Goal: Task Accomplishment & Management: Manage account settings

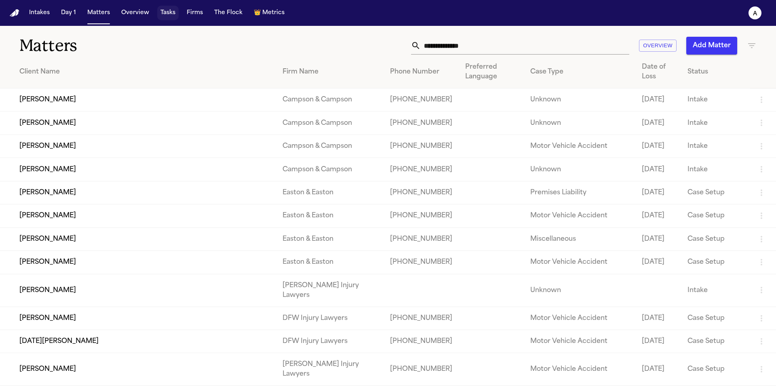
click at [171, 16] on button "Tasks" at bounding box center [167, 13] width 21 height 15
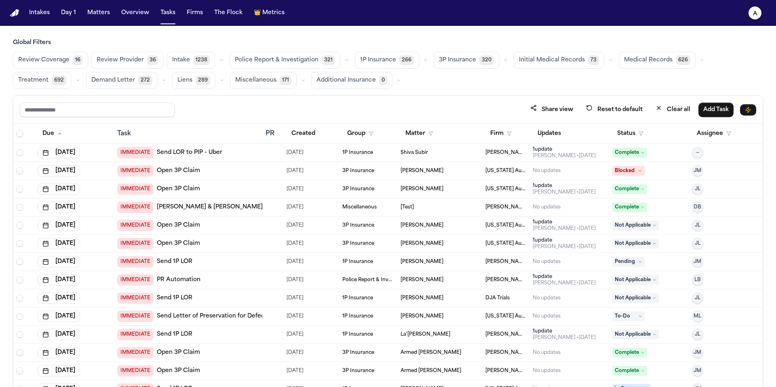
click at [560, 62] on span "Initial Medical Records" at bounding box center [552, 60] width 66 height 8
click at [649, 59] on span "Medical Records" at bounding box center [647, 60] width 49 height 8
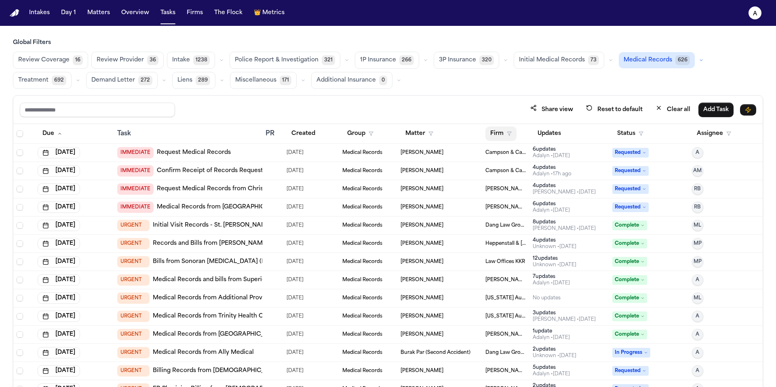
click at [497, 133] on button "Firm" at bounding box center [500, 134] width 31 height 15
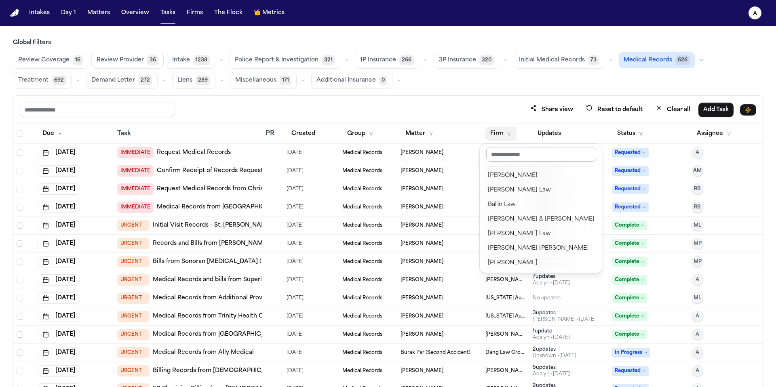
click at [532, 158] on input "text" at bounding box center [541, 154] width 110 height 15
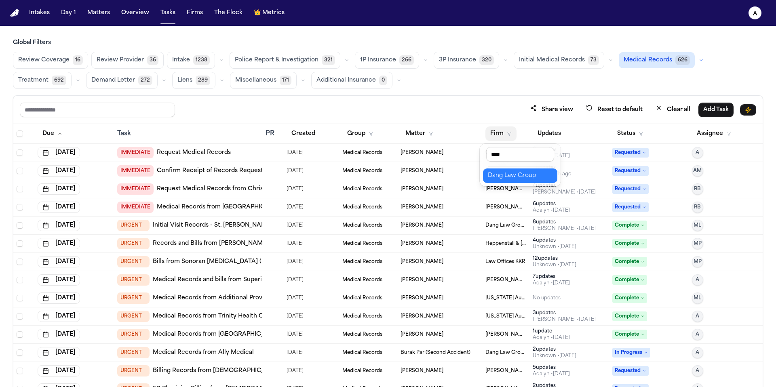
type input "****"
click at [534, 176] on div "Dang Law Group" at bounding box center [520, 176] width 65 height 10
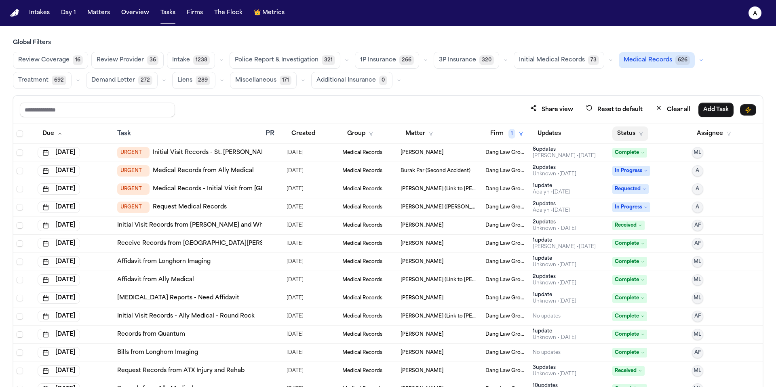
click at [632, 134] on button "Status" at bounding box center [630, 134] width 36 height 15
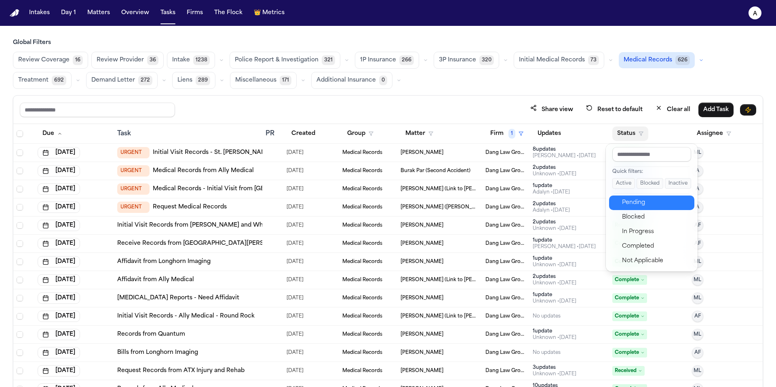
click at [641, 198] on div "Pending" at bounding box center [655, 203] width 67 height 10
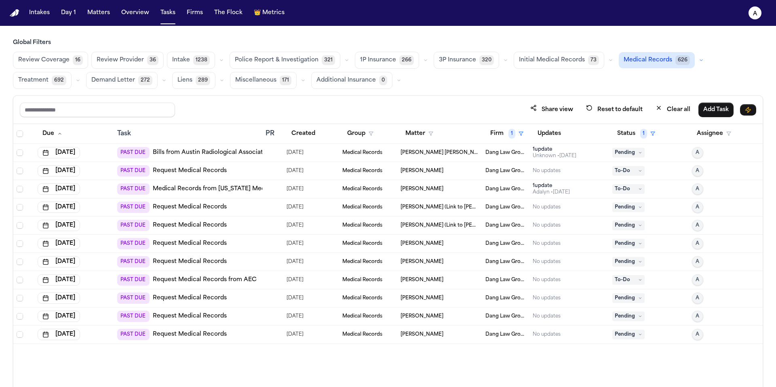
drag, startPoint x: 227, startPoint y: 152, endPoint x: 449, endPoint y: 10, distance: 263.7
click at [475, 150] on div "Adan Christian Gomez" at bounding box center [440, 153] width 78 height 6
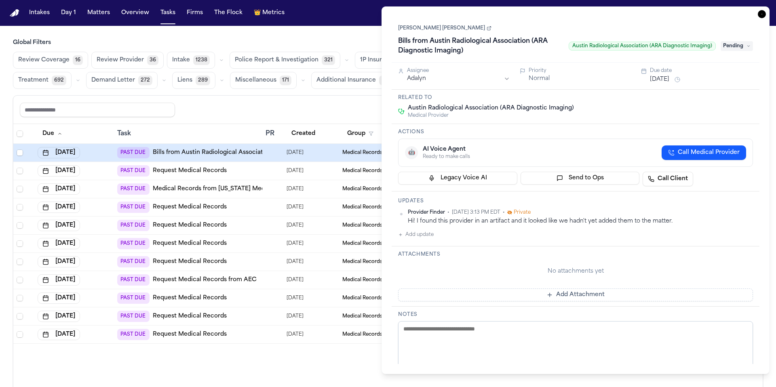
click at [432, 30] on link "Adan Christian Gomez" at bounding box center [444, 28] width 93 height 6
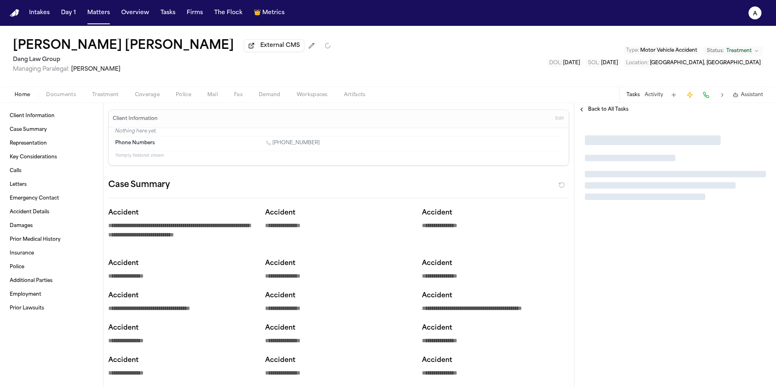
type textarea "*"
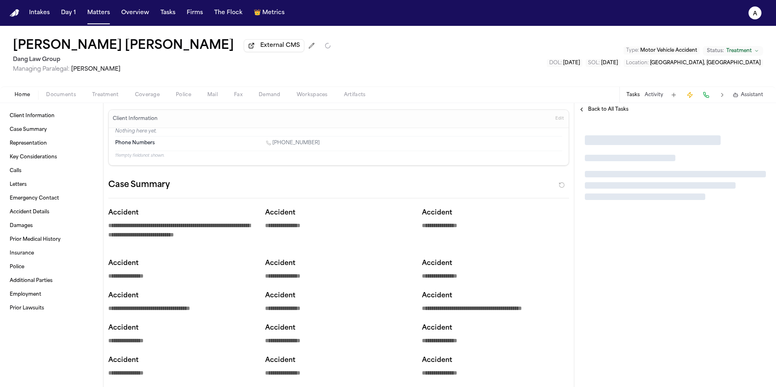
type textarea "*"
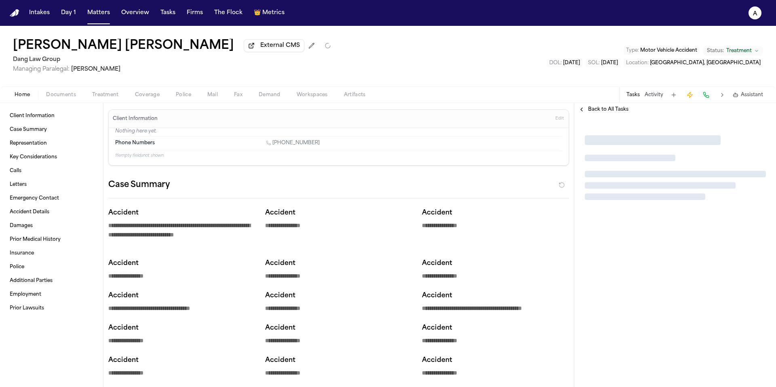
type textarea "*"
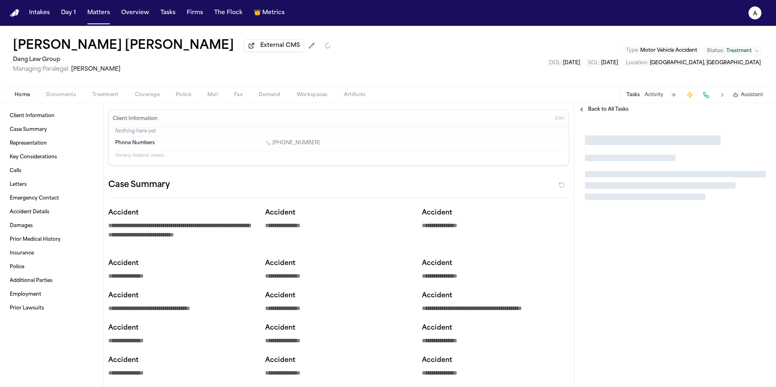
type textarea "*"
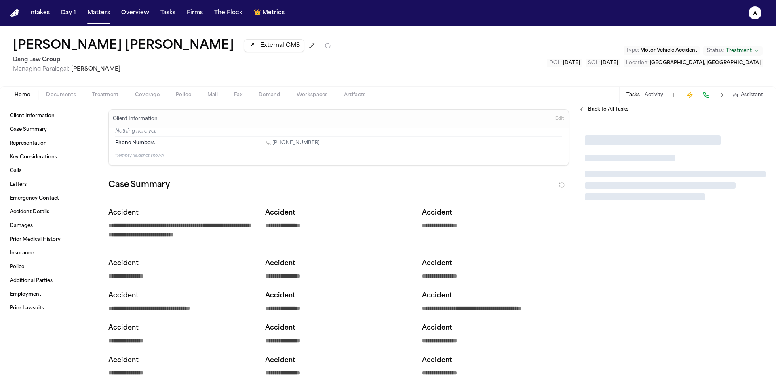
type textarea "*"
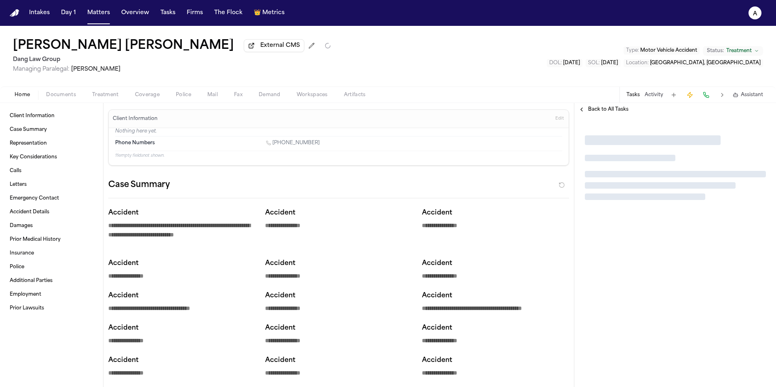
type textarea "*"
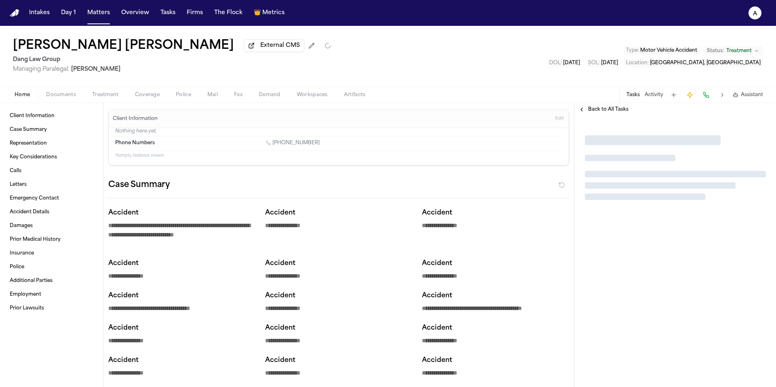
type textarea "*"
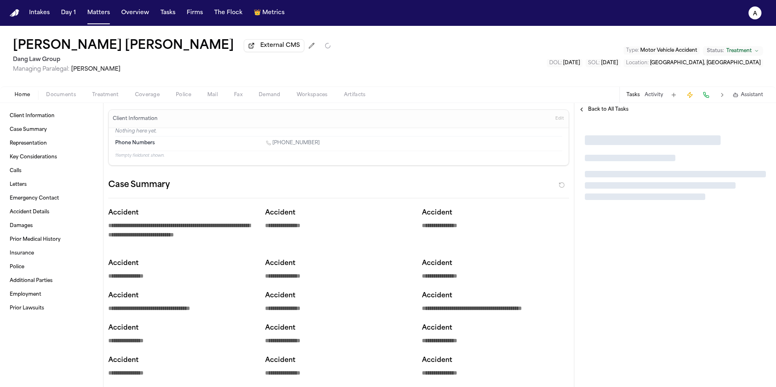
type textarea "*"
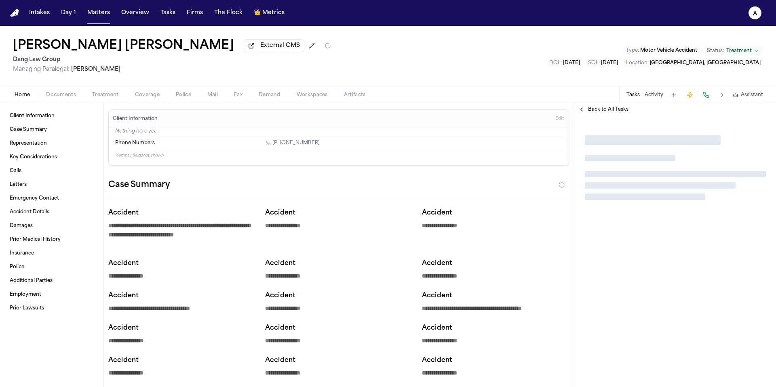
type textarea "*"
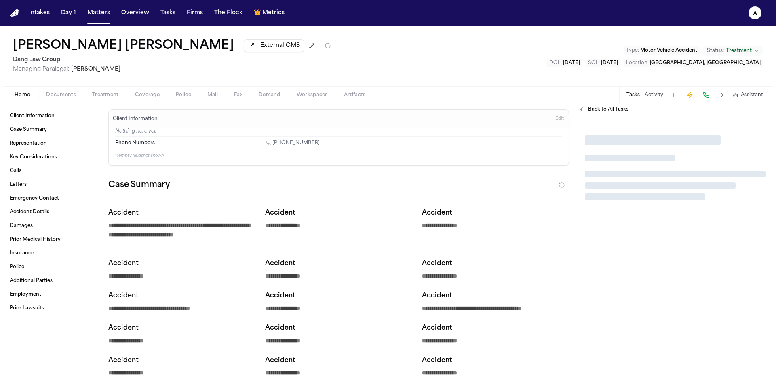
type textarea "*"
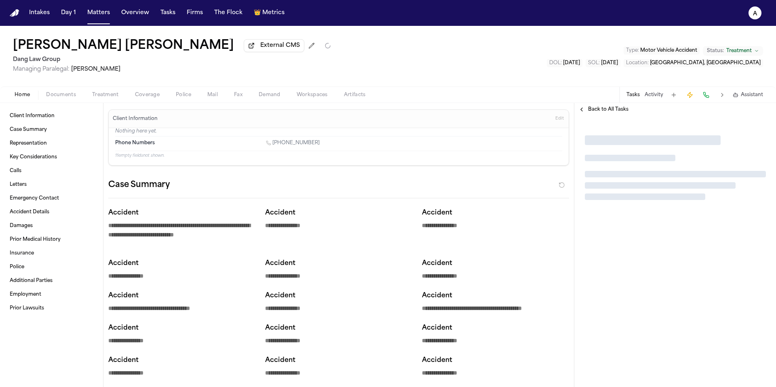
type textarea "*"
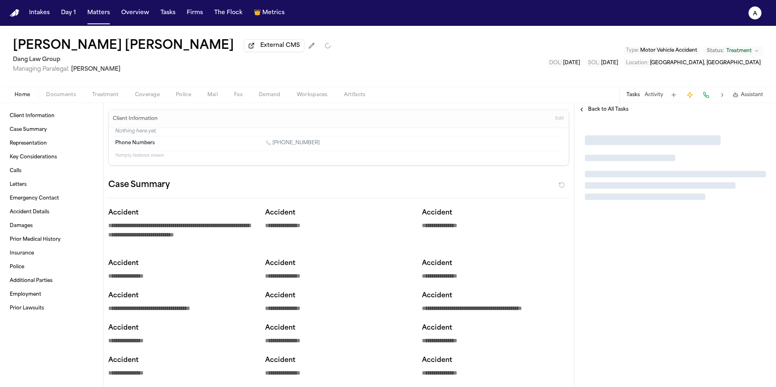
type textarea "*"
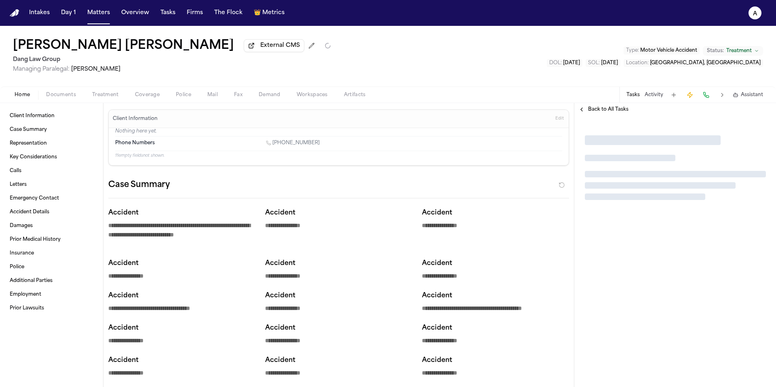
type textarea "*"
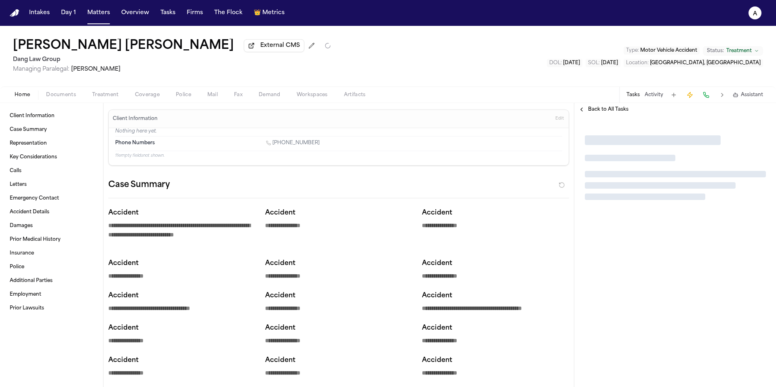
type textarea "*"
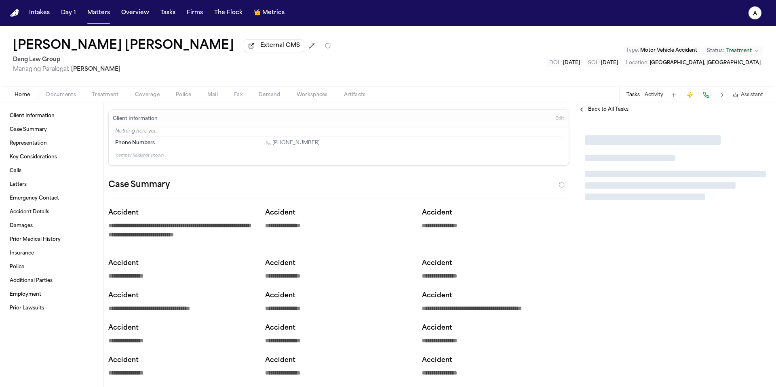
type textarea "*"
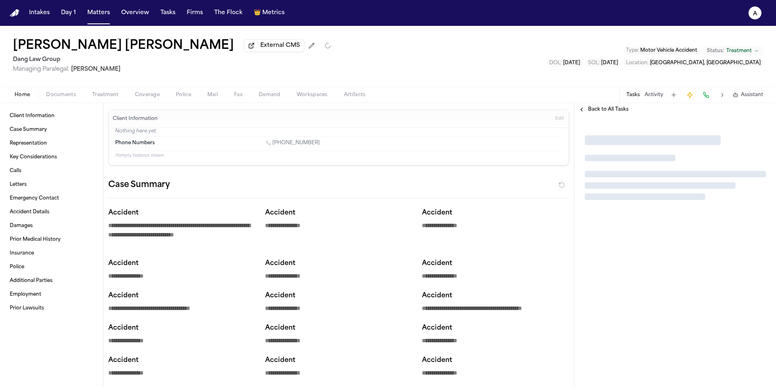
type textarea "*"
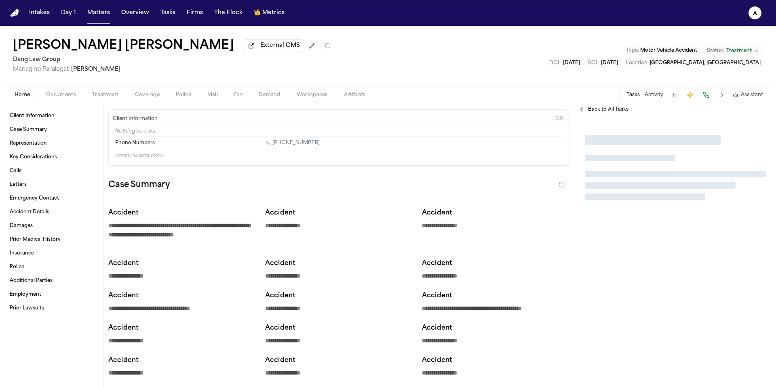
type textarea "*"
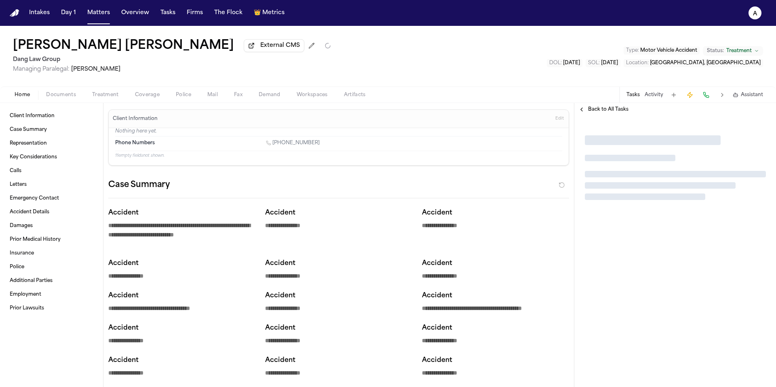
type textarea "*"
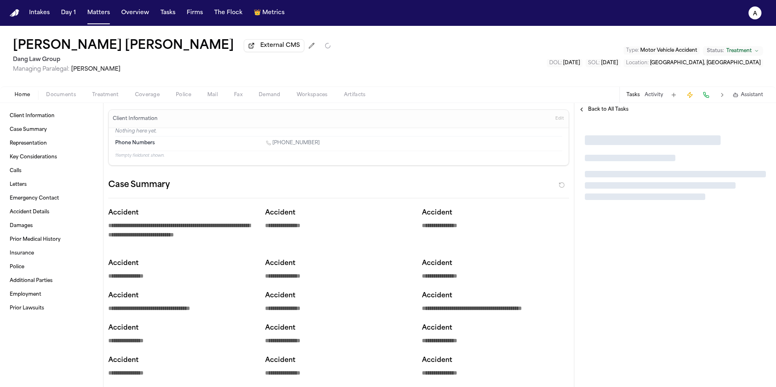
type textarea "*"
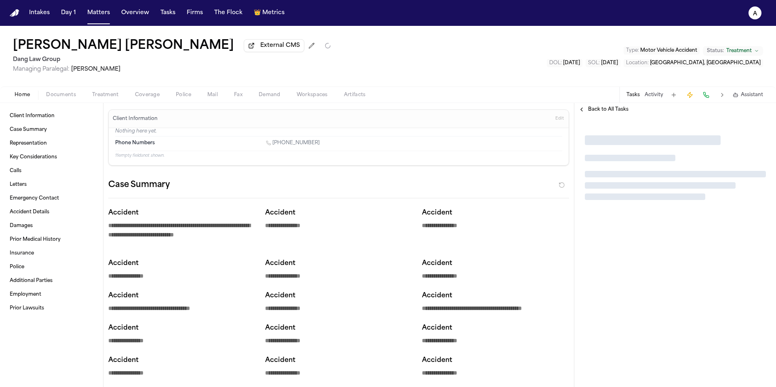
type textarea "*"
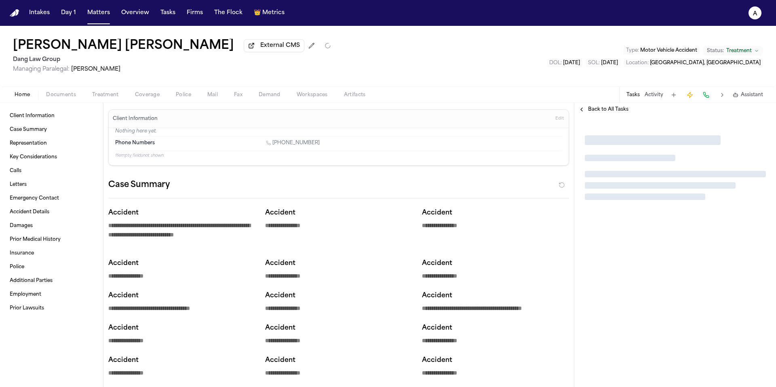
type textarea "*"
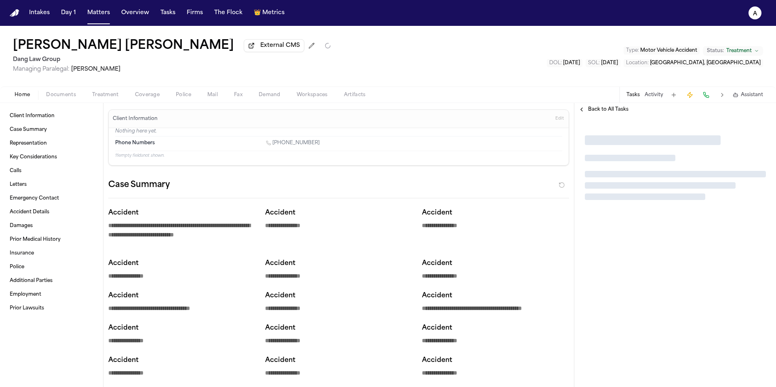
type textarea "*"
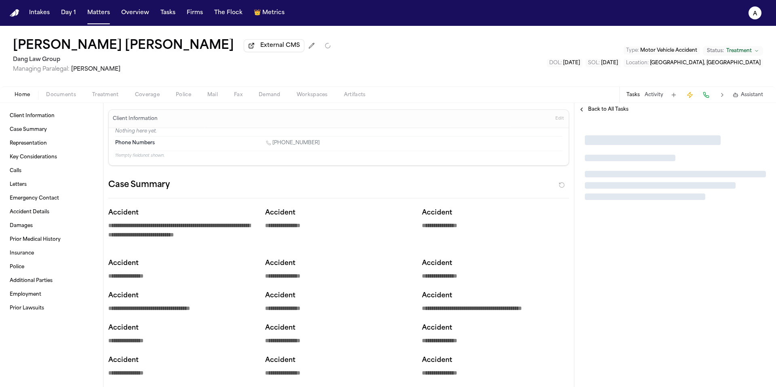
type textarea "*"
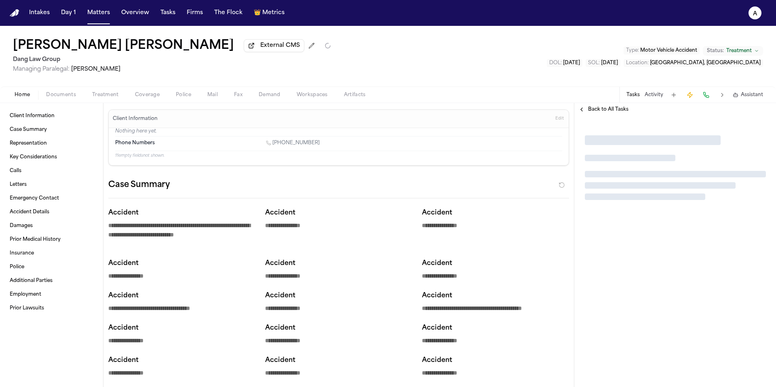
type textarea "*"
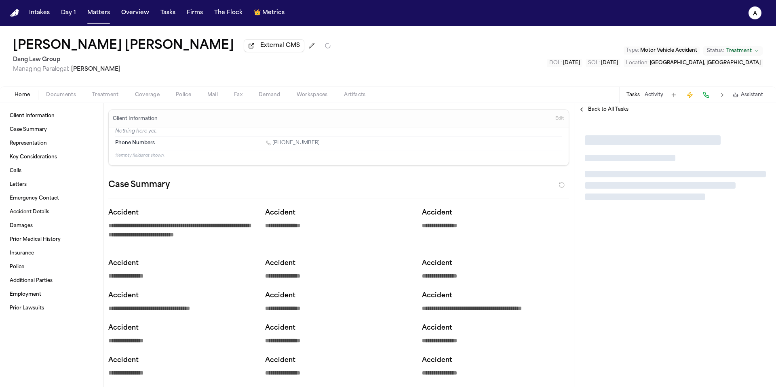
type textarea "*"
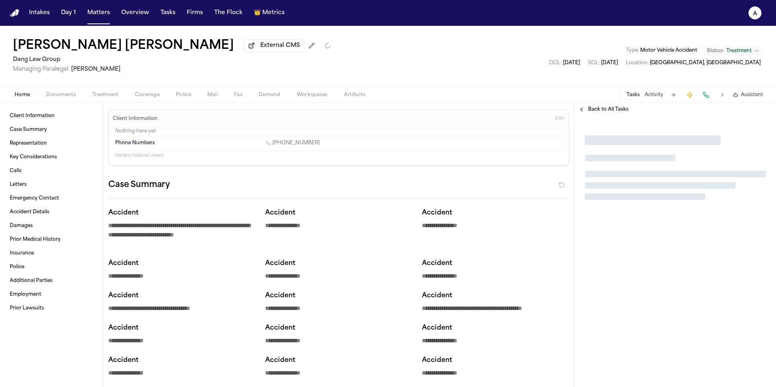
type textarea "*"
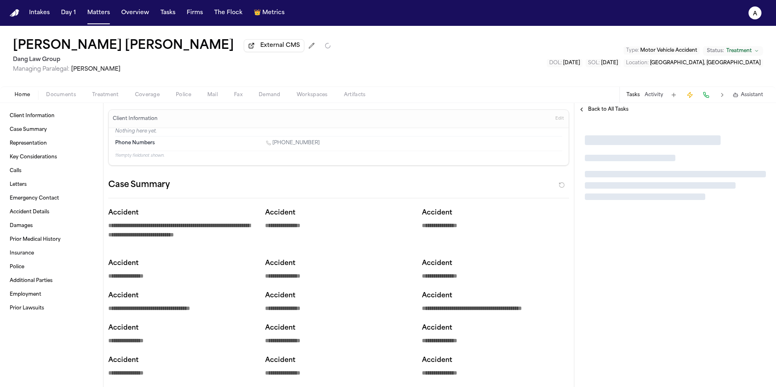
type textarea "*"
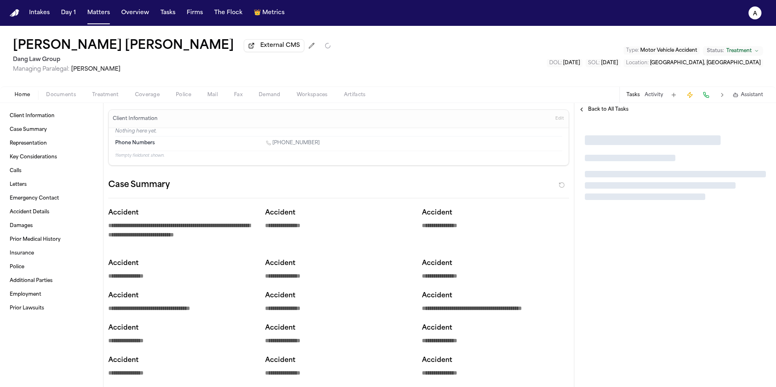
type textarea "*"
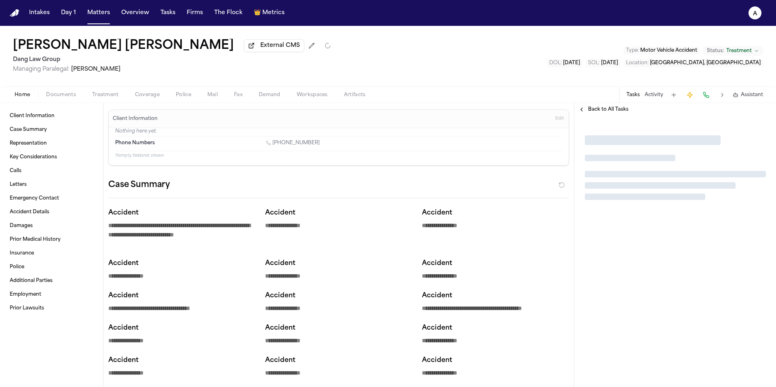
type textarea "*"
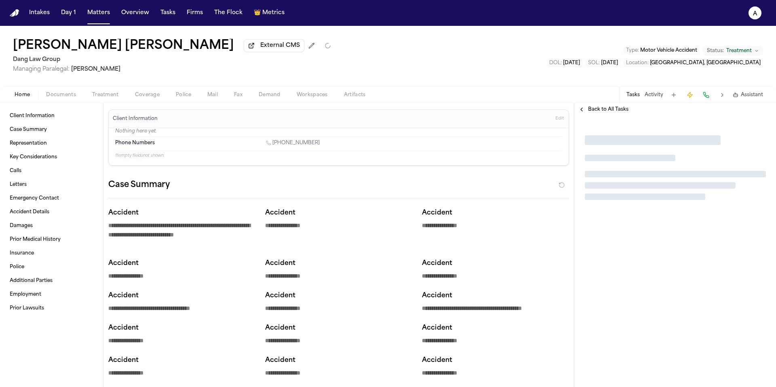
type textarea "*"
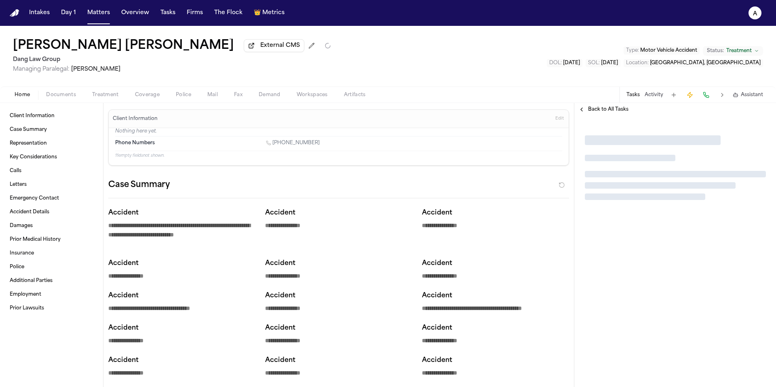
type textarea "*"
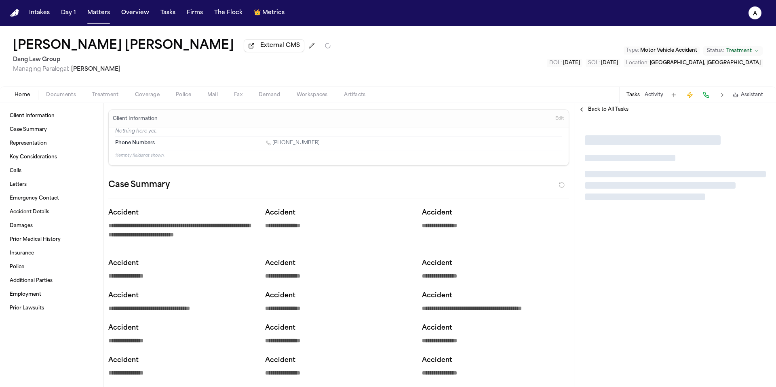
type textarea "*"
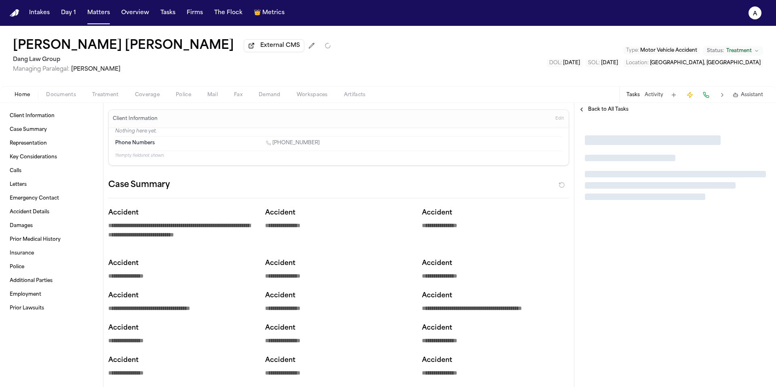
type textarea "*"
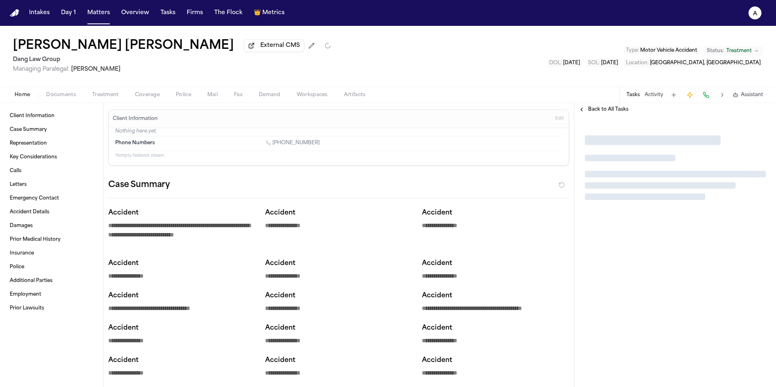
type textarea "*"
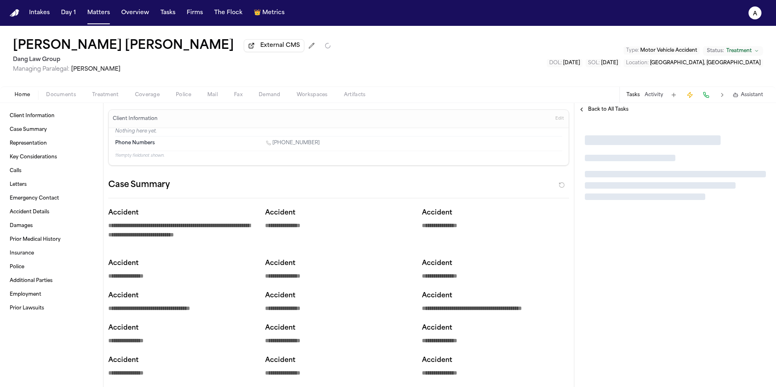
type textarea "*"
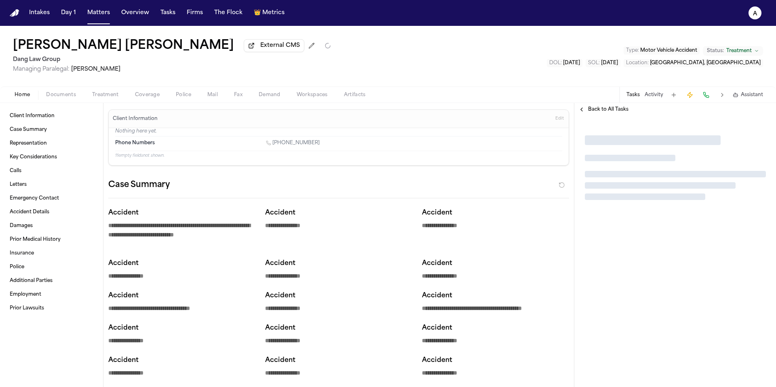
type textarea "*"
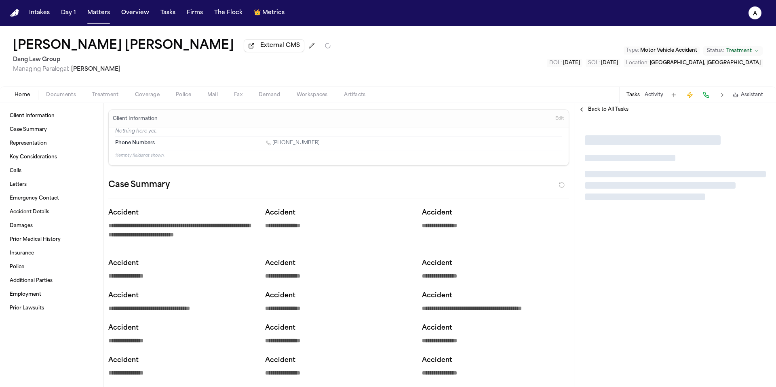
type textarea "*"
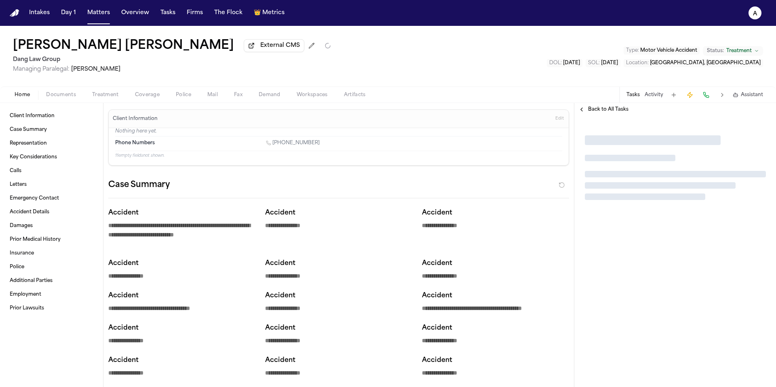
type textarea "*"
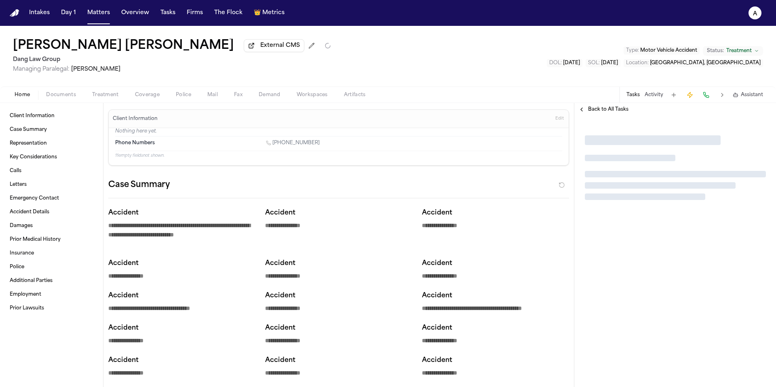
type textarea "*"
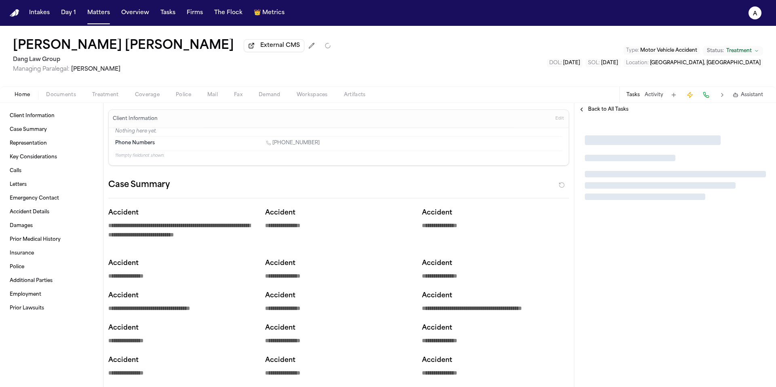
type textarea "*"
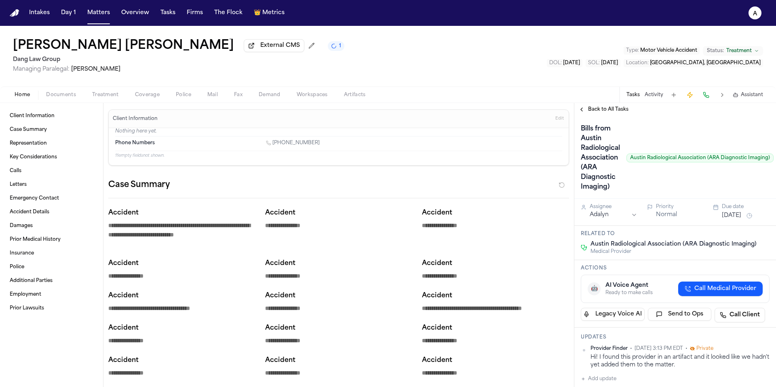
click at [105, 98] on span "Treatment" at bounding box center [105, 95] width 27 height 6
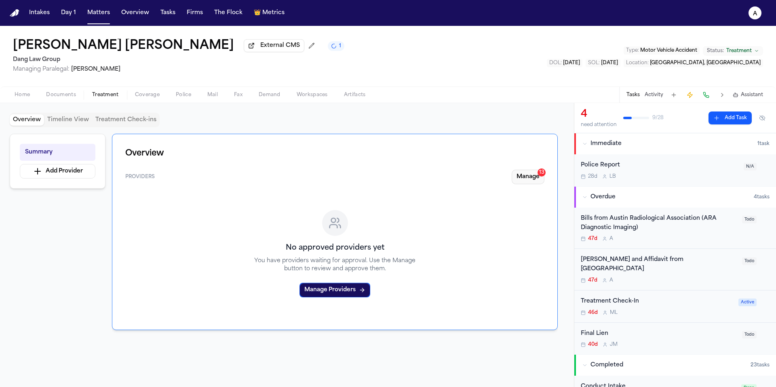
click at [529, 179] on button "Manage 13" at bounding box center [528, 177] width 33 height 15
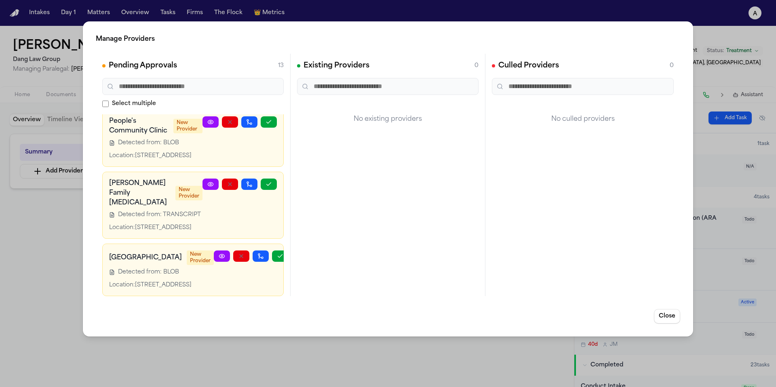
scroll to position [644, 0]
click at [49, 222] on div "Manage Providers Pending Approvals 13 Select multiple St. David's Medical Cente…" at bounding box center [388, 193] width 776 height 387
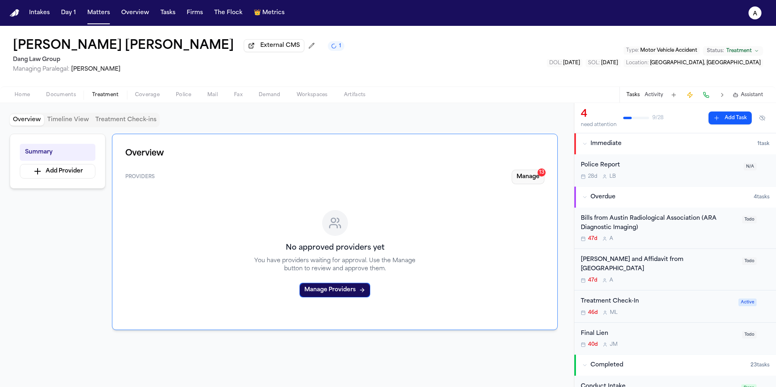
click at [526, 181] on button "Manage 13" at bounding box center [528, 177] width 33 height 15
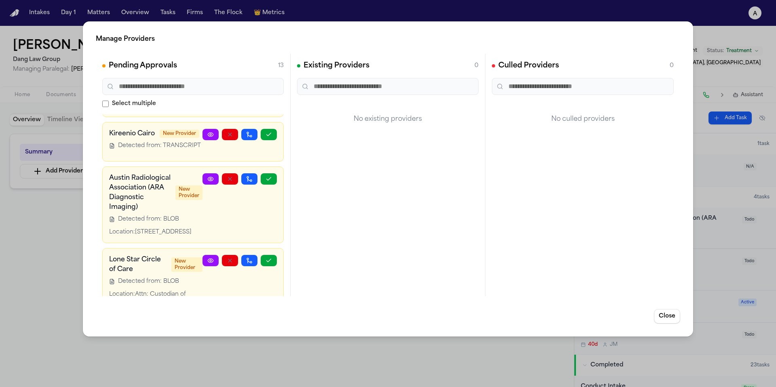
scroll to position [172, 0]
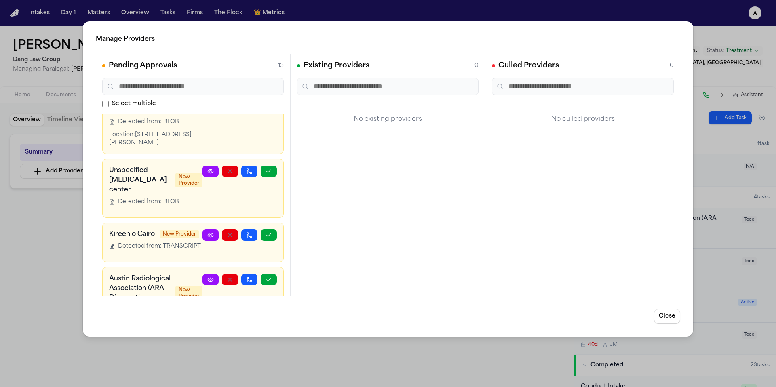
click at [536, 357] on div "Manage Providers Pending Approvals 13 Select multiple St. David's Medical Cente…" at bounding box center [388, 193] width 776 height 387
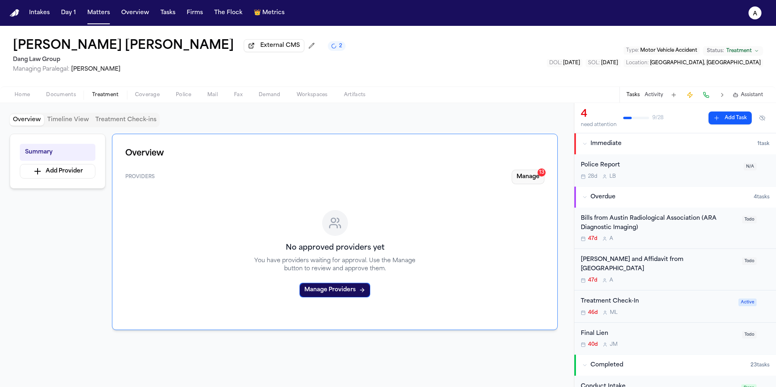
click at [530, 180] on button "Manage 13" at bounding box center [528, 177] width 33 height 15
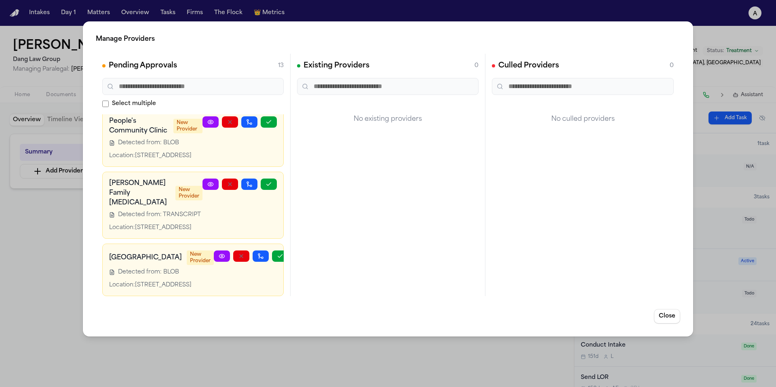
scroll to position [761, 0]
click at [413, 338] on div "Manage Providers Pending Approvals 13 Select multiple St. David's Medical Cente…" at bounding box center [388, 193] width 776 height 387
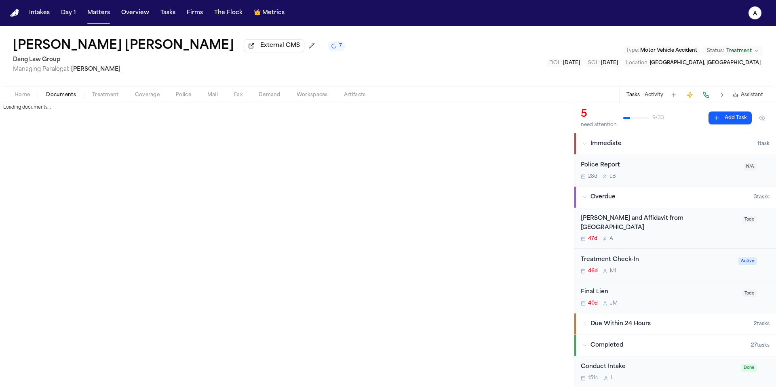
click at [73, 100] on span "button" at bounding box center [61, 99] width 40 height 1
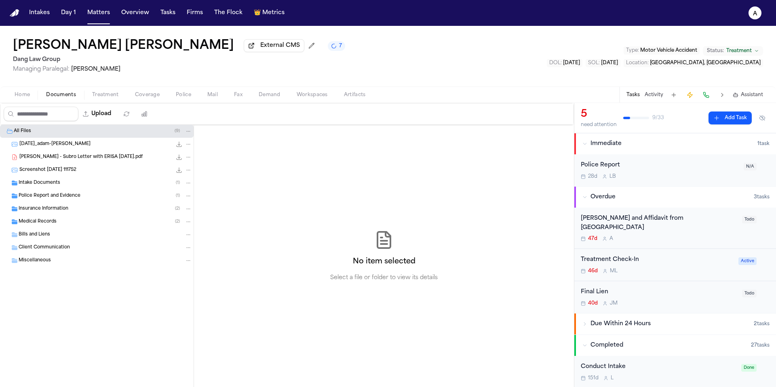
click at [86, 201] on div "Police Report and Evidence ( 1 )" at bounding box center [97, 196] width 194 height 13
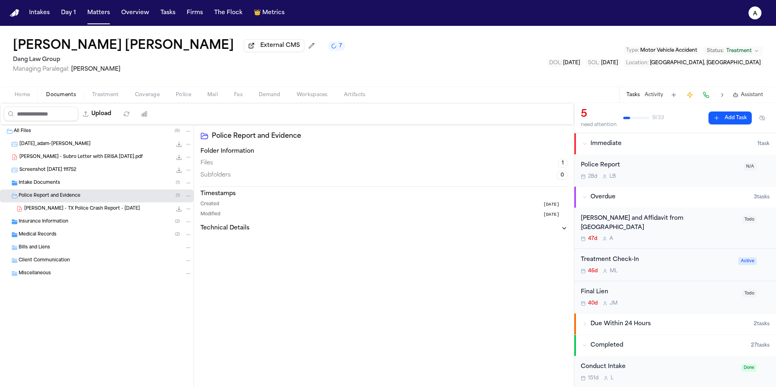
click at [103, 213] on span "A. Gomez - TX Police Crash Report - 4.30.25" at bounding box center [82, 209] width 116 height 7
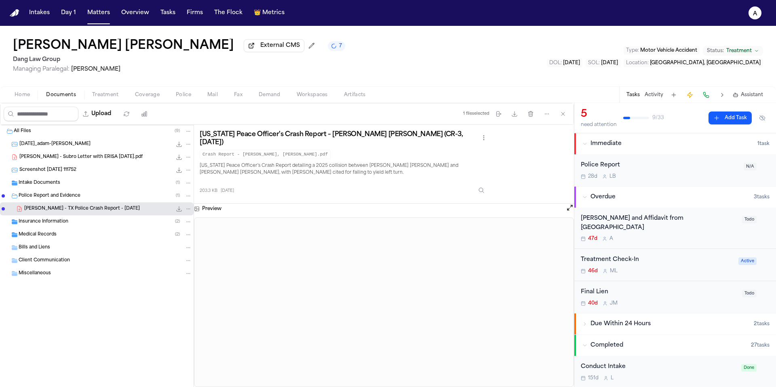
click at [432, 180] on div "203.3 KB 4 months ago" at bounding box center [344, 189] width 289 height 18
click at [127, 236] on div "Medical Records ( 2 )" at bounding box center [105, 234] width 173 height 7
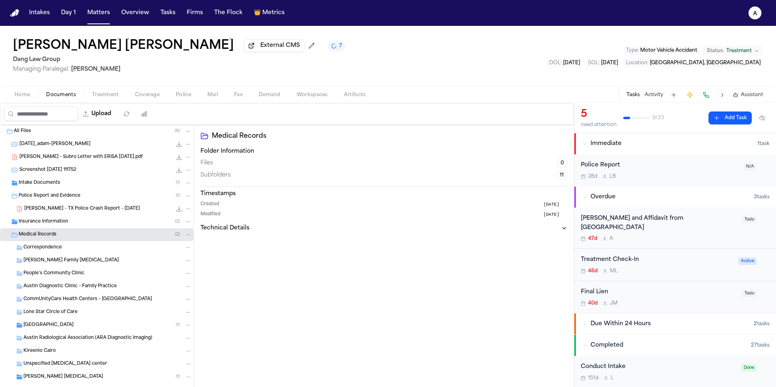
scroll to position [55, 0]
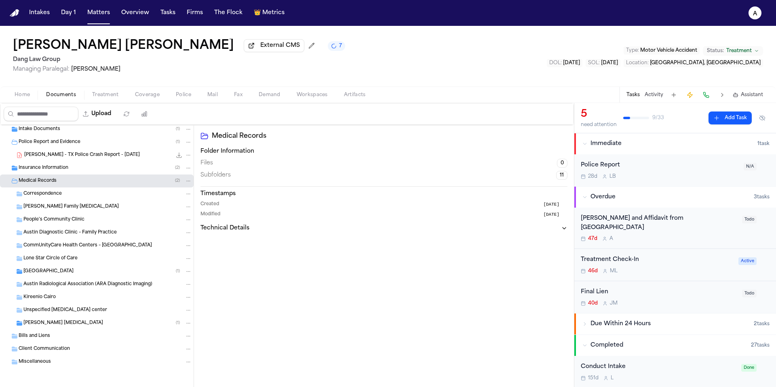
click at [114, 270] on div "St. David's Medical Center ( 1 )" at bounding box center [107, 271] width 169 height 7
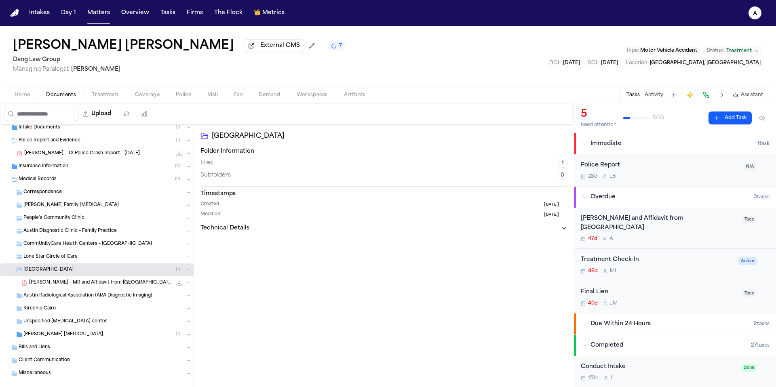
click at [123, 287] on span "A. Gomez - MR and Affidavit from St. David's Medical Center - 5.1.25" at bounding box center [100, 283] width 143 height 7
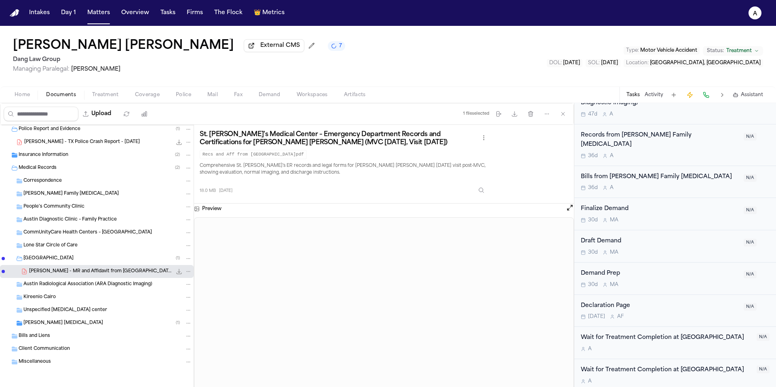
scroll to position [803, 0]
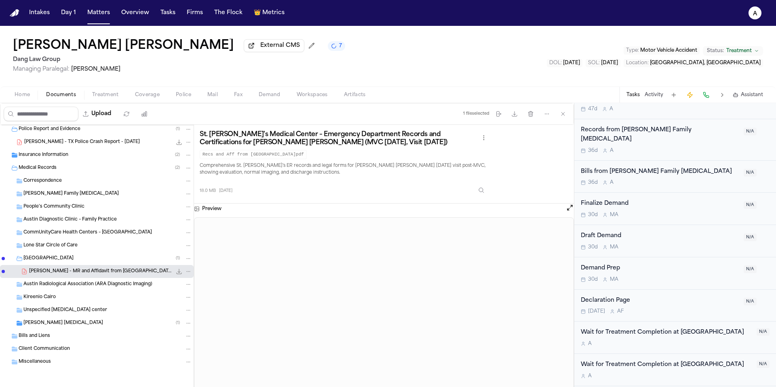
click at [665, 179] on div "36d A" at bounding box center [660, 182] width 158 height 6
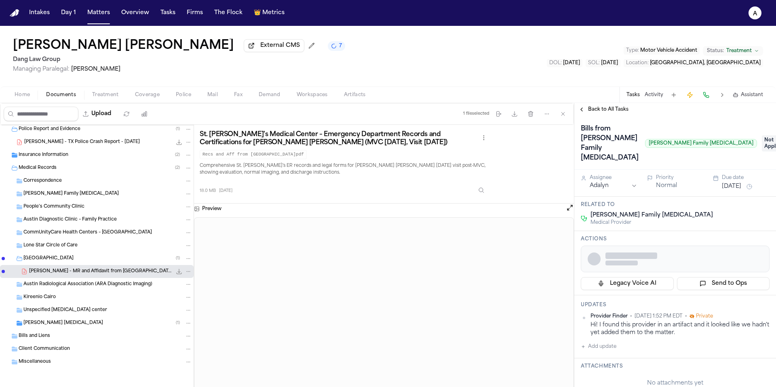
click at [611, 111] on span "Back to All Tasks" at bounding box center [608, 109] width 40 height 6
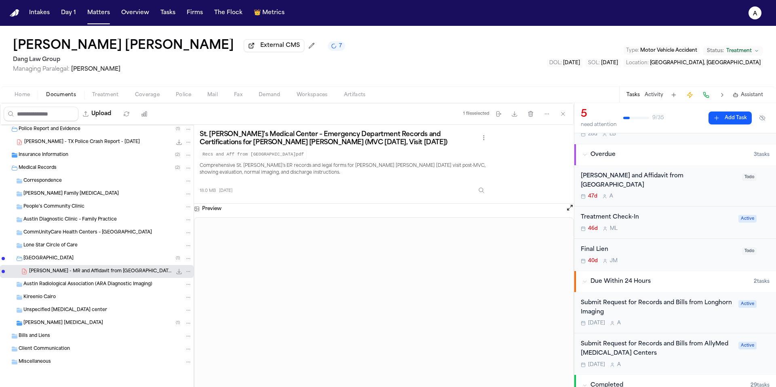
scroll to position [54, 0]
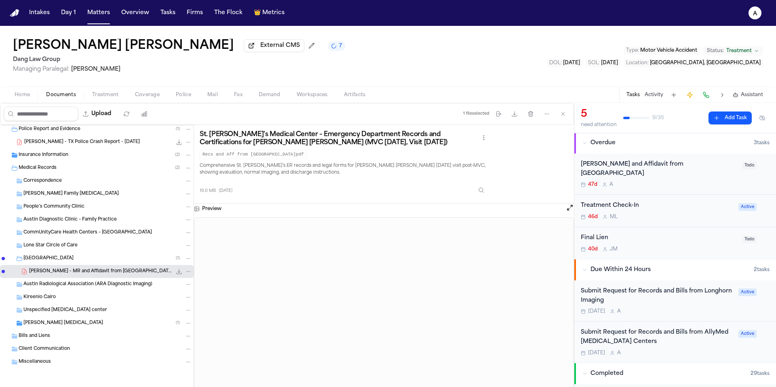
click at [698, 336] on div "Submit Request for Records and Bills from AllyMed MRI Centers" at bounding box center [657, 337] width 153 height 19
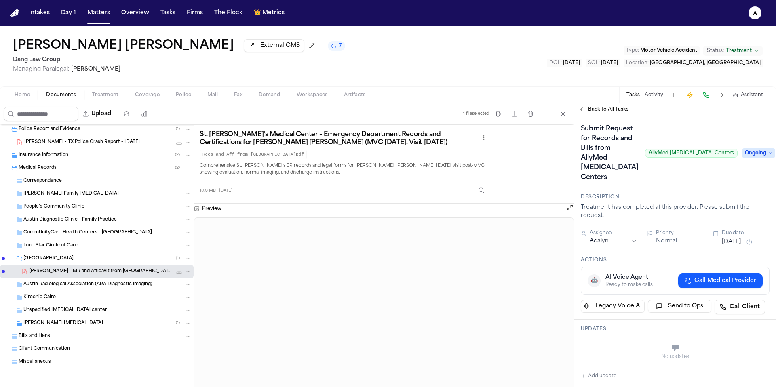
click at [753, 148] on span "Ongoing" at bounding box center [758, 153] width 32 height 10
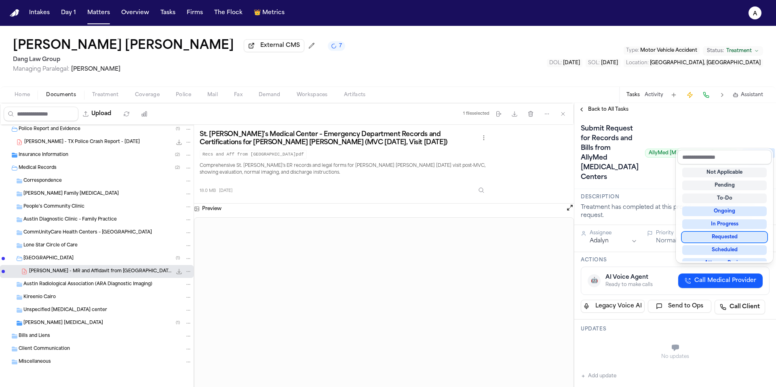
click at [730, 234] on div "Requested" at bounding box center [724, 237] width 84 height 10
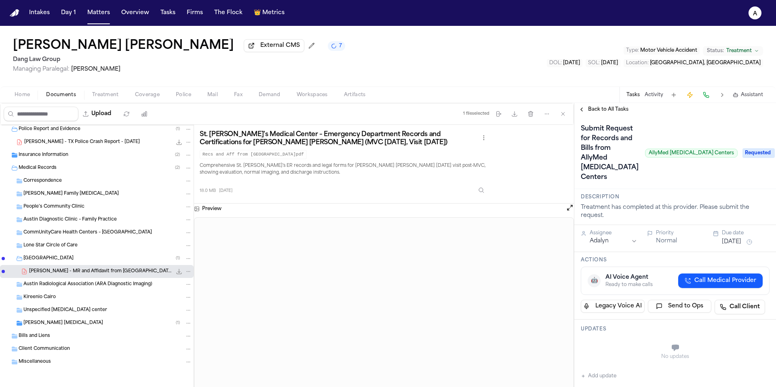
click at [610, 371] on button "Add update" at bounding box center [599, 376] width 36 height 10
click at [622, 341] on textarea "Add your update" at bounding box center [680, 349] width 173 height 16
click at [597, 365] on button "Private" at bounding box center [597, 368] width 6 height 6
click at [754, 363] on button "Add" at bounding box center [758, 368] width 17 height 10
click at [735, 238] on button "Oct 1, 2025" at bounding box center [731, 242] width 19 height 8
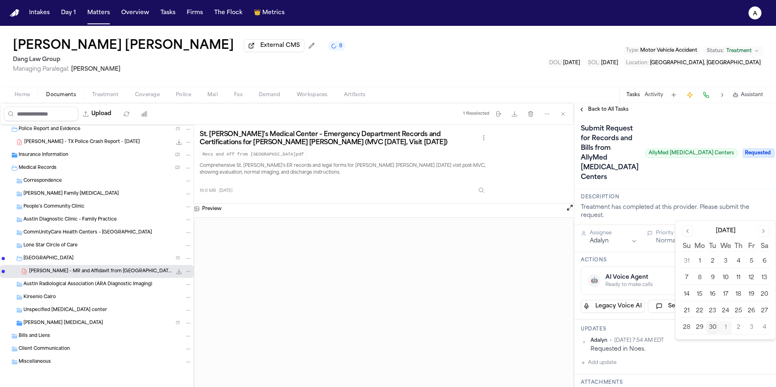
click at [744, 327] on button "2" at bounding box center [738, 327] width 13 height 13
click at [751, 328] on button "3" at bounding box center [751, 327] width 13 height 13
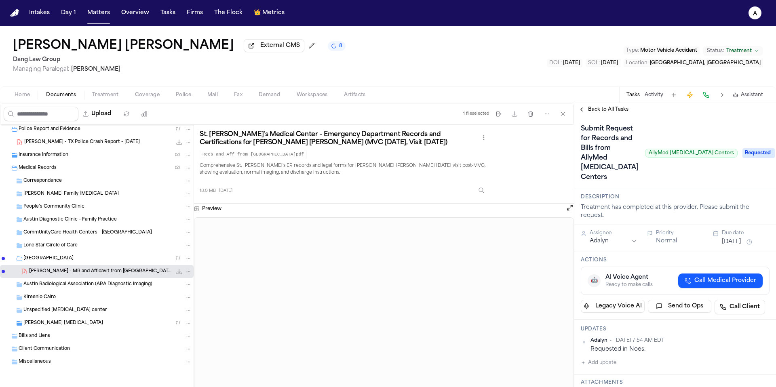
click at [661, 337] on div "Adalyn • Sep 30, 2025 7:54 AM EDT Requested in Noes. Add update" at bounding box center [675, 352] width 189 height 30
click at [602, 109] on span "Back to All Tasks" at bounding box center [608, 109] width 40 height 6
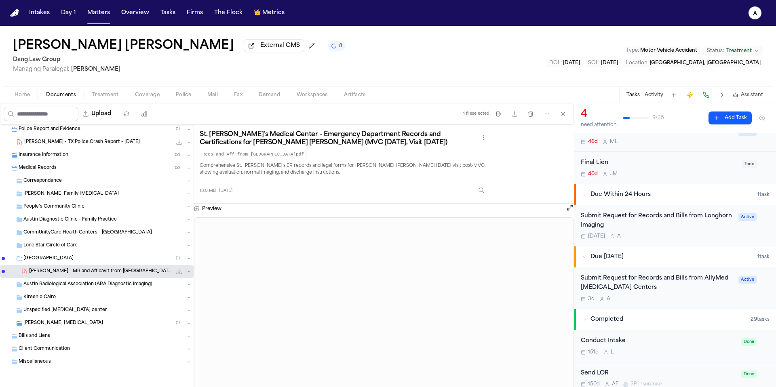
scroll to position [127, 0]
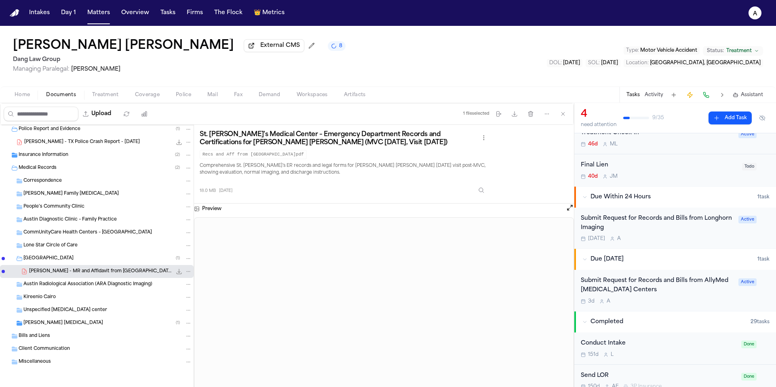
click at [708, 236] on div "Tomorrow A" at bounding box center [657, 239] width 153 height 6
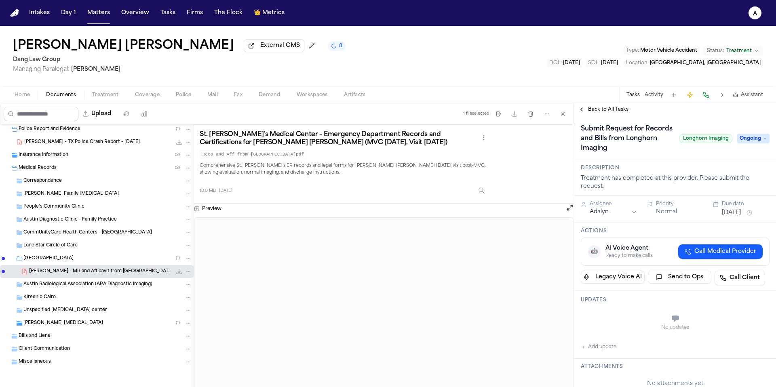
scroll to position [68, 0]
click at [610, 347] on button "Add update" at bounding box center [599, 347] width 36 height 10
click at [624, 316] on textarea "Add your update" at bounding box center [680, 320] width 173 height 16
click at [596, 337] on button "Private" at bounding box center [597, 339] width 6 height 6
click at [753, 339] on button "Add" at bounding box center [758, 339] width 17 height 10
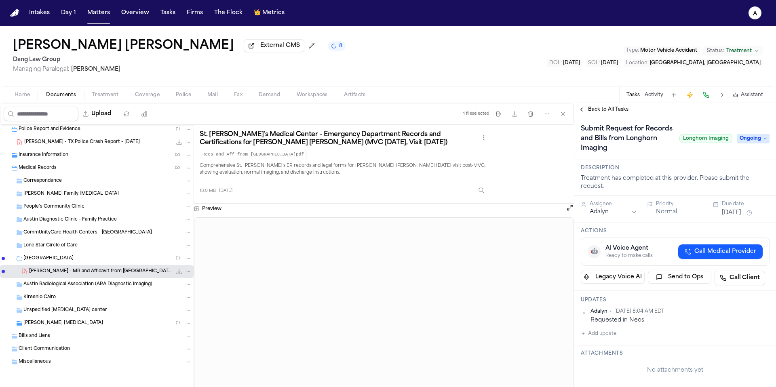
click at [753, 142] on span "Ongoing" at bounding box center [753, 139] width 32 height 10
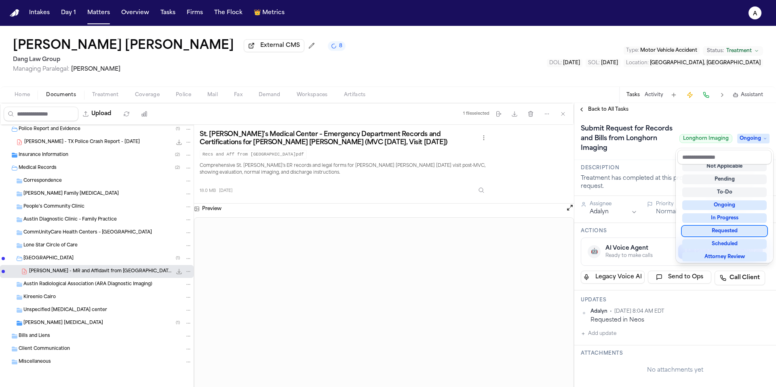
click at [743, 231] on div "Requested" at bounding box center [724, 231] width 84 height 10
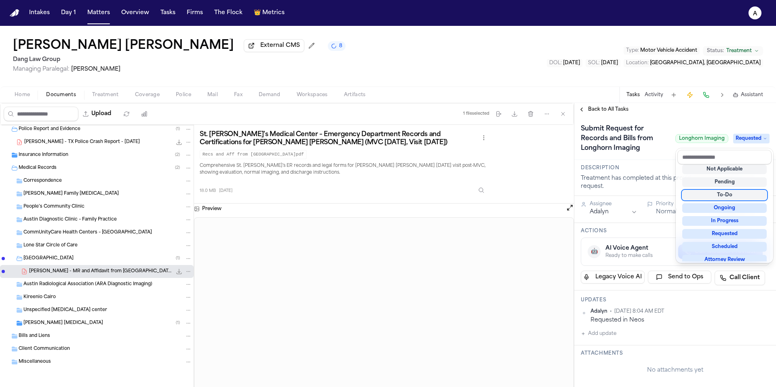
click at [656, 181] on div "**********" at bounding box center [675, 384] width 202 height 536
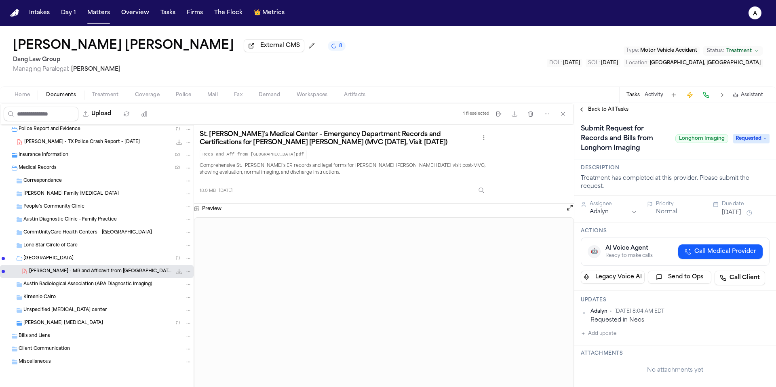
click at [734, 213] on button "Oct 1, 2025" at bounding box center [731, 213] width 19 height 8
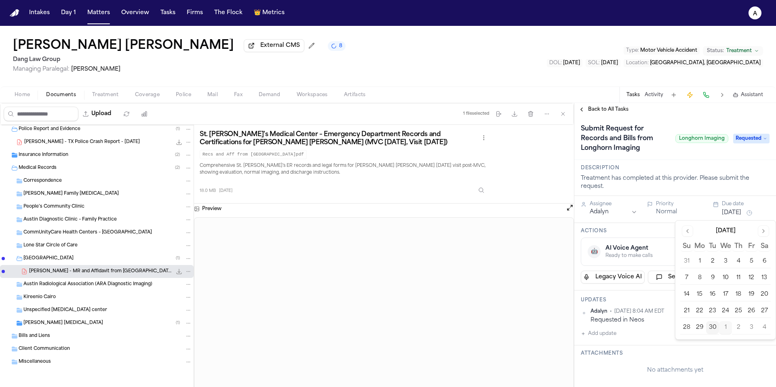
click at [751, 327] on button "3" at bounding box center [751, 327] width 13 height 13
click at [688, 171] on h3 "Description" at bounding box center [675, 168] width 189 height 6
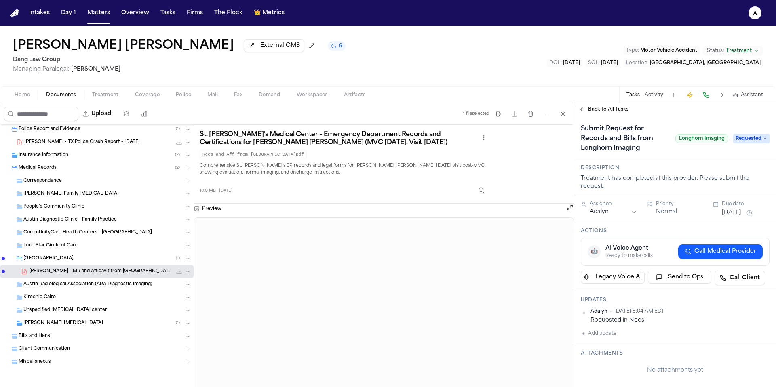
click at [611, 112] on span "Back to All Tasks" at bounding box center [608, 109] width 40 height 6
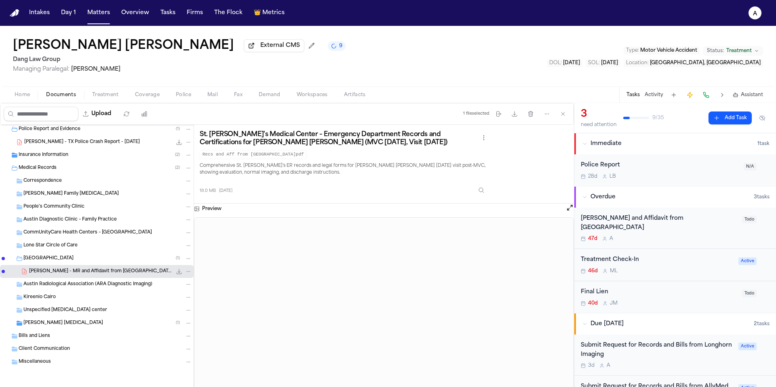
click at [689, 236] on div "47d A" at bounding box center [659, 239] width 156 height 6
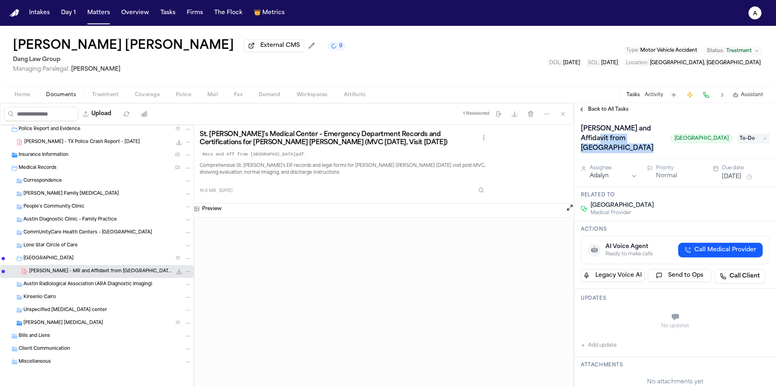
drag, startPoint x: 635, startPoint y: 150, endPoint x: 599, endPoint y: 141, distance: 37.3
click at [599, 141] on h1 "Bill and Affidavit from St. David's Medical Center" at bounding box center [623, 138] width 90 height 32
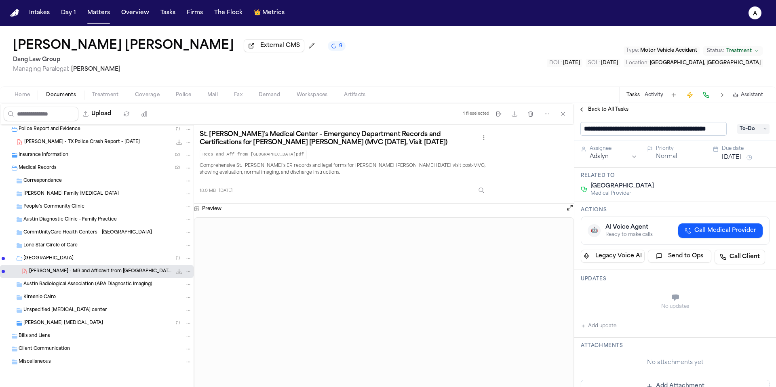
scroll to position [0, 0]
drag, startPoint x: 723, startPoint y: 131, endPoint x: 563, endPoint y: 135, distance: 160.5
click at [563, 135] on div "Upload 1 file selected Move files Download files Delete files More actions Clea…" at bounding box center [388, 245] width 776 height 284
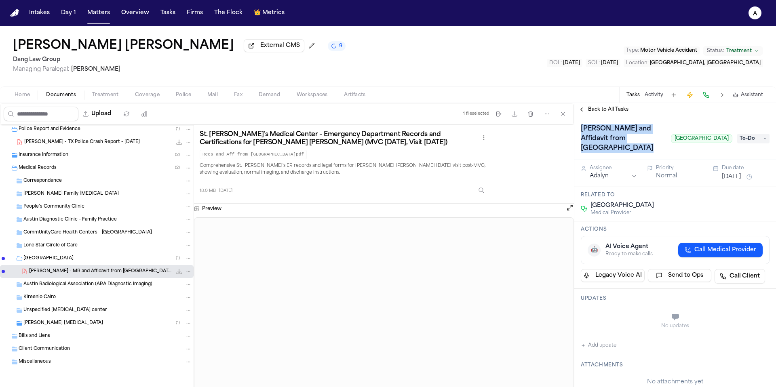
drag, startPoint x: 635, startPoint y: 152, endPoint x: 578, endPoint y: 129, distance: 61.5
click at [578, 129] on h1 "Bill and Affidavit from St. David's Medical Center" at bounding box center [623, 138] width 90 height 32
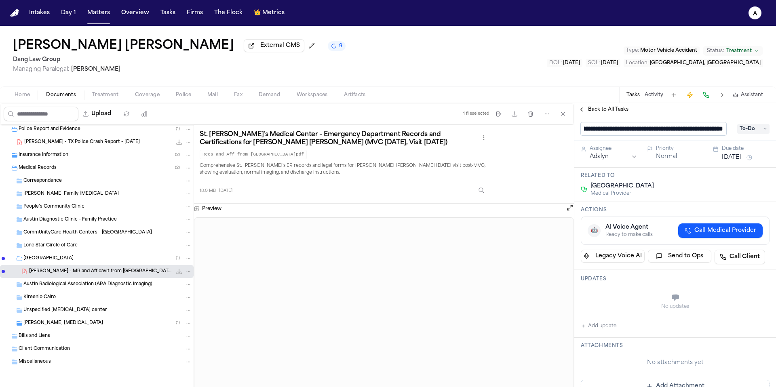
scroll to position [0, 48]
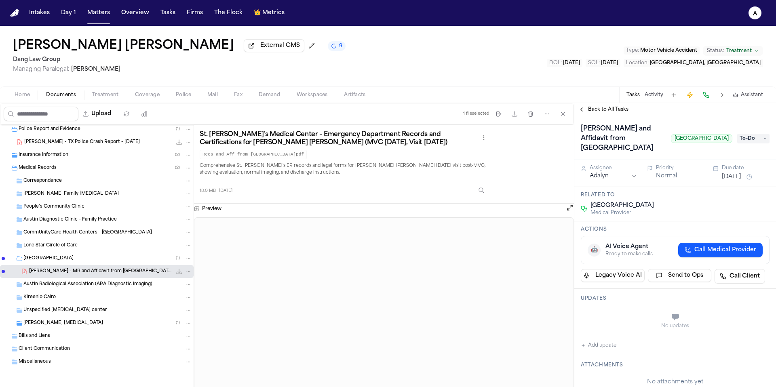
drag, startPoint x: 580, startPoint y: 131, endPoint x: 648, endPoint y: 158, distance: 72.8
click at [648, 155] on h1 "Bill and Affidavit from St. David's Medical CenterMedircal" at bounding box center [623, 138] width 90 height 32
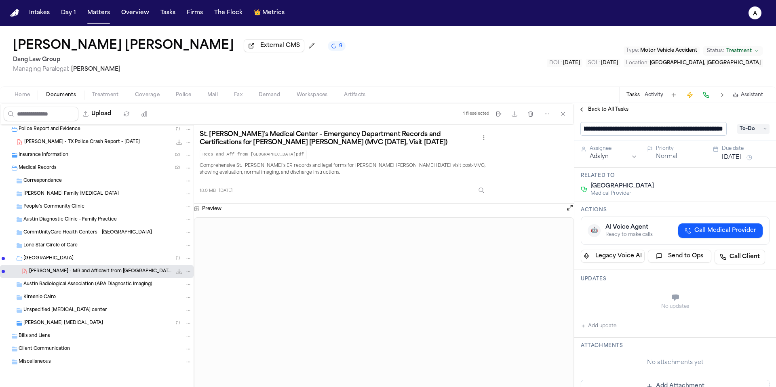
scroll to position [0, 0]
drag, startPoint x: 723, startPoint y: 132, endPoint x: 451, endPoint y: 129, distance: 272.0
click at [451, 129] on div "Upload 1 file selected Move files Download files Delete files More actions Clea…" at bounding box center [388, 245] width 776 height 284
click at [654, 133] on input "**********" at bounding box center [654, 128] width 146 height 13
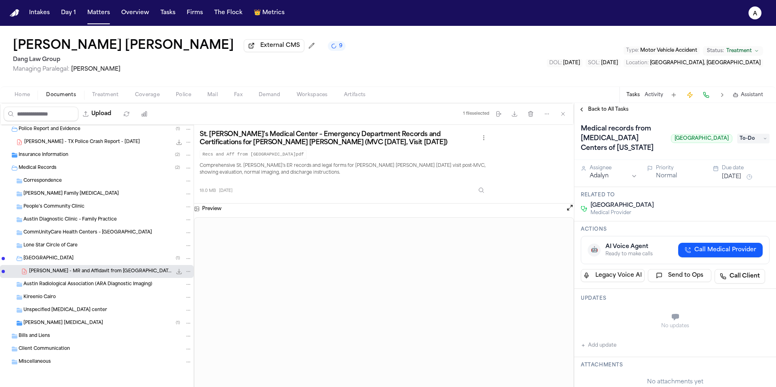
click at [719, 192] on div "Related to St. David's Medical Center Medical Provider" at bounding box center [675, 204] width 202 height 34
click at [688, 141] on span "St. David's Medical Center" at bounding box center [701, 138] width 61 height 9
click at [698, 141] on span "St. David's Medical Center" at bounding box center [701, 138] width 61 height 9
drag, startPoint x: 721, startPoint y: 141, endPoint x: 620, endPoint y: 143, distance: 100.7
click at [620, 143] on div "Medical records from MRI Centers of Texas St. David's Medical Center" at bounding box center [657, 138] width 152 height 32
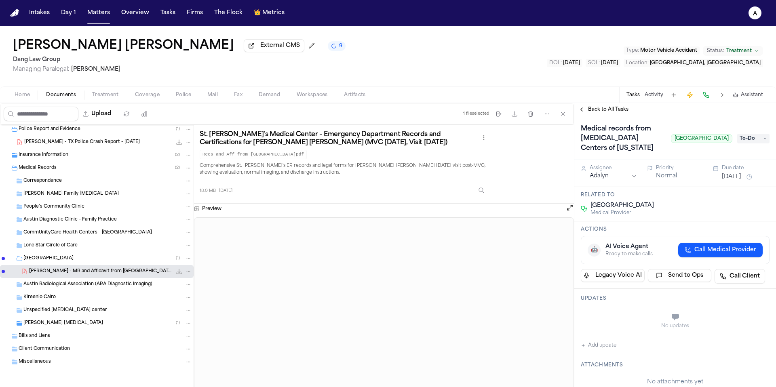
click at [671, 143] on span "St. David's Medical Center" at bounding box center [701, 138] width 61 height 9
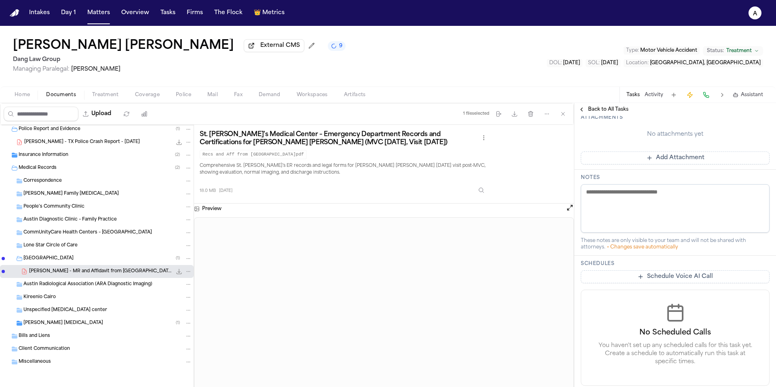
scroll to position [278, 0]
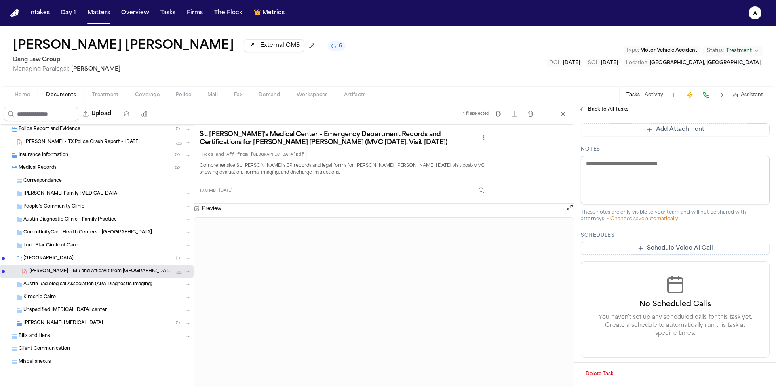
click at [608, 373] on button "Delete Task" at bounding box center [600, 374] width 38 height 13
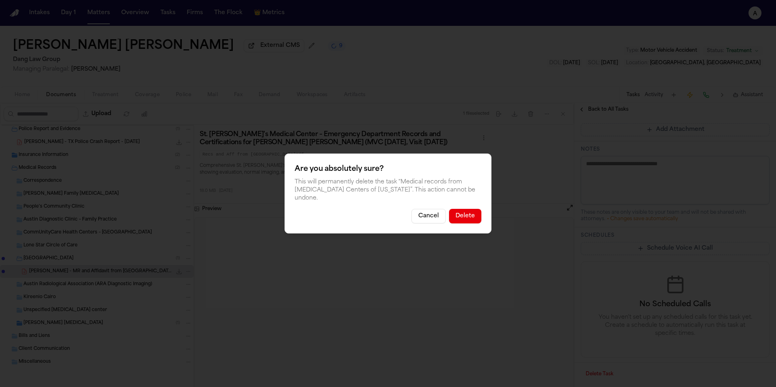
click at [472, 213] on button "Delete" at bounding box center [465, 216] width 32 height 15
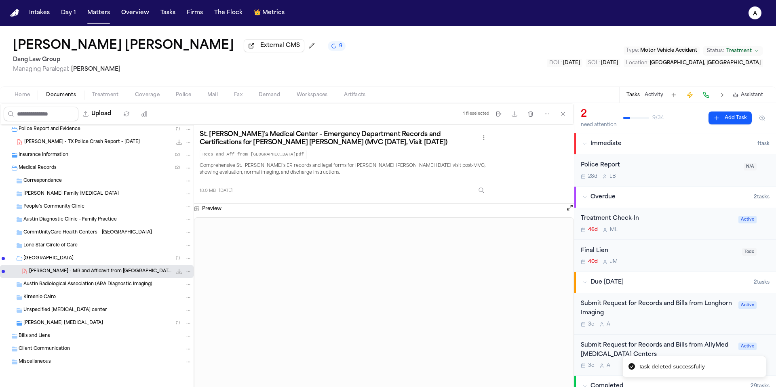
click at [719, 115] on button "Add Task" at bounding box center [730, 118] width 43 height 13
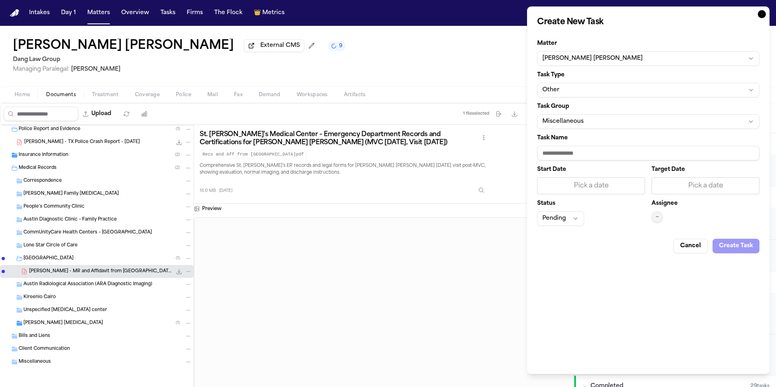
click at [593, 123] on button "Miscellaneous" at bounding box center [648, 121] width 222 height 15
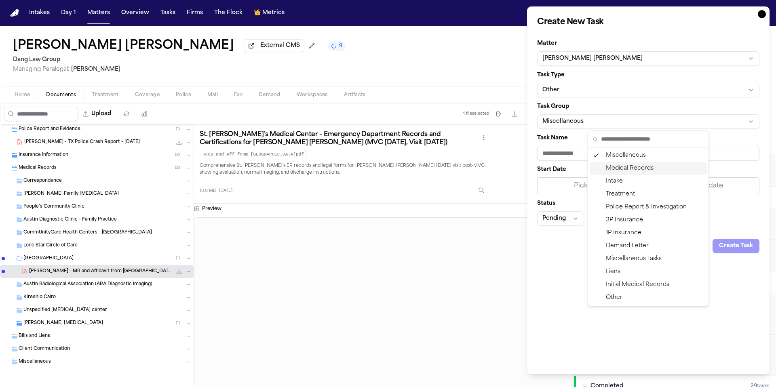
click at [645, 171] on div "Medical Records" at bounding box center [648, 168] width 117 height 13
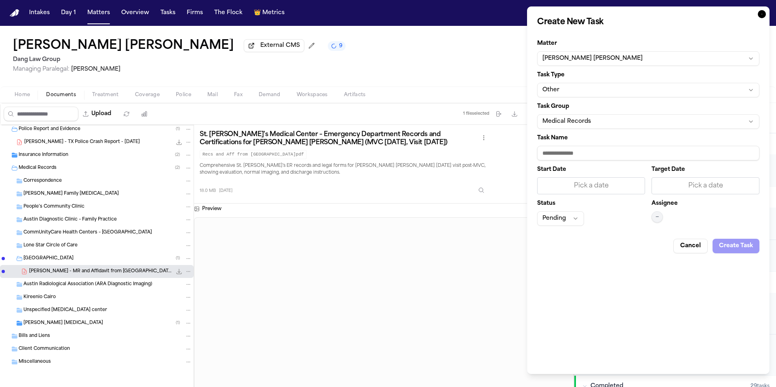
click at [602, 153] on input "Task Name" at bounding box center [648, 153] width 222 height 15
paste input "**********"
click at [604, 157] on input "**********" at bounding box center [648, 153] width 222 height 15
click at [688, 154] on input "**********" at bounding box center [648, 153] width 222 height 15
click at [611, 178] on div "Pick a date" at bounding box center [591, 185] width 108 height 17
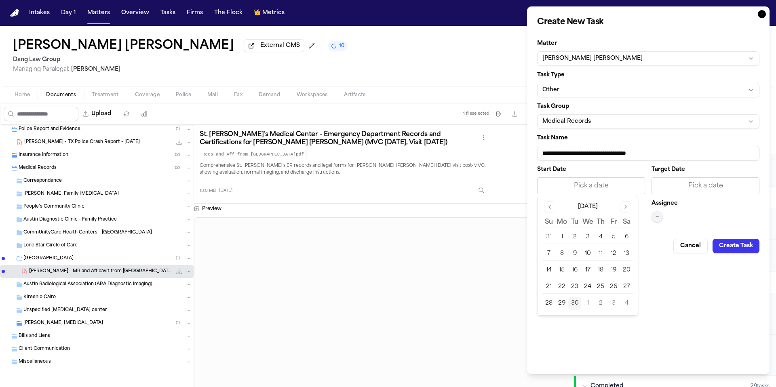
click at [575, 300] on button "30" at bounding box center [574, 303] width 13 height 13
click at [713, 183] on div "Pick a date" at bounding box center [705, 186] width 97 height 10
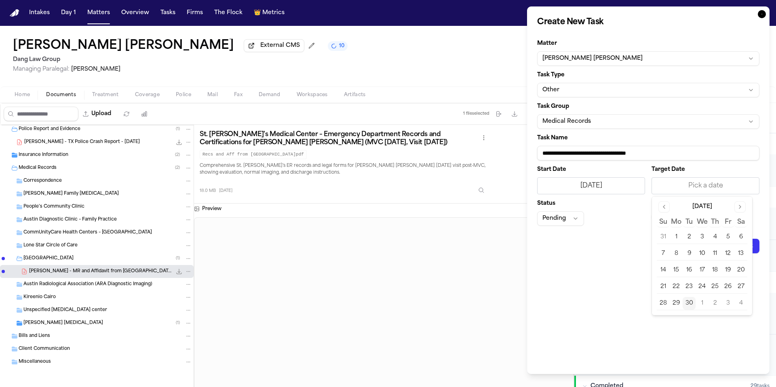
click at [691, 300] on button "30" at bounding box center [689, 303] width 13 height 13
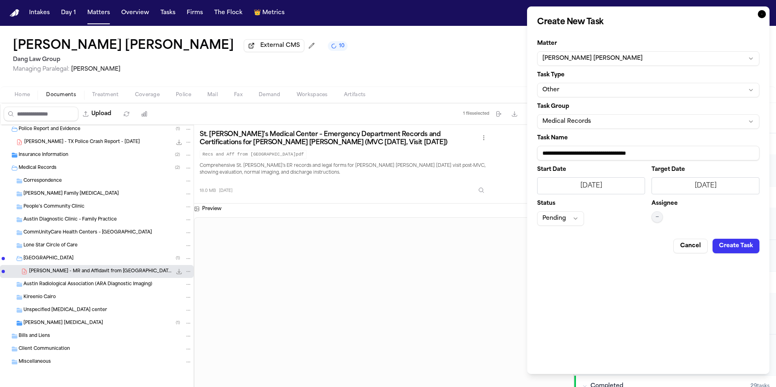
click at [571, 219] on button "Pending" at bounding box center [560, 218] width 47 height 15
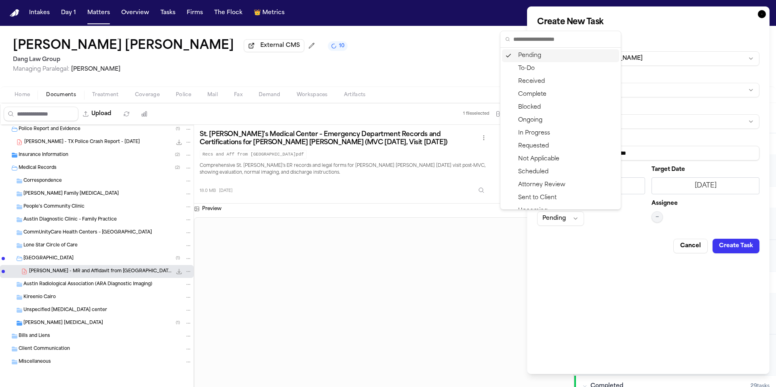
click at [661, 216] on body "Intakes Day 1 Matters Overview Tasks Firms The Flock 👑 Metrics A Adan Christian…" at bounding box center [388, 193] width 776 height 387
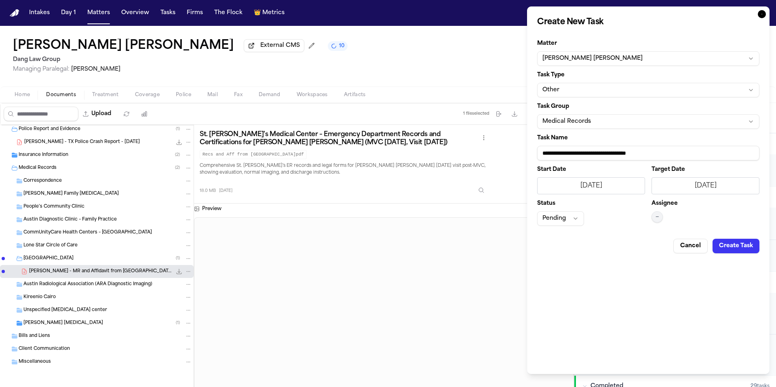
click at [656, 222] on button "—" at bounding box center [657, 216] width 11 height 11
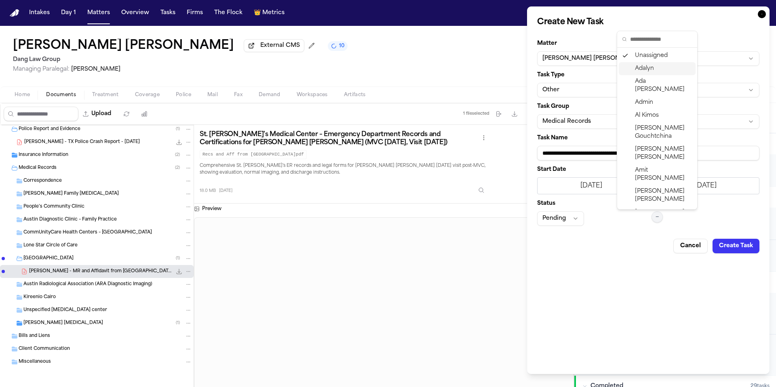
click at [649, 68] on span "Adalyn" at bounding box center [644, 69] width 19 height 8
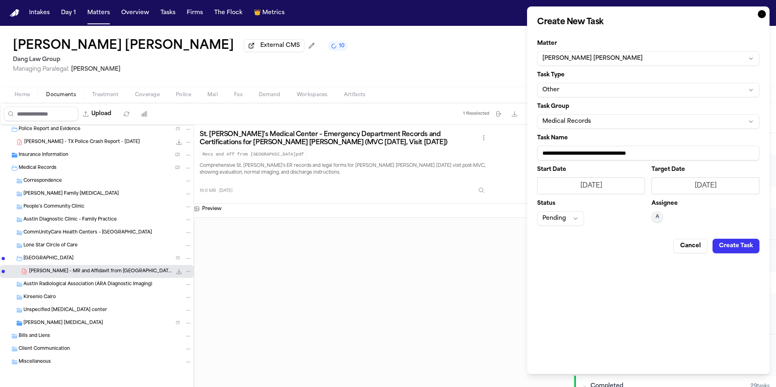
click at [743, 243] on button "Create Task" at bounding box center [736, 246] width 47 height 15
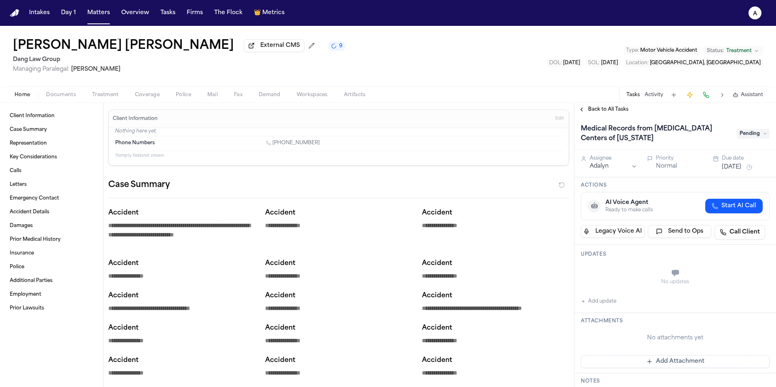
click at [604, 109] on span "Back to All Tasks" at bounding box center [608, 109] width 40 height 6
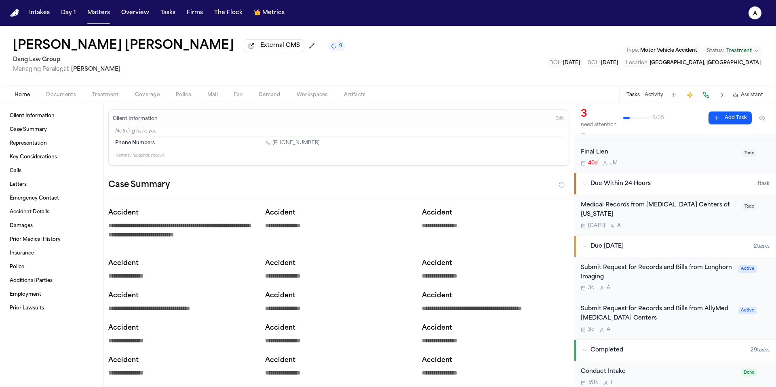
scroll to position [102, 0]
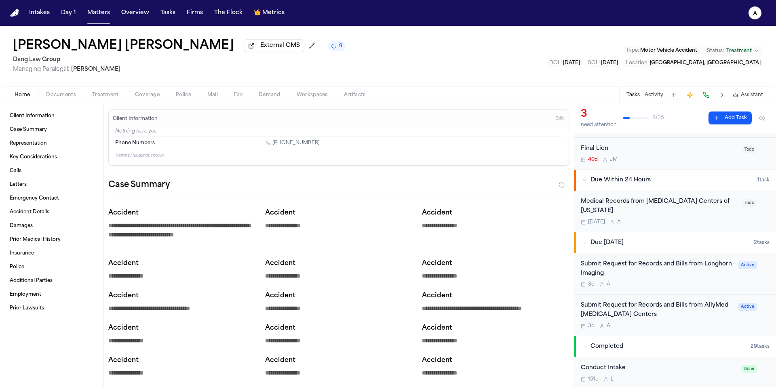
click at [694, 281] on div "3d A" at bounding box center [657, 284] width 153 height 6
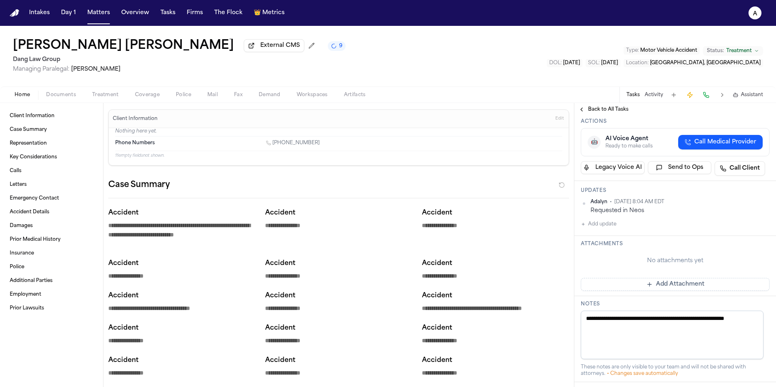
scroll to position [122, 0]
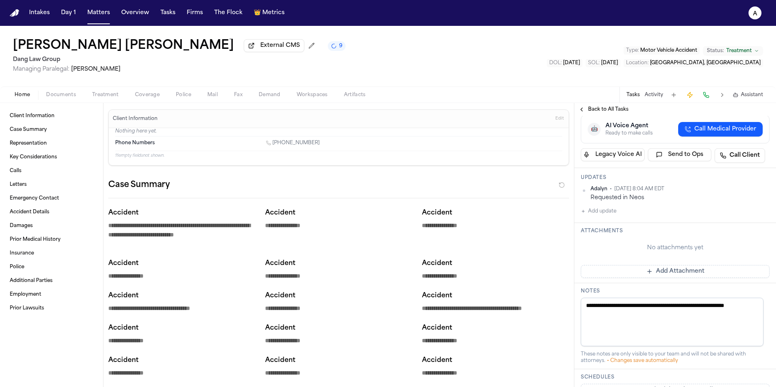
click at [672, 276] on button "Add Attachment" at bounding box center [675, 271] width 189 height 13
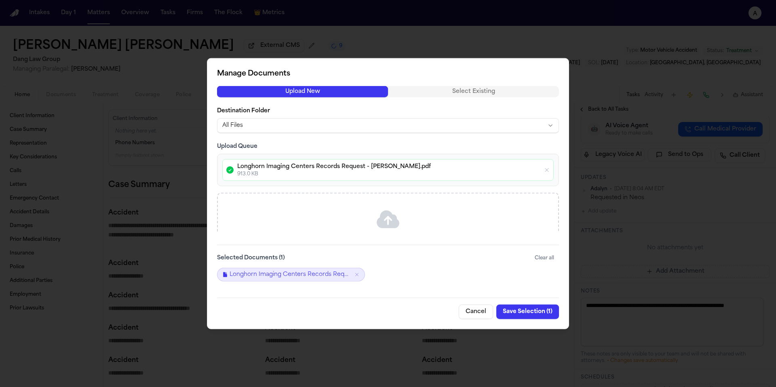
click at [530, 311] on button "Save Selection ( 1 )" at bounding box center [527, 311] width 63 height 15
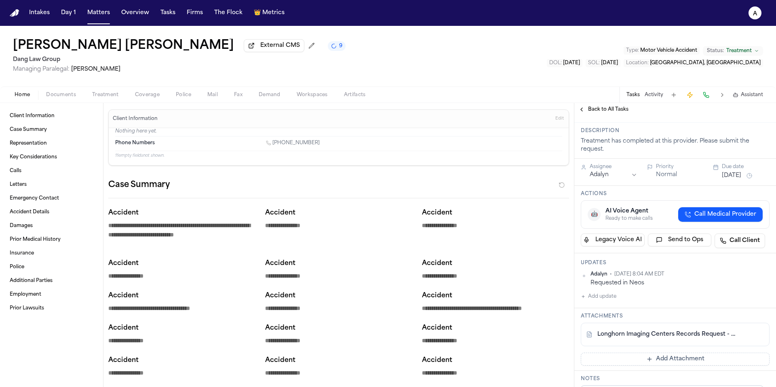
scroll to position [21, 0]
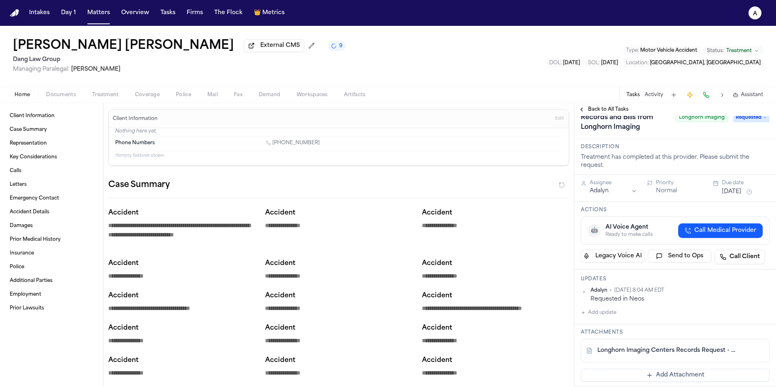
click at [594, 112] on span "Back to All Tasks" at bounding box center [608, 109] width 40 height 6
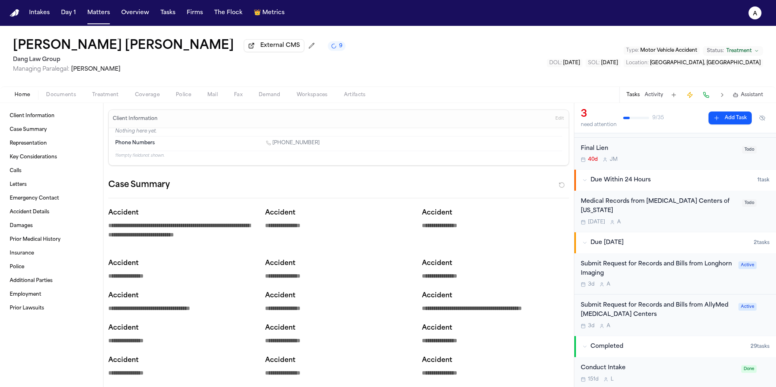
scroll to position [105, 0]
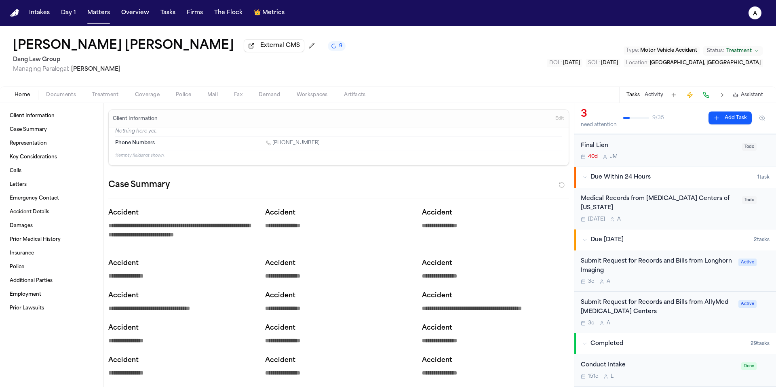
click at [701, 310] on div "Submit Request for Records and Bills from AllyMed MRI Centers 3d A" at bounding box center [657, 312] width 153 height 28
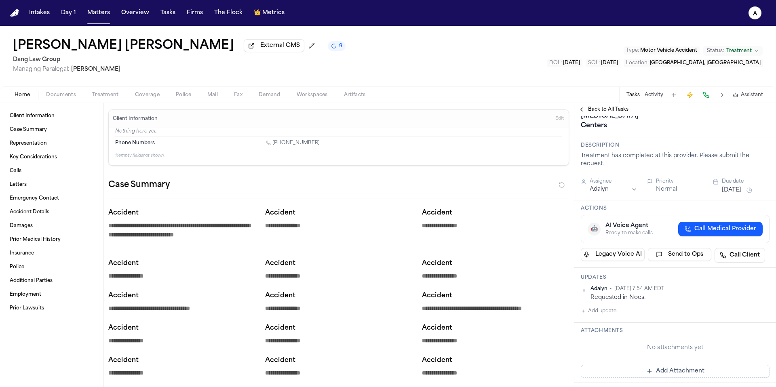
scroll to position [66, 0]
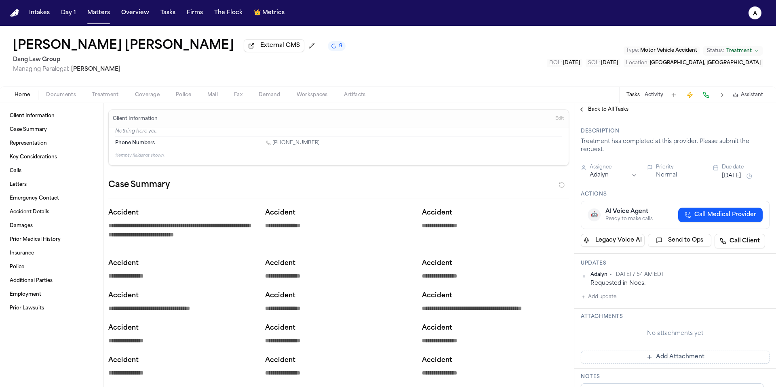
click at [654, 351] on button "Add Attachment" at bounding box center [675, 357] width 189 height 13
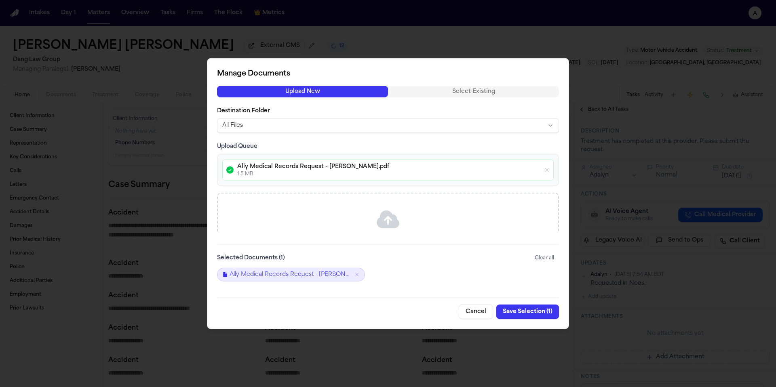
click at [540, 312] on button "Save Selection ( 1 )" at bounding box center [527, 311] width 63 height 15
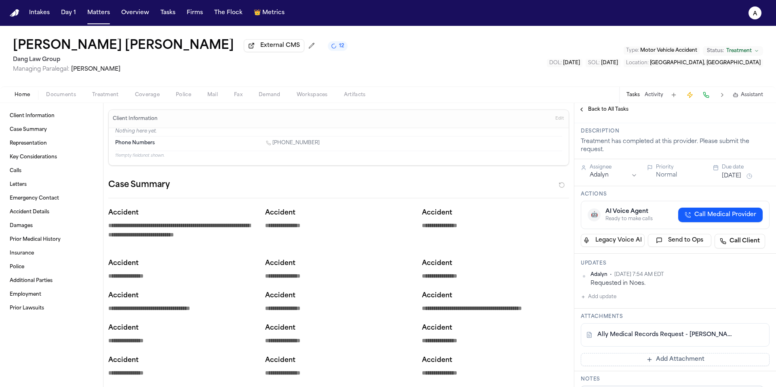
click at [691, 272] on div "Adalyn • Sep 30, 2025 7:54 AM EDT Requested in Noes. Add update" at bounding box center [675, 287] width 189 height 30
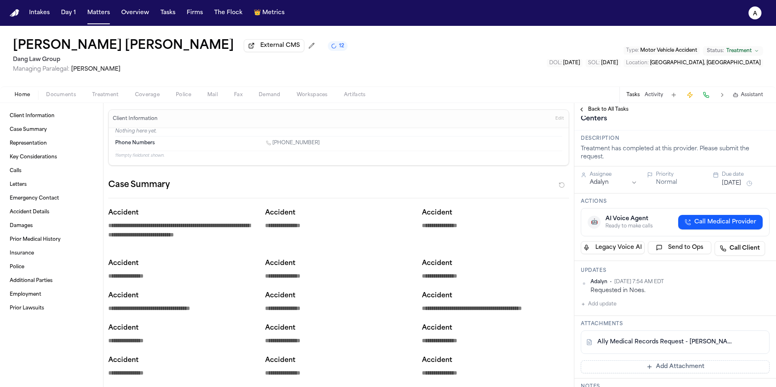
scroll to position [0, 0]
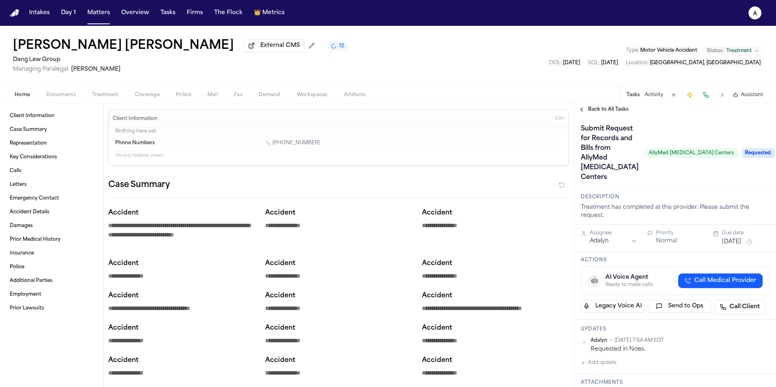
click at [615, 107] on span "Back to All Tasks" at bounding box center [608, 109] width 40 height 6
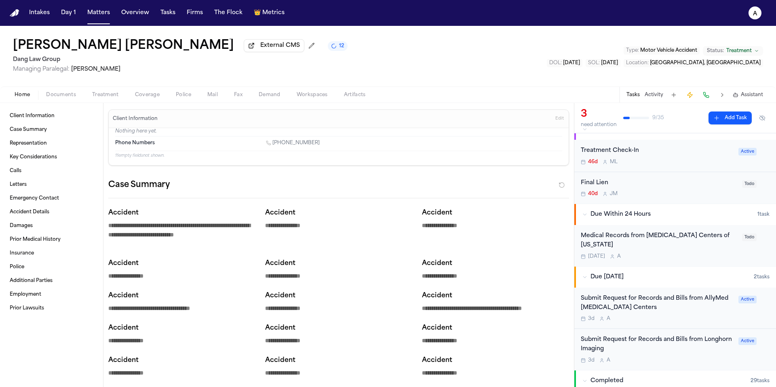
scroll to position [74, 0]
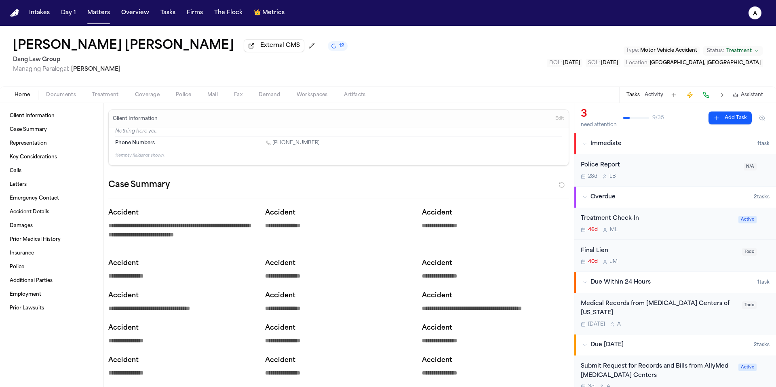
scroll to position [74, 0]
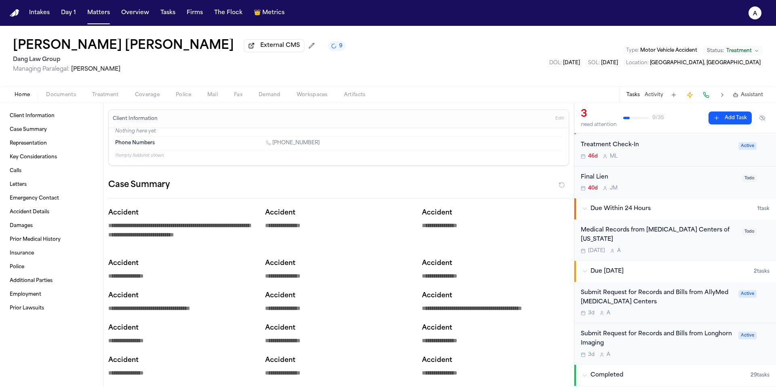
click at [709, 248] on div "Today A" at bounding box center [659, 251] width 156 height 6
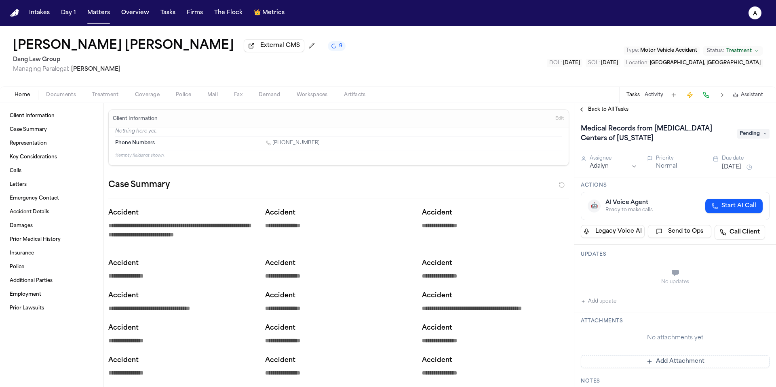
click at [751, 129] on span "Pending" at bounding box center [753, 134] width 32 height 10
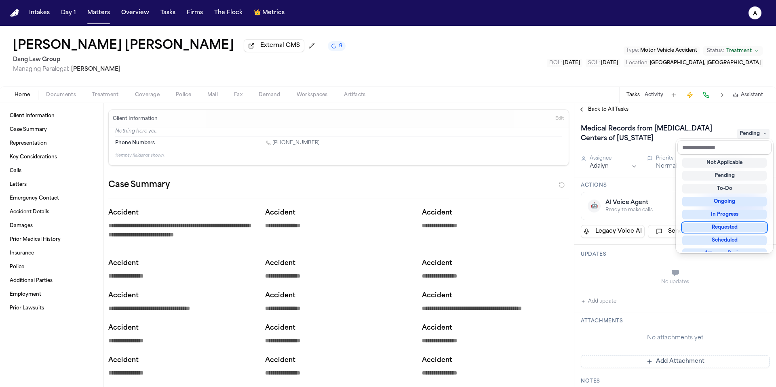
click at [741, 224] on div "Requested" at bounding box center [724, 228] width 84 height 10
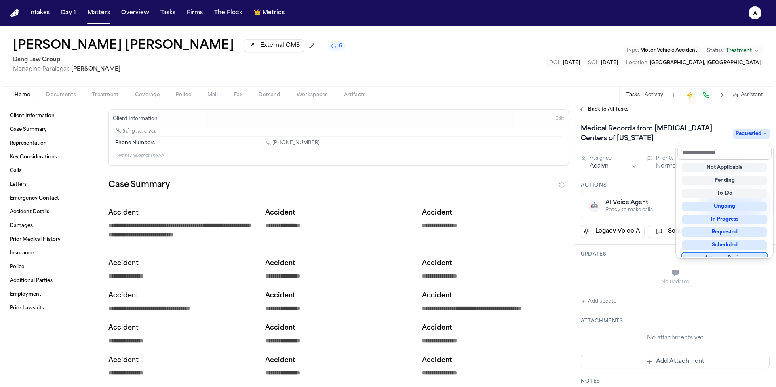
scroll to position [6, 0]
click at [669, 285] on div "Medical Records from MRI Centers of Texas Requested Assignee Adalyn Priority No…" at bounding box center [675, 367] width 202 height 503
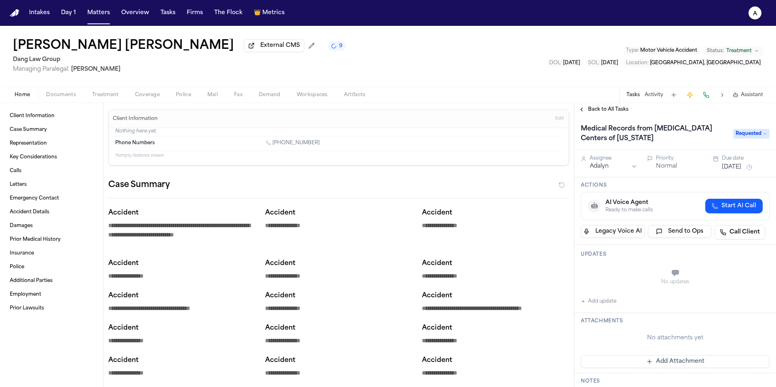
click at [643, 360] on button "Add Attachment" at bounding box center [675, 361] width 189 height 13
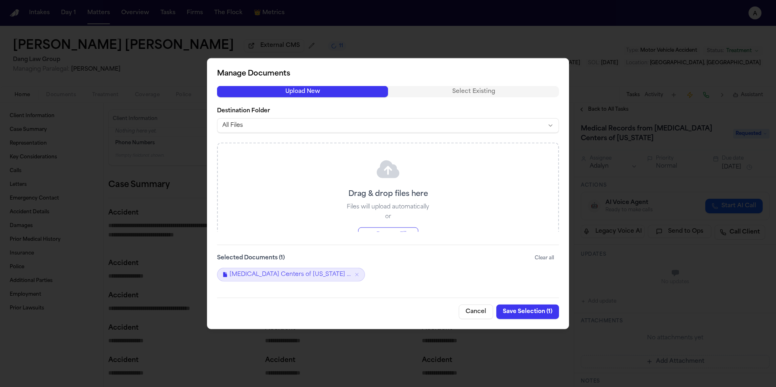
click at [529, 314] on button "Save Selection ( 1 )" at bounding box center [527, 311] width 63 height 15
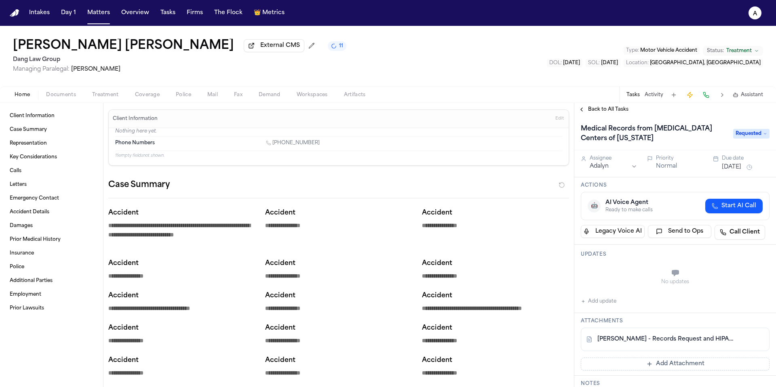
click at [733, 166] on button "[DATE]" at bounding box center [731, 167] width 19 height 8
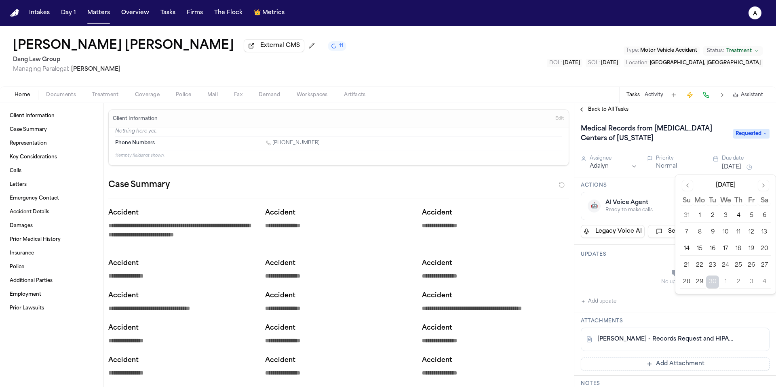
click at [751, 279] on button "3" at bounding box center [751, 282] width 13 height 13
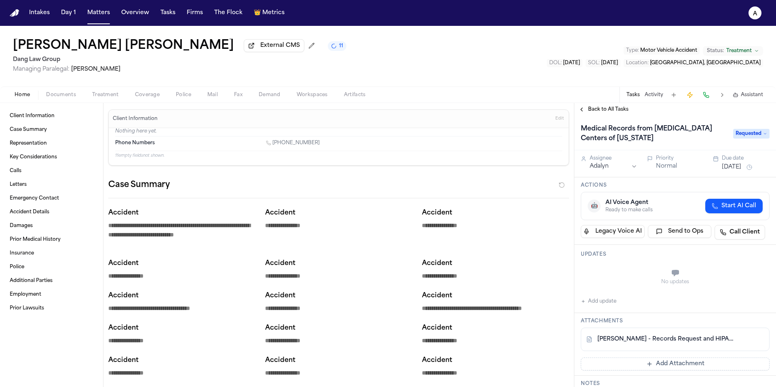
click at [647, 280] on div "No updates" at bounding box center [675, 277] width 189 height 29
click at [616, 106] on div "Back to All Tasks" at bounding box center [675, 109] width 202 height 13
click at [616, 109] on span "Back to All Tasks" at bounding box center [608, 109] width 40 height 6
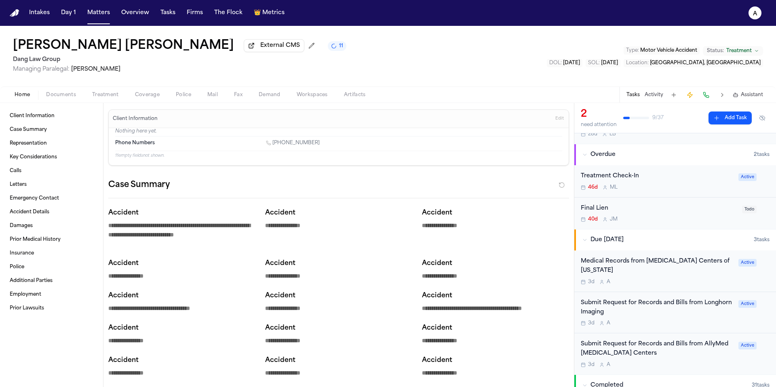
scroll to position [42, 0]
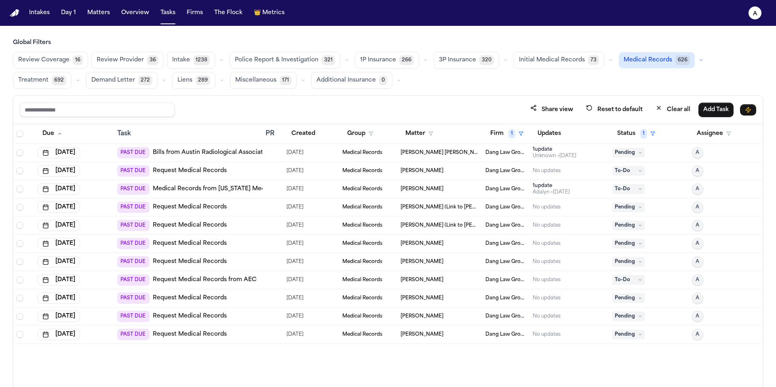
click at [356, 29] on main "Global Filters Review Coverage 16 Review Provider 36 Intake 1238 Police Report …" at bounding box center [388, 206] width 776 height 361
click at [640, 316] on icon at bounding box center [640, 316] width 2 height 1
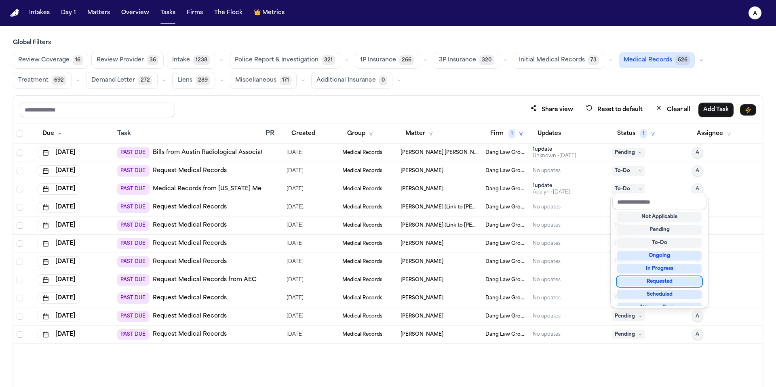
scroll to position [126, 0]
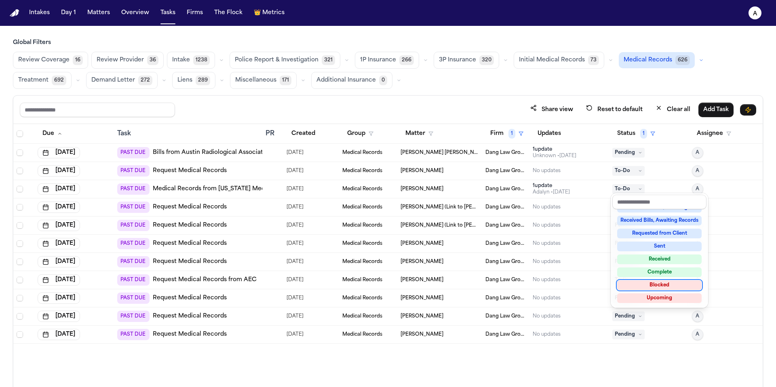
click at [653, 283] on div "Blocked" at bounding box center [659, 286] width 84 height 10
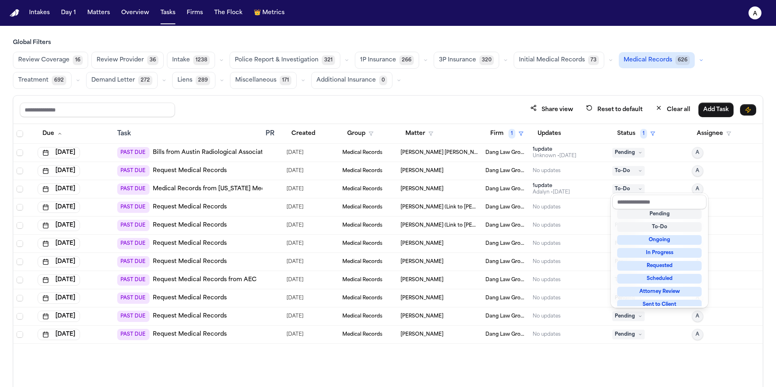
scroll to position [10, 0]
click at [604, 299] on table "Due Task PR Created Group Matter Firm 1 Updates Status 1 Assignee Aug 14, 2025 …" at bounding box center [387, 234] width 749 height 220
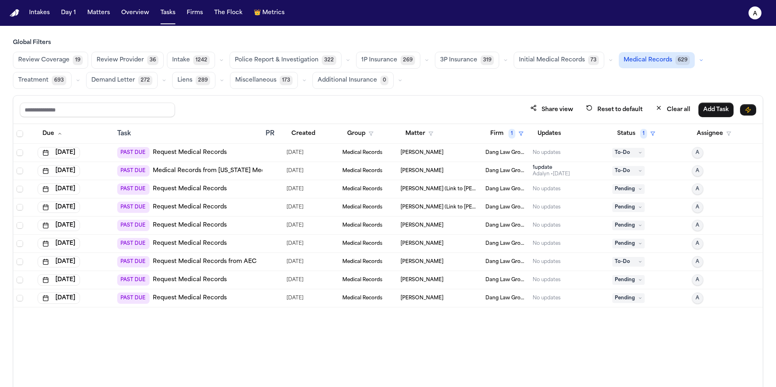
click at [641, 276] on span "Pending" at bounding box center [628, 280] width 32 height 10
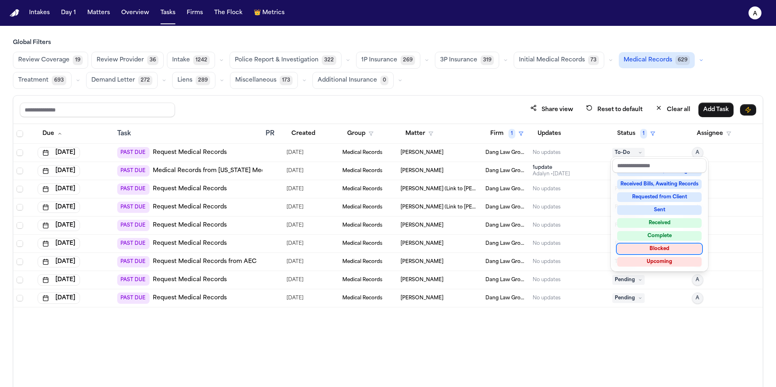
click at [672, 247] on div "Blocked" at bounding box center [659, 249] width 84 height 10
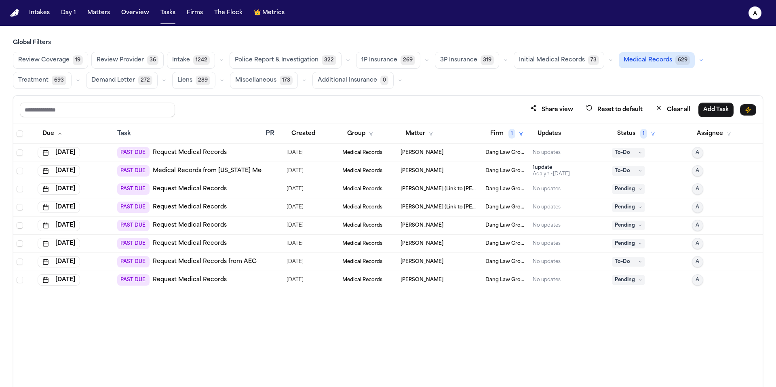
click at [638, 257] on span "To-Do" at bounding box center [628, 262] width 32 height 10
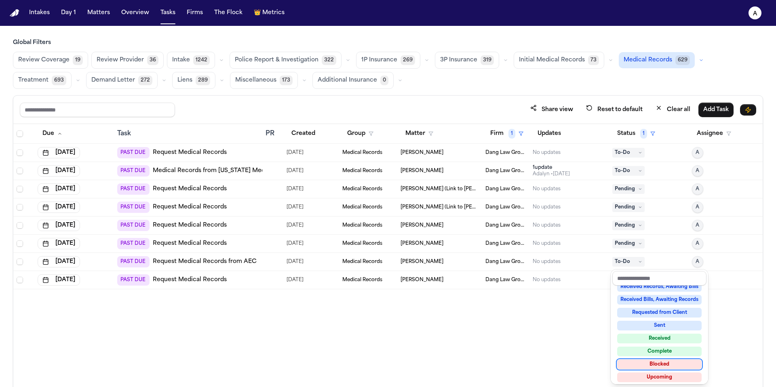
click at [656, 361] on div "Blocked" at bounding box center [659, 365] width 84 height 10
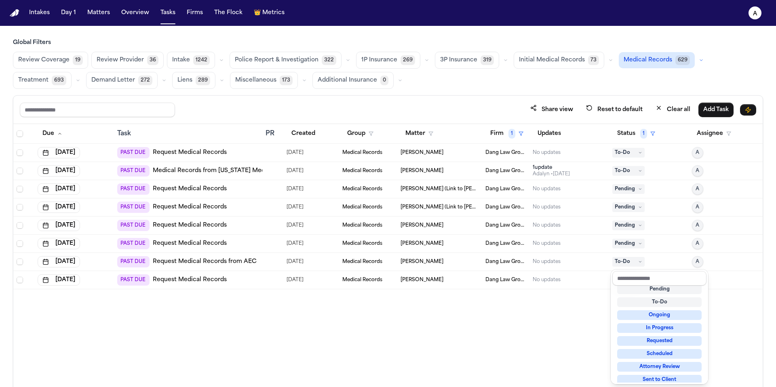
scroll to position [8, 0]
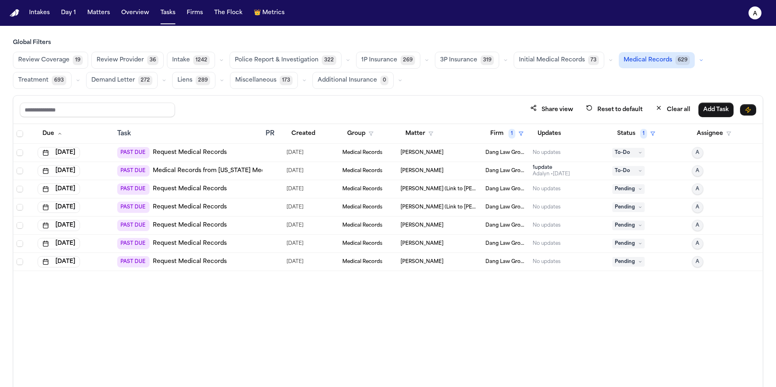
click at [274, 224] on div at bounding box center [273, 225] width 15 height 6
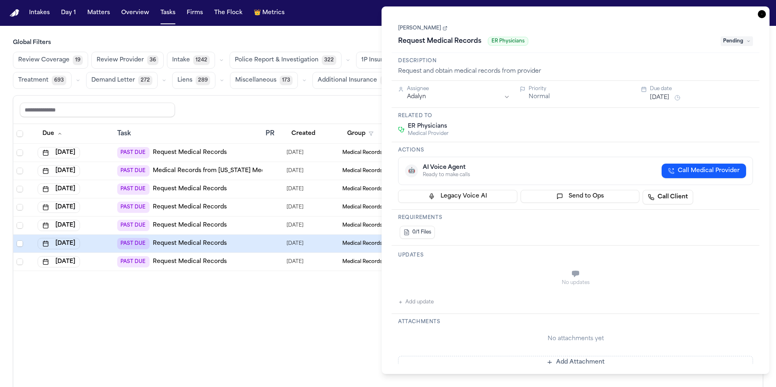
click at [427, 28] on link "Bridget Aleman" at bounding box center [422, 28] width 49 height 6
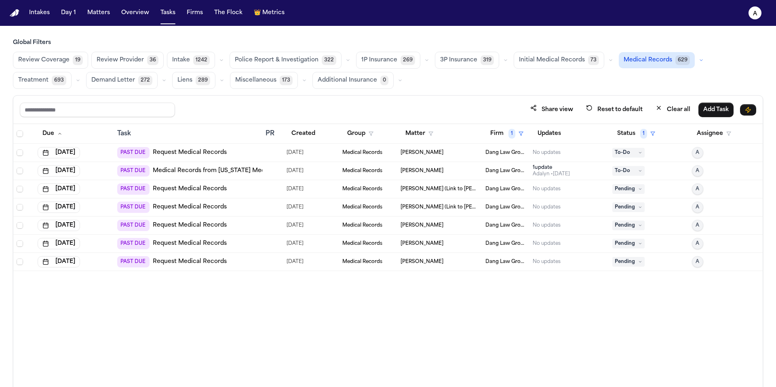
click at [210, 55] on button "Intake 1242" at bounding box center [191, 60] width 48 height 17
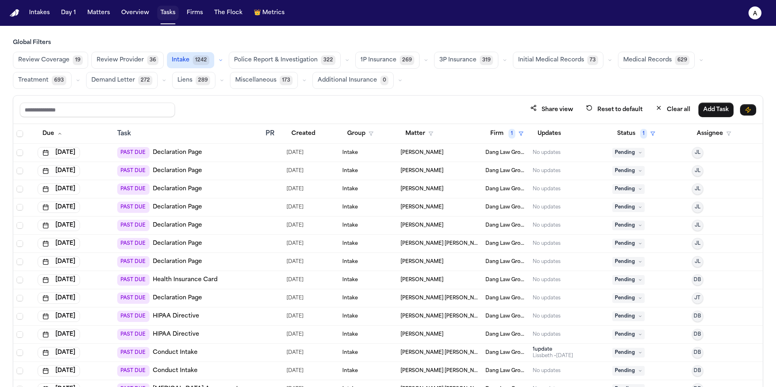
click at [166, 13] on button "Tasks" at bounding box center [167, 13] width 21 height 15
click at [98, 18] on button "Matters" at bounding box center [98, 13] width 29 height 15
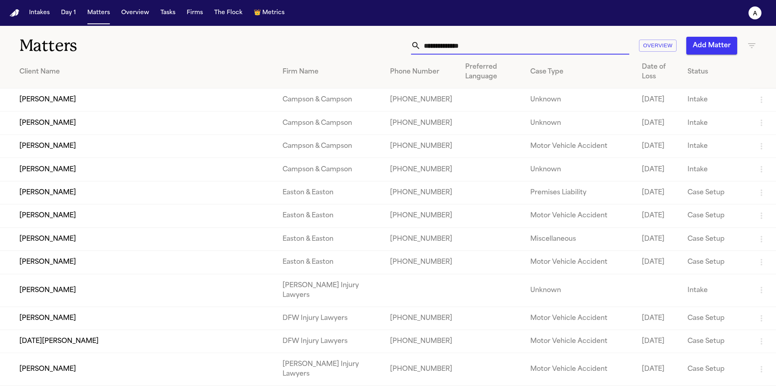
click at [479, 45] on input "text" at bounding box center [525, 46] width 209 height 18
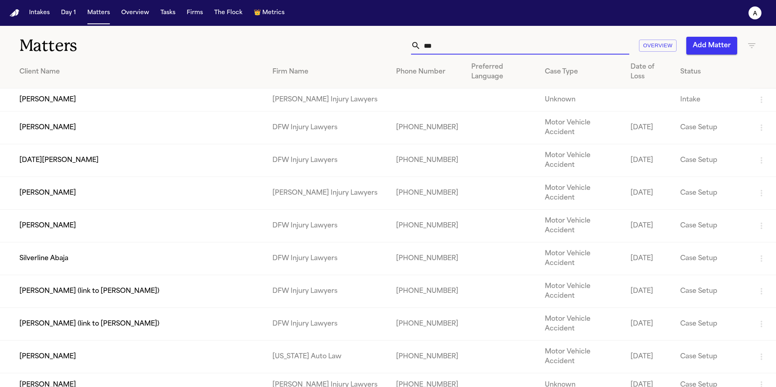
type input "****"
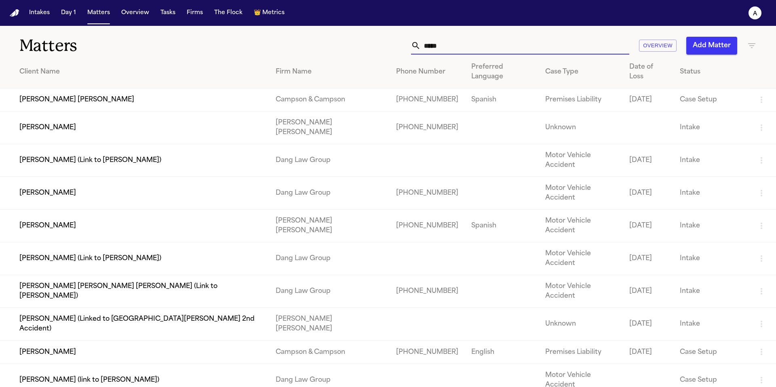
click at [487, 51] on input "*****" at bounding box center [525, 46] width 209 height 18
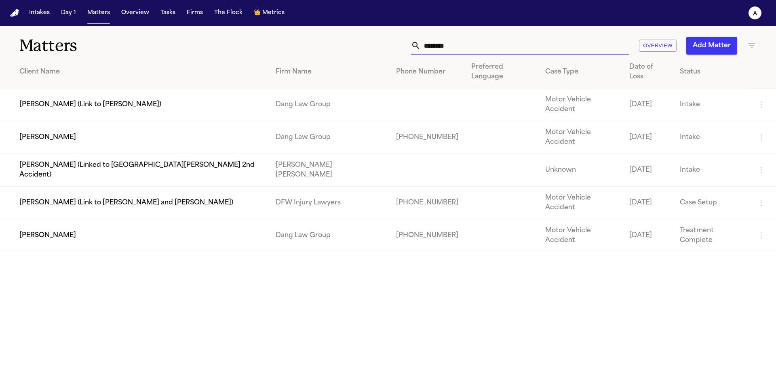
type input "********"
click at [71, 219] on td "Julio Cesar Guerra" at bounding box center [134, 235] width 269 height 33
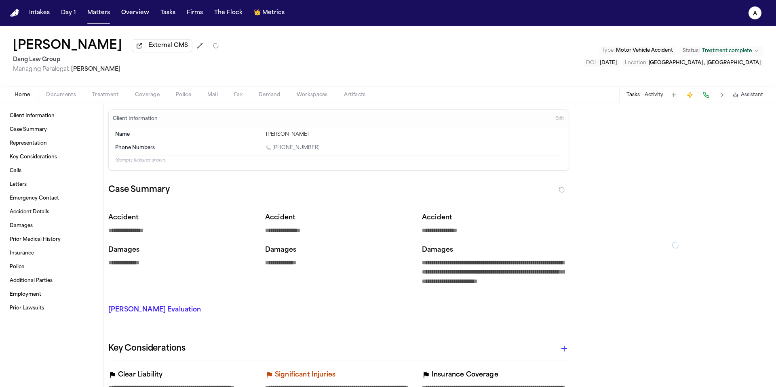
type textarea "*"
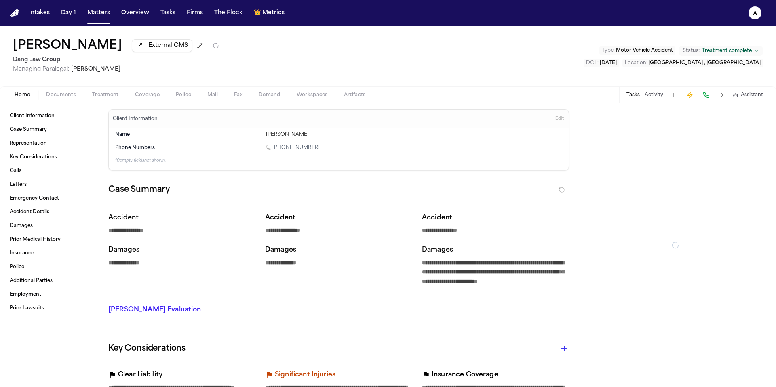
type textarea "*"
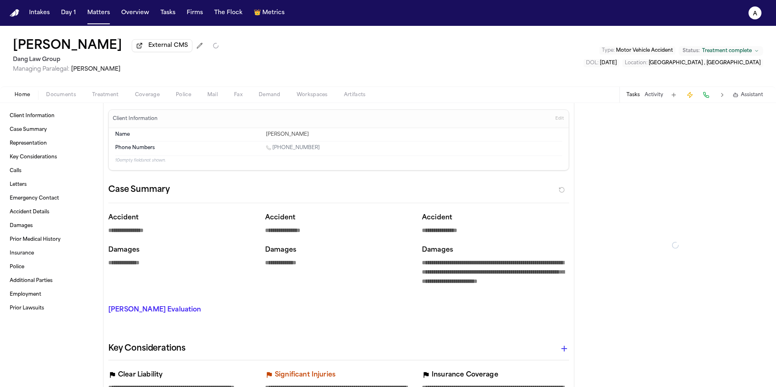
type textarea "*"
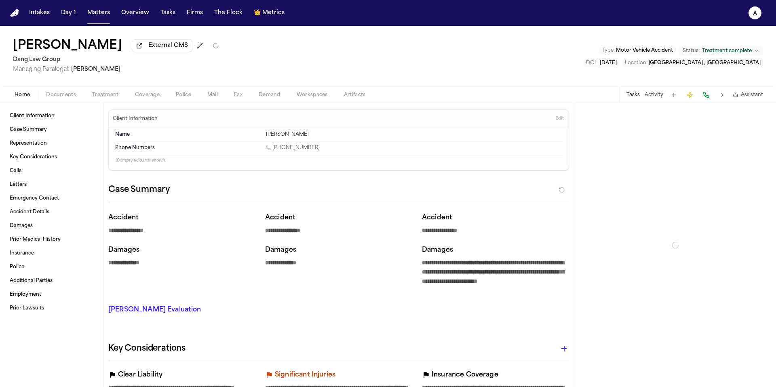
type textarea "*"
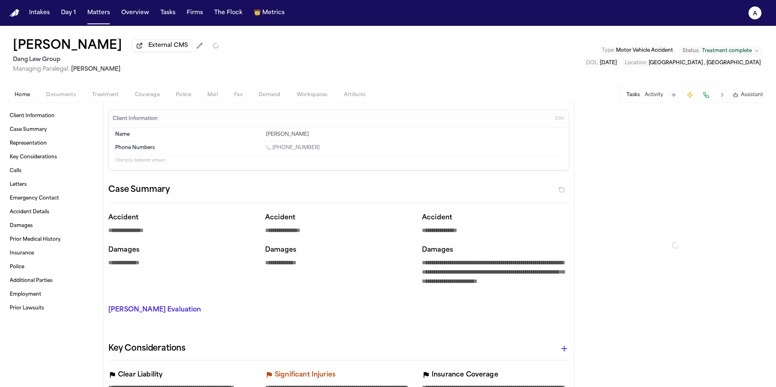
type textarea "*"
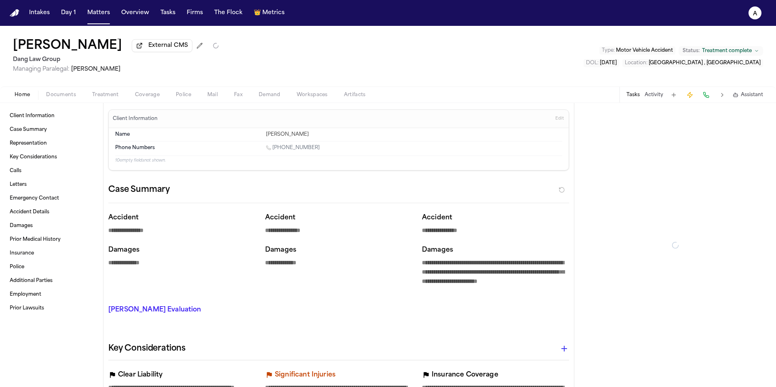
type textarea "*"
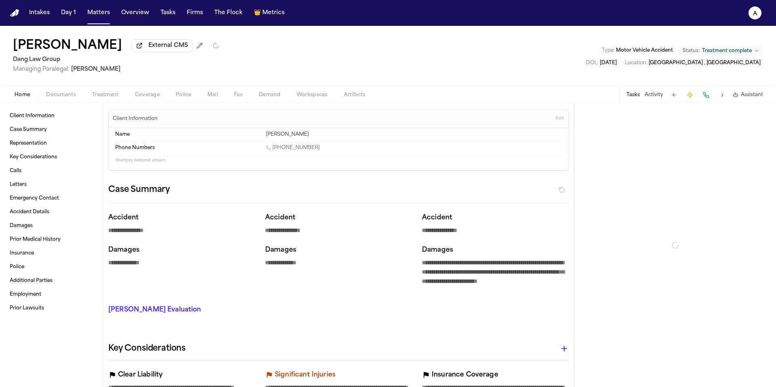
type textarea "*"
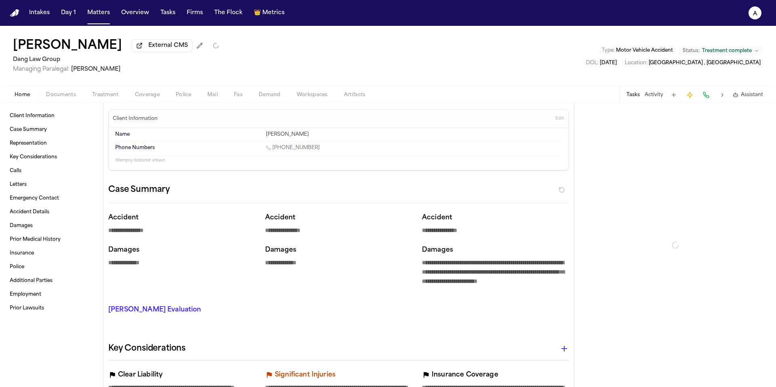
type textarea "*"
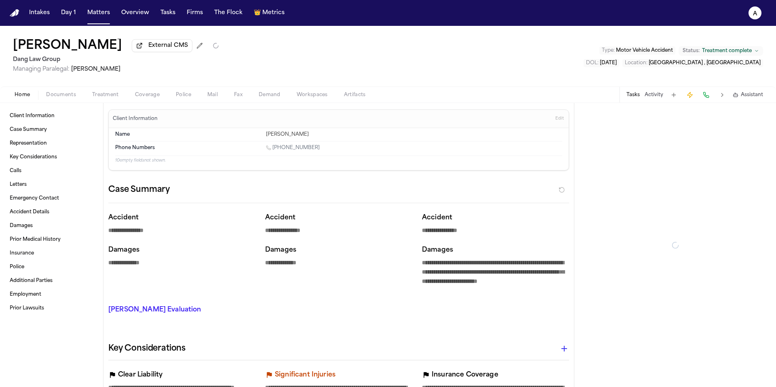
type textarea "*"
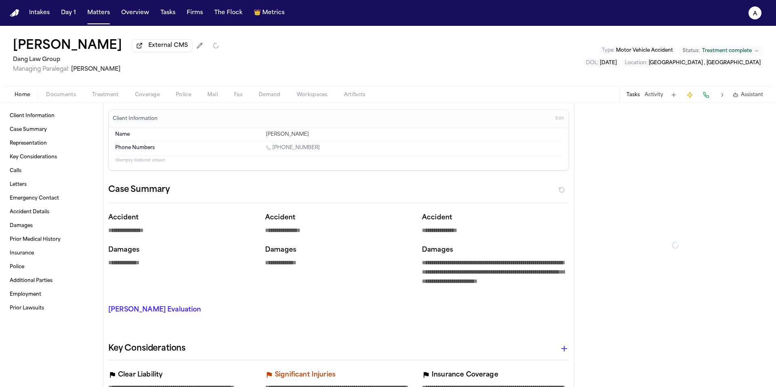
type textarea "*"
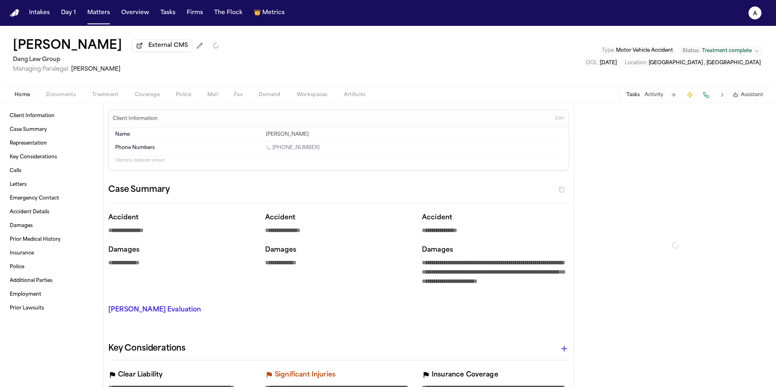
type textarea "*"
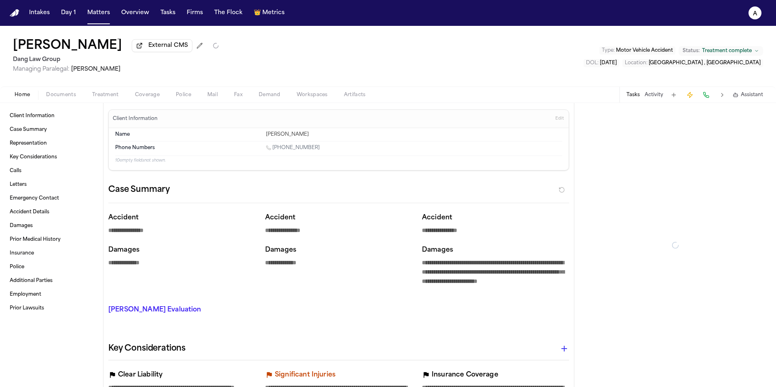
type textarea "*"
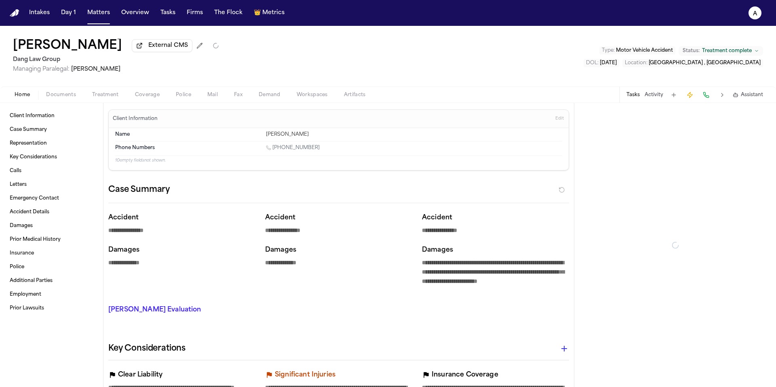
type textarea "*"
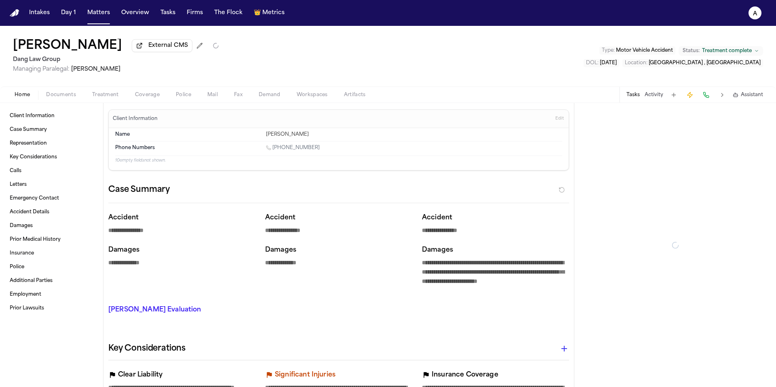
type textarea "*"
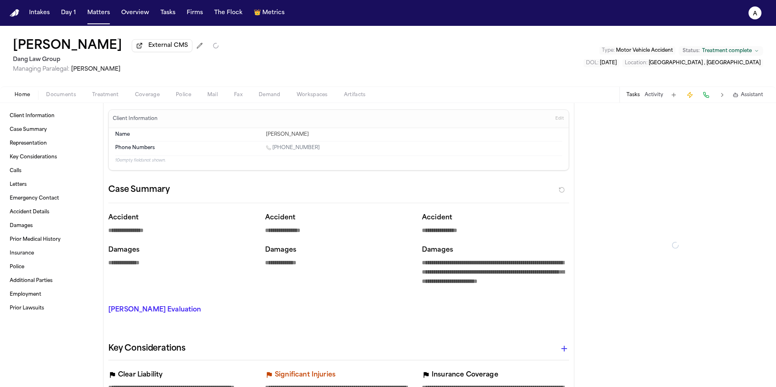
type textarea "*"
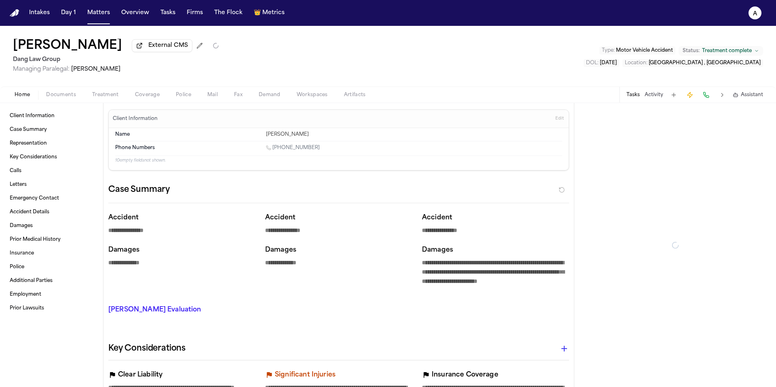
type textarea "*"
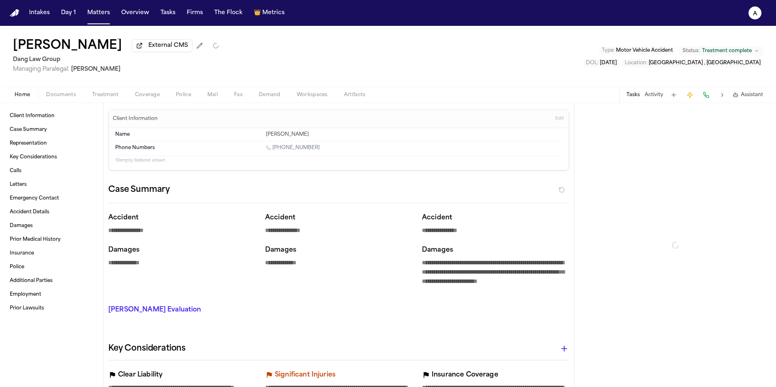
type textarea "*"
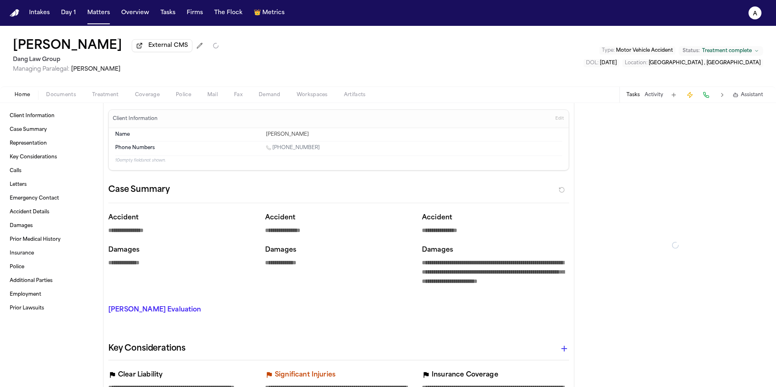
type textarea "*"
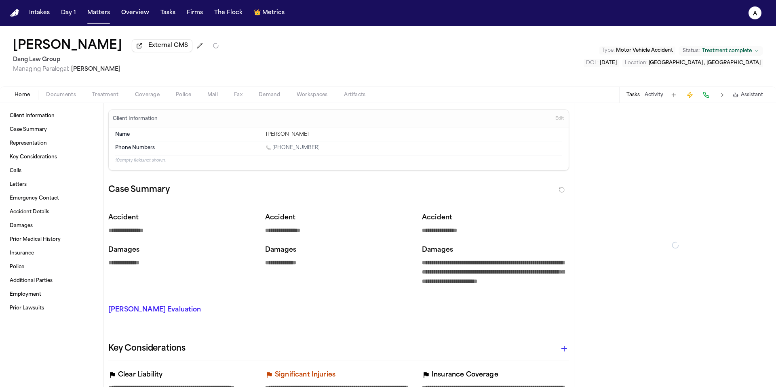
type textarea "*"
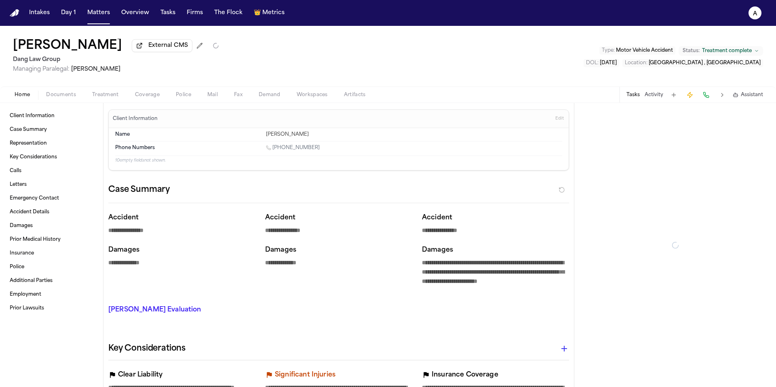
type textarea "*"
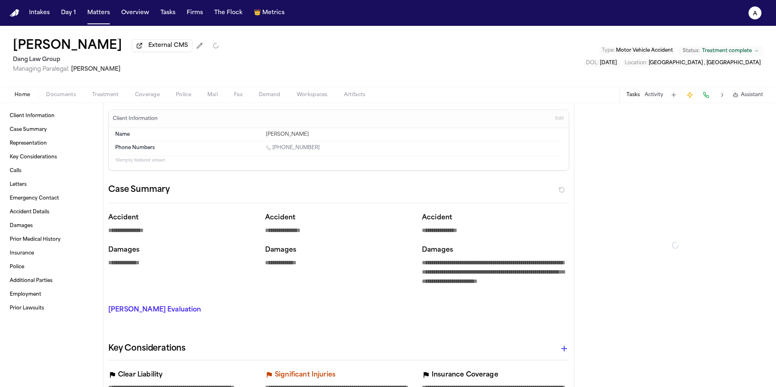
type textarea "*"
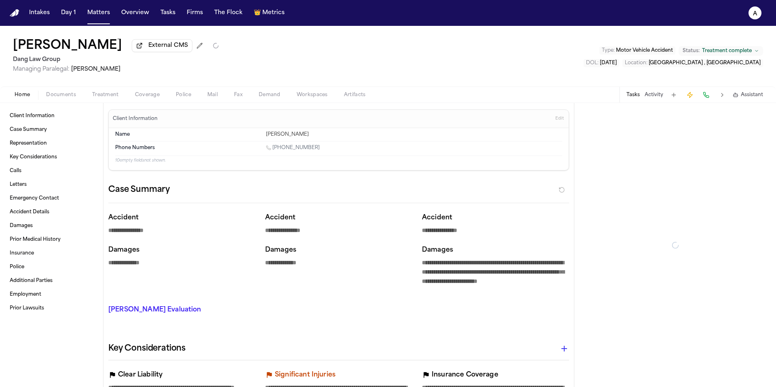
type textarea "*"
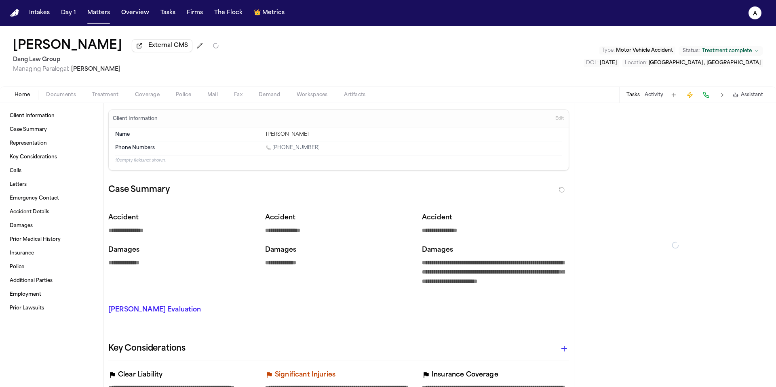
type textarea "*"
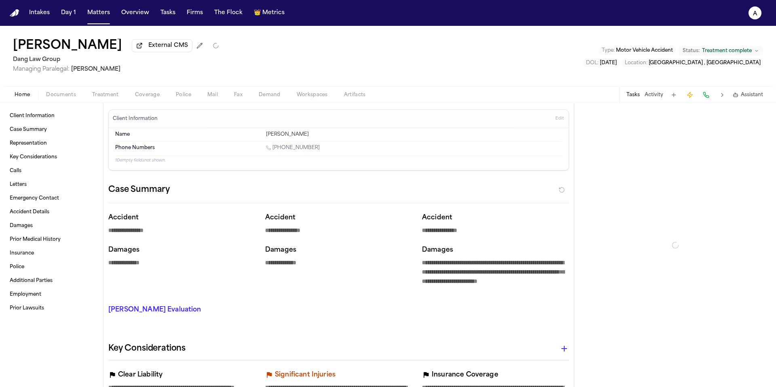
type textarea "*"
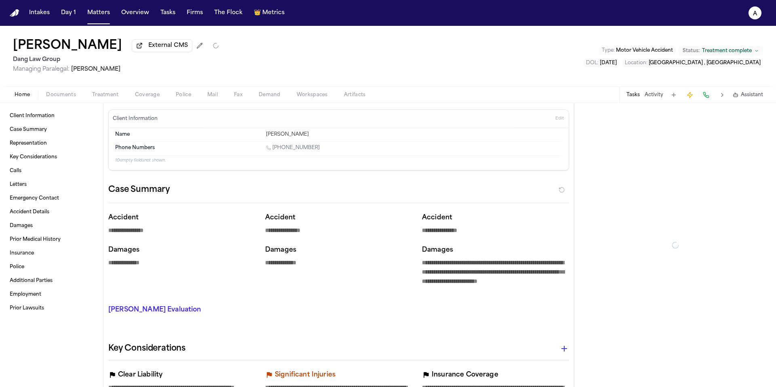
type textarea "*"
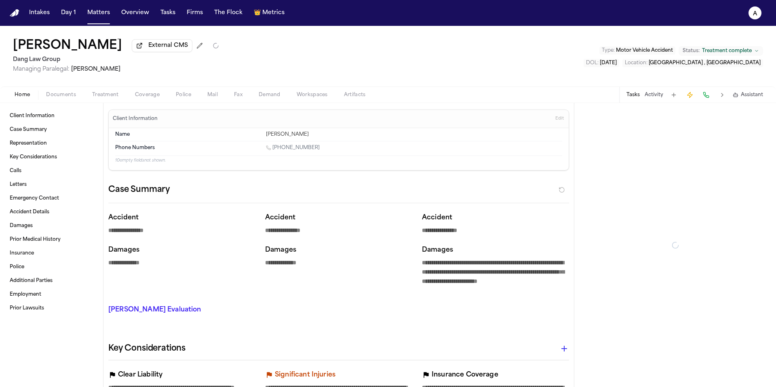
type textarea "*"
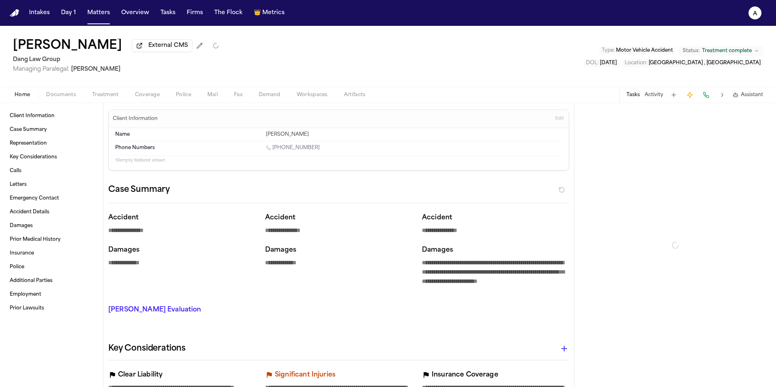
type textarea "*"
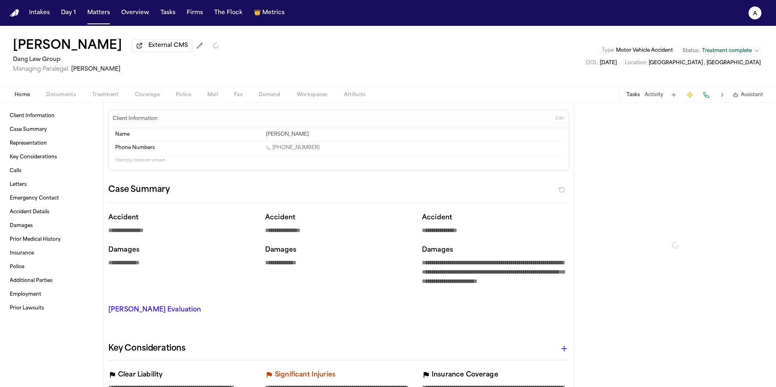
type textarea "*"
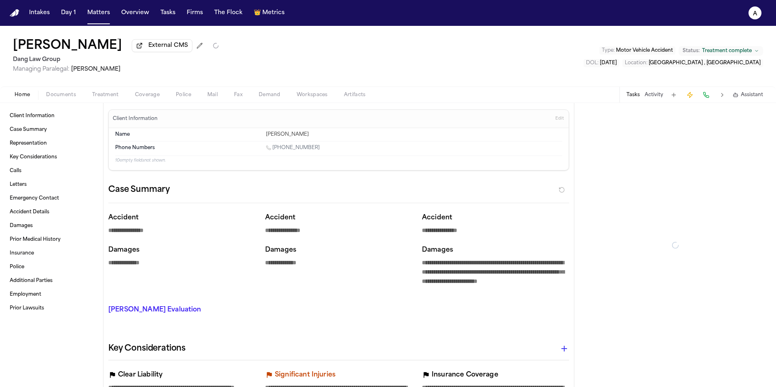
type textarea "*"
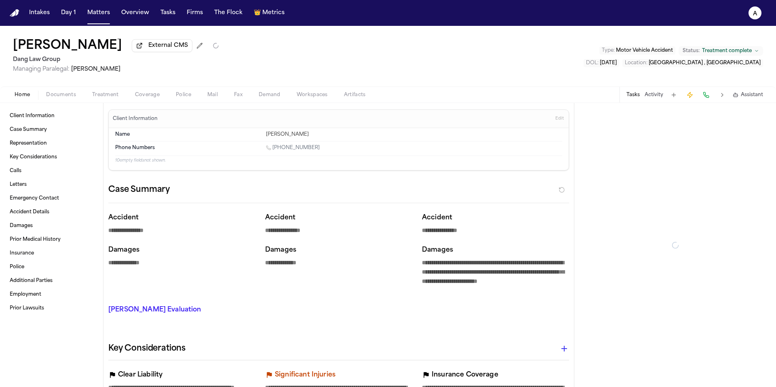
type textarea "*"
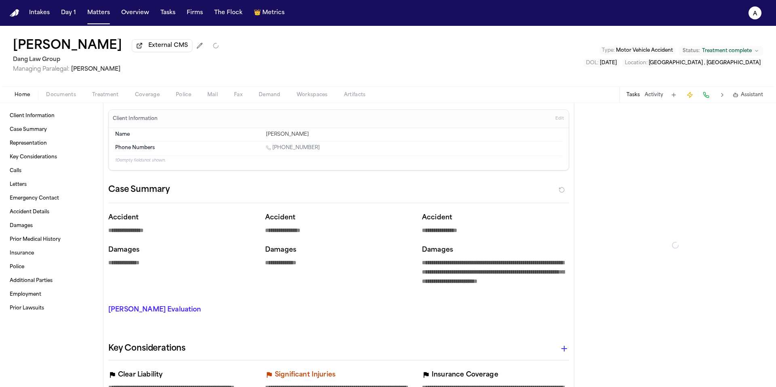
type textarea "*"
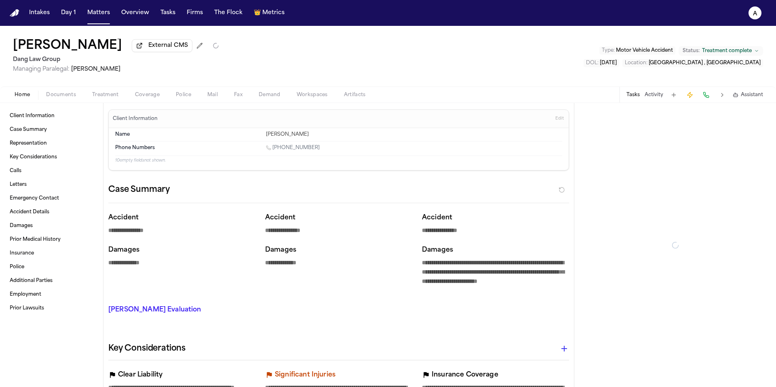
type textarea "*"
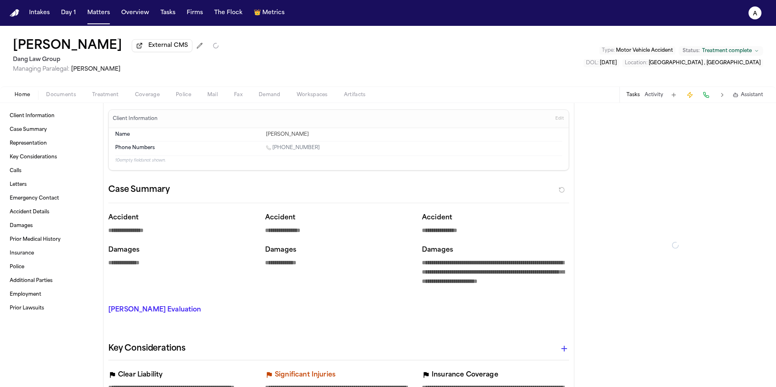
type textarea "*"
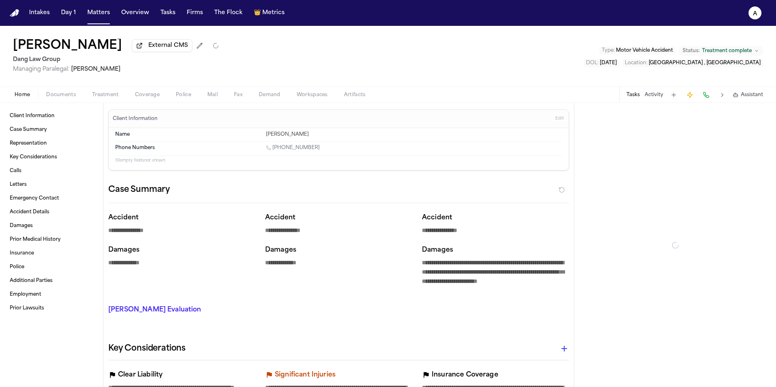
type textarea "*"
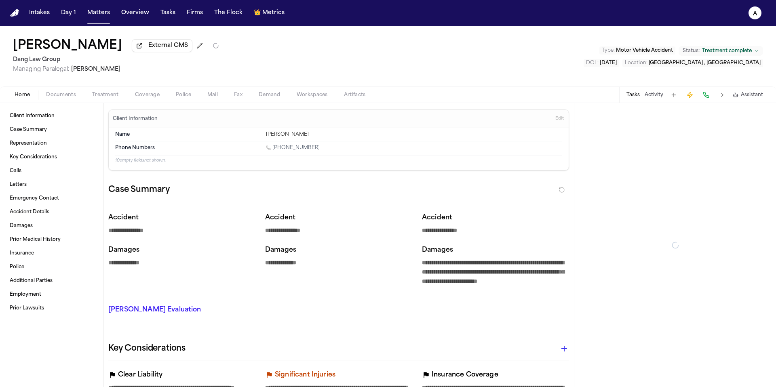
type textarea "*"
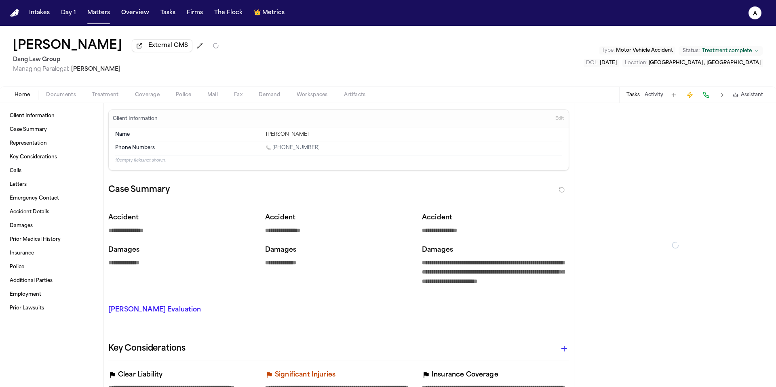
type textarea "*"
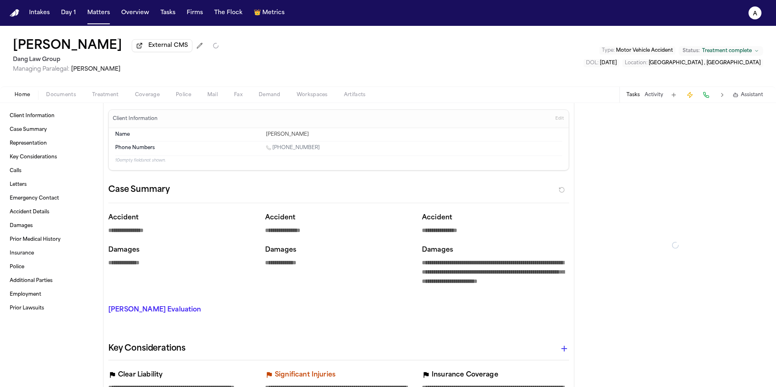
type textarea "*"
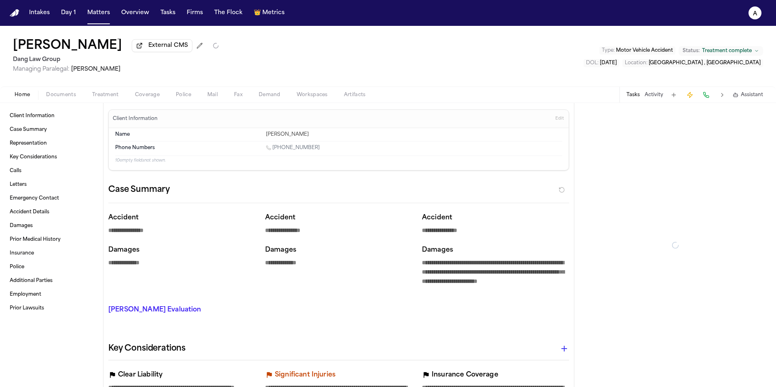
type textarea "*"
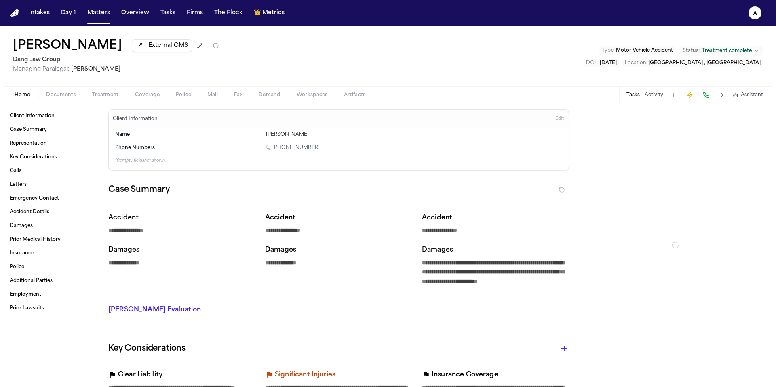
type textarea "*"
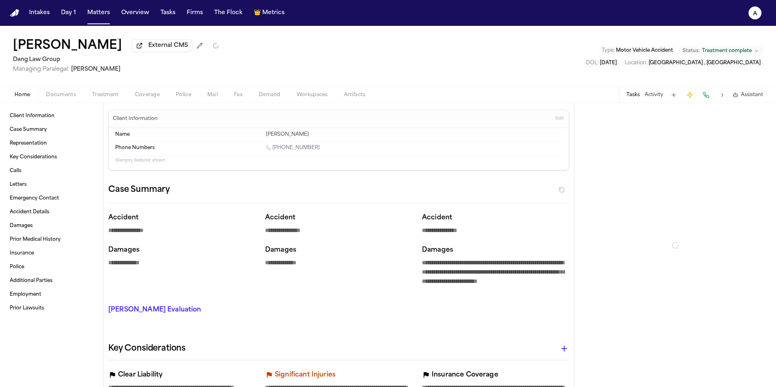
type textarea "*"
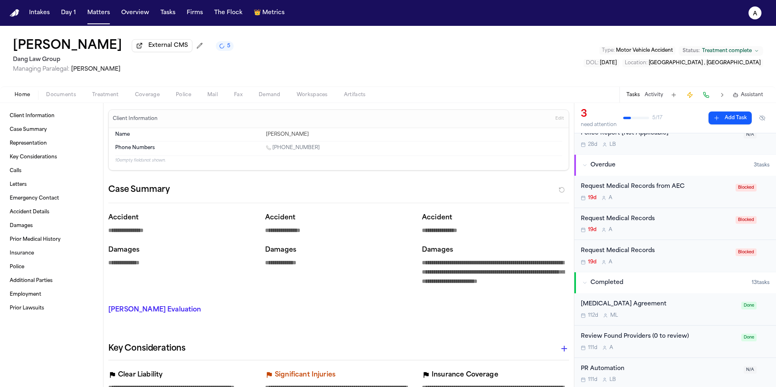
scroll to position [37, 0]
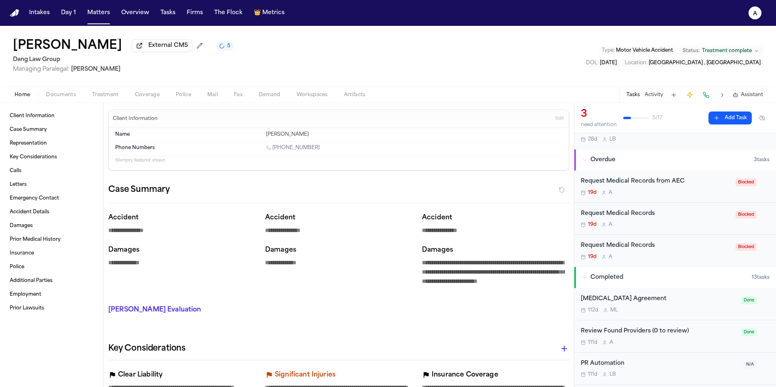
click at [701, 179] on div "Request Medical Records from AEC" at bounding box center [656, 181] width 150 height 9
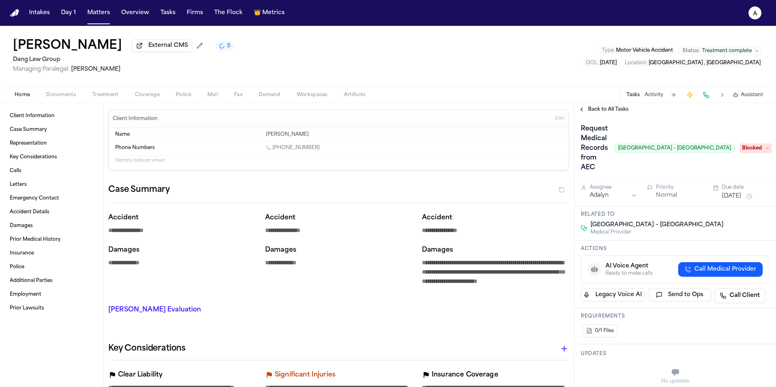
click at [763, 134] on div "Request Medical Records from AEC Austin Emergency Center – Pflugerville Blocked" at bounding box center [675, 148] width 189 height 52
click at [762, 143] on span "Blocked" at bounding box center [756, 148] width 32 height 10
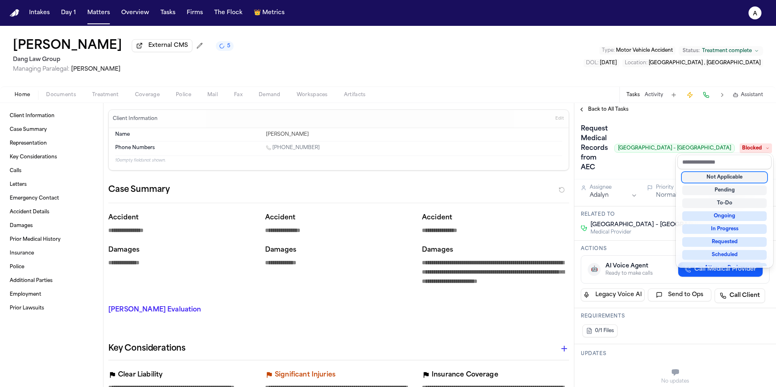
drag, startPoint x: 740, startPoint y: 184, endPoint x: 745, endPoint y: 178, distance: 7.5
click at [745, 178] on div "Not Applicable Pending To-Do Ongoing In Progress Requested Scheduled Attorney R…" at bounding box center [724, 217] width 94 height 97
click at [745, 178] on div "Not Applicable" at bounding box center [724, 178] width 84 height 10
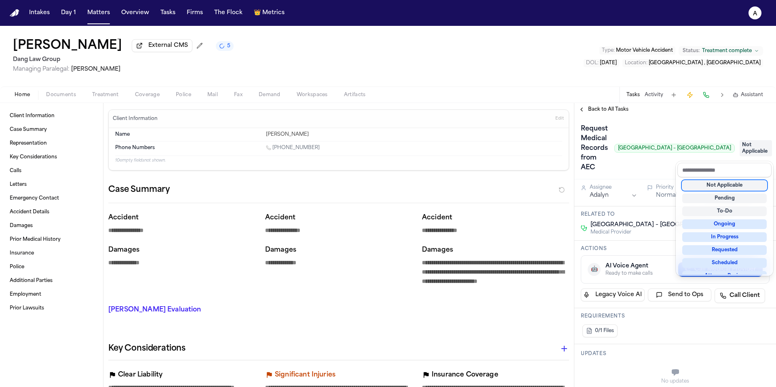
click at [709, 139] on div "Request Medical Records from AEC Austin Emergency Center – Pflugerville Not App…" at bounding box center [675, 148] width 189 height 52
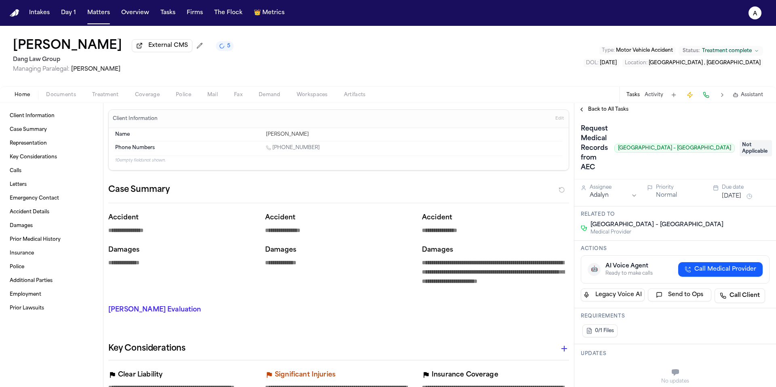
click at [607, 112] on span "Back to All Tasks" at bounding box center [608, 109] width 40 height 6
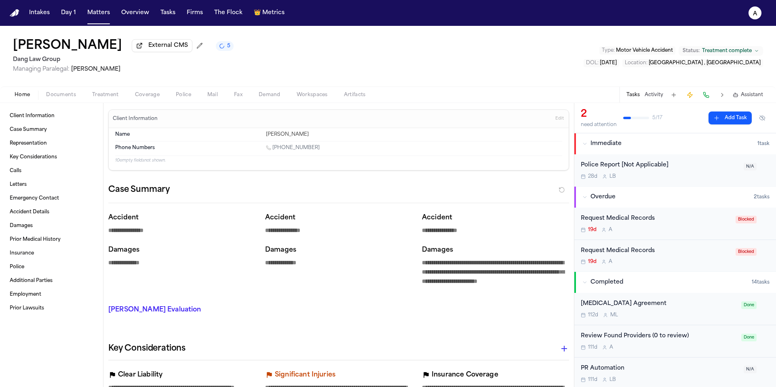
scroll to position [26, 0]
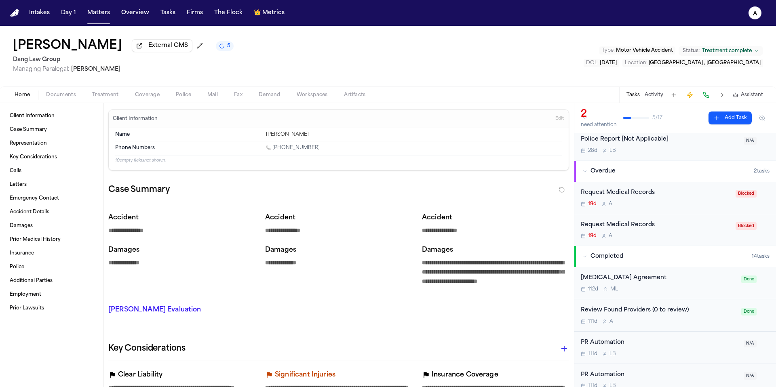
click at [701, 203] on div "19d A" at bounding box center [656, 204] width 150 height 6
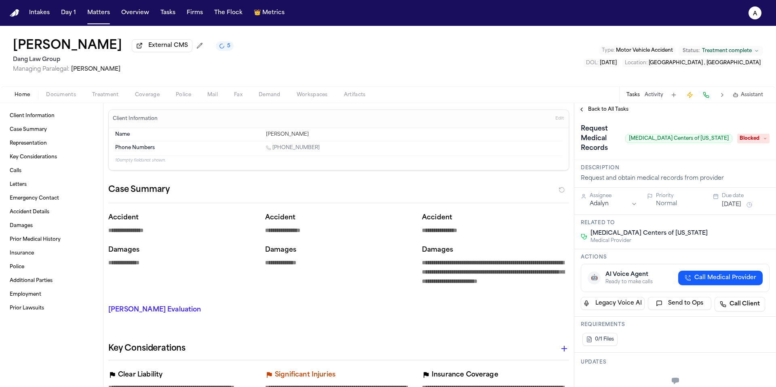
click at [746, 134] on span "Blocked" at bounding box center [753, 139] width 32 height 10
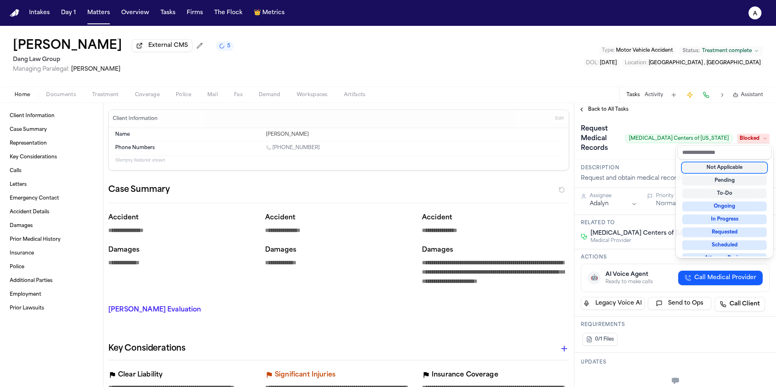
click at [745, 166] on div "Not Applicable" at bounding box center [724, 168] width 84 height 10
click at [619, 115] on div "**********" at bounding box center [675, 245] width 202 height 284
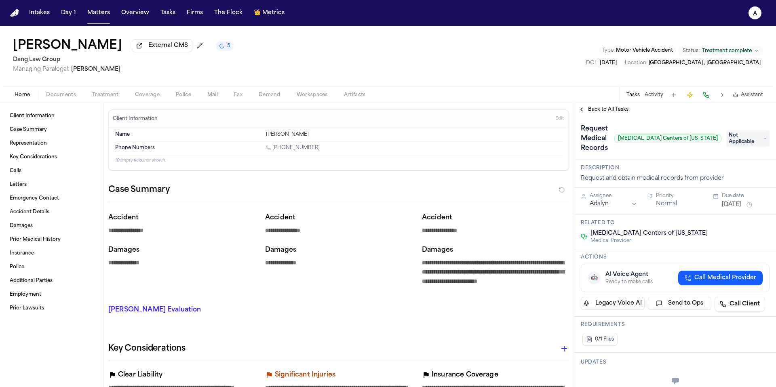
click at [607, 111] on span "Back to All Tasks" at bounding box center [608, 109] width 40 height 6
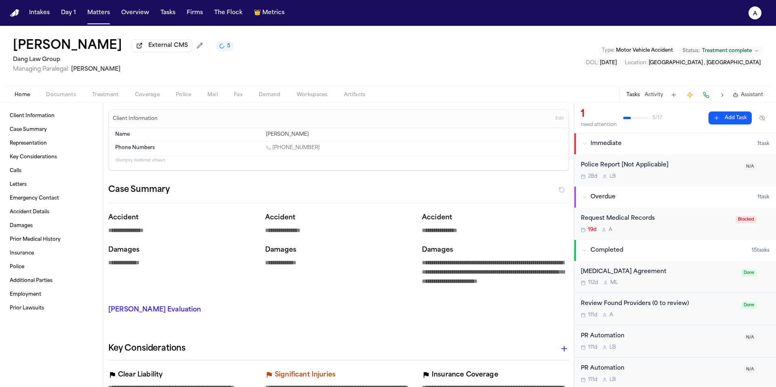
click at [711, 229] on div "19d A" at bounding box center [656, 230] width 150 height 6
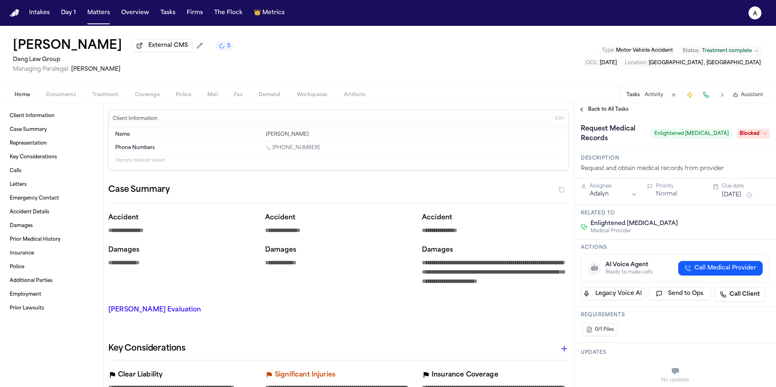
click at [745, 130] on div "Request Medical Records Enlightened Chiropractic Blocked" at bounding box center [675, 133] width 189 height 23
click at [748, 143] on div "Request Medical Records Enlightened Chiropractic Blocked" at bounding box center [675, 133] width 189 height 23
click at [763, 136] on icon at bounding box center [765, 134] width 4 height 4
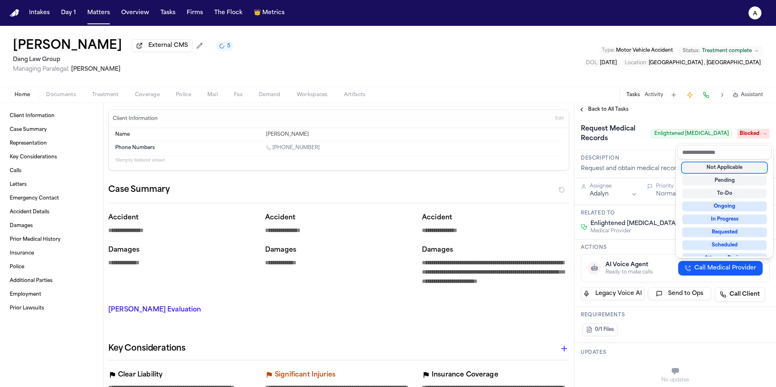
click at [748, 171] on div "Not Applicable" at bounding box center [724, 168] width 84 height 10
click at [673, 120] on div "Request Medical Records Enlightened Chiropractic Blocked" at bounding box center [675, 133] width 202 height 34
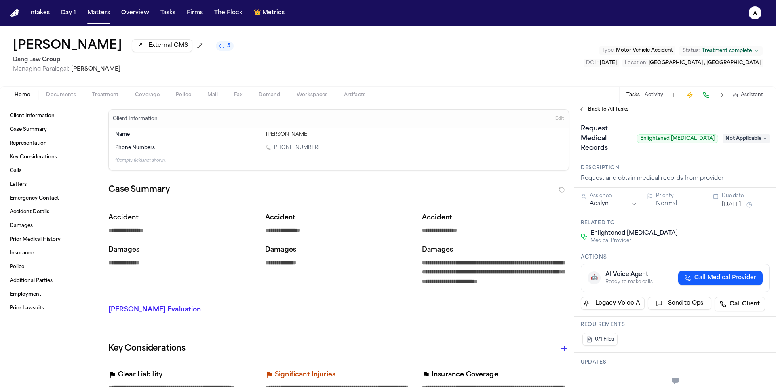
click at [621, 113] on span "Back to All Tasks" at bounding box center [608, 109] width 40 height 6
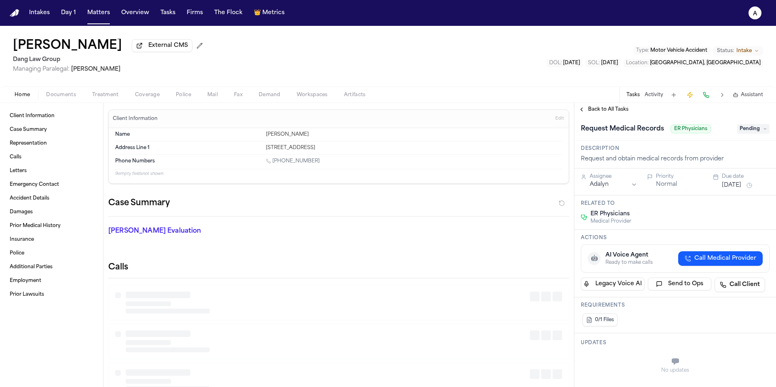
click at [610, 108] on span "Back to All Tasks" at bounding box center [608, 109] width 40 height 6
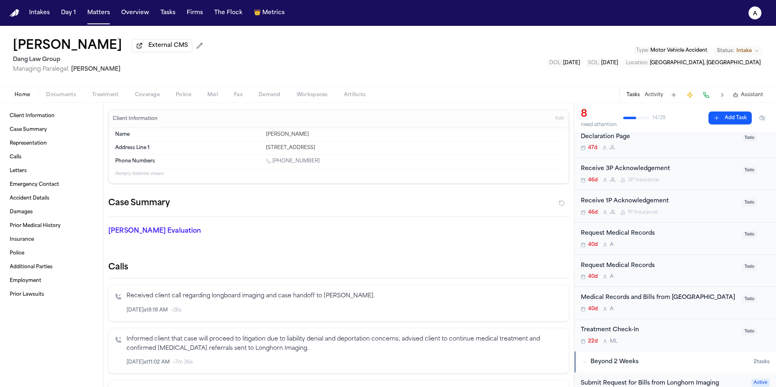
scroll to position [117, 0]
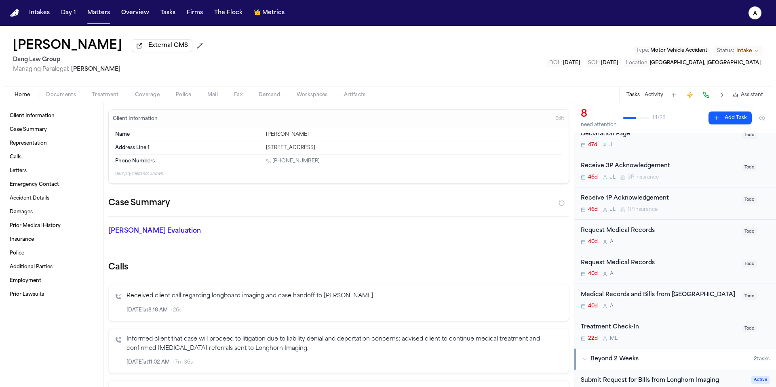
click at [681, 300] on div "Medical Records and Bills from [GEOGRAPHIC_DATA]" at bounding box center [659, 295] width 156 height 9
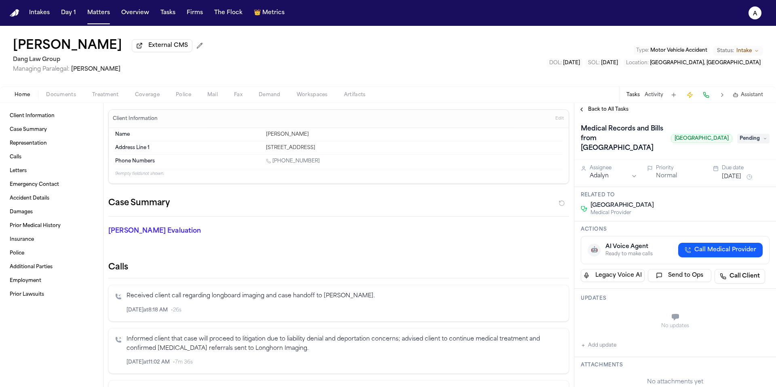
click at [754, 143] on span "Pending" at bounding box center [753, 139] width 32 height 10
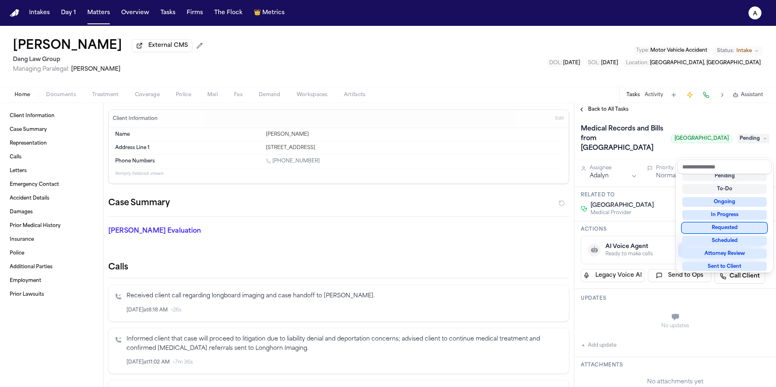
click at [727, 225] on div "Requested" at bounding box center [724, 228] width 84 height 10
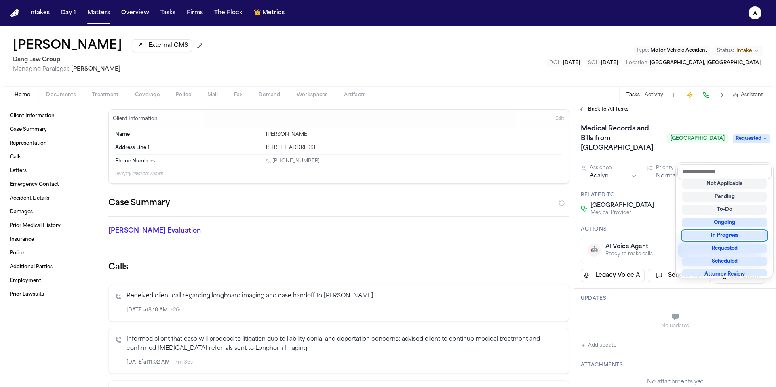
click at [666, 243] on div "Medical Records and Bills from [GEOGRAPHIC_DATA] [GEOGRAPHIC_DATA][PERSON_NAME]…" at bounding box center [675, 389] width 202 height 547
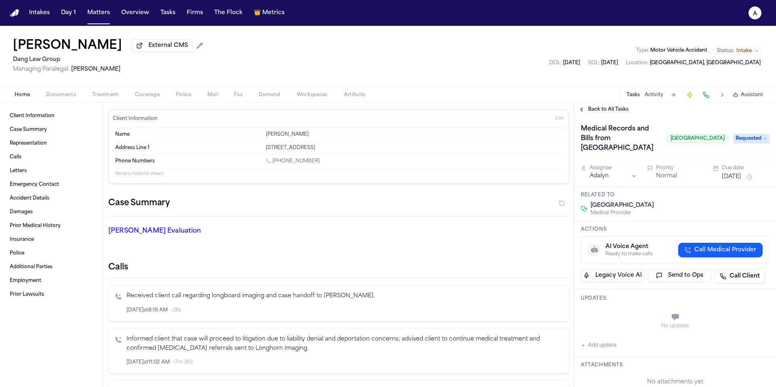
click at [741, 181] on button "[DATE]" at bounding box center [731, 177] width 19 height 8
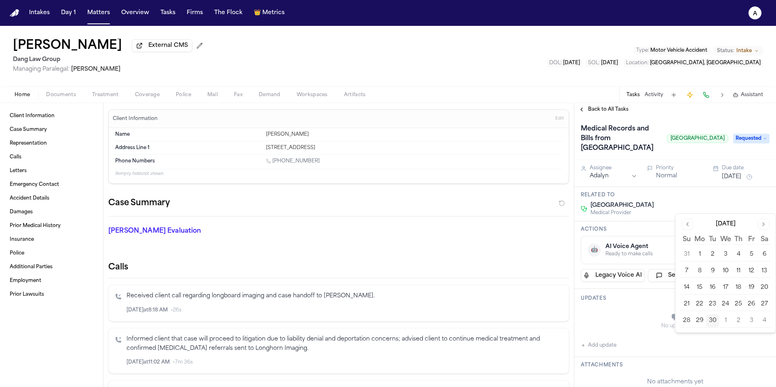
click at [750, 319] on button "3" at bounding box center [751, 320] width 13 height 13
click at [651, 302] on h3 "Updates" at bounding box center [675, 298] width 189 height 6
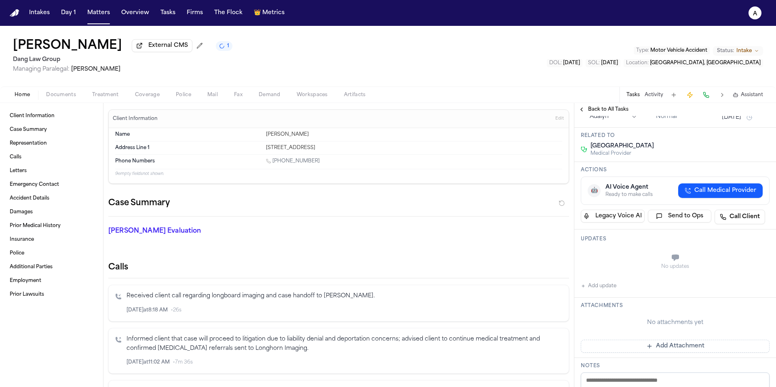
scroll to position [63, 0]
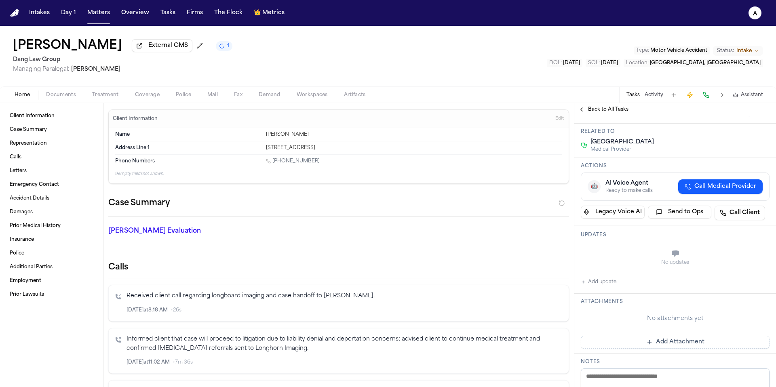
click at [673, 349] on div "No attachments yet Add Attachment" at bounding box center [675, 328] width 189 height 40
click at [681, 349] on button "Add Attachment" at bounding box center [675, 342] width 189 height 13
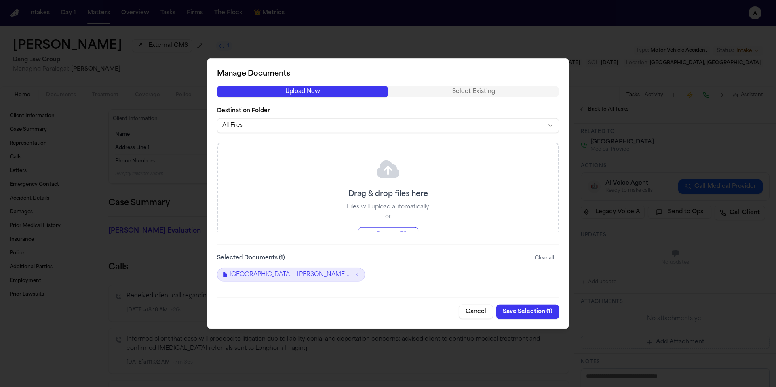
click at [538, 312] on button "Save Selection ( 1 )" at bounding box center [527, 311] width 63 height 15
